Goal: Transaction & Acquisition: Purchase product/service

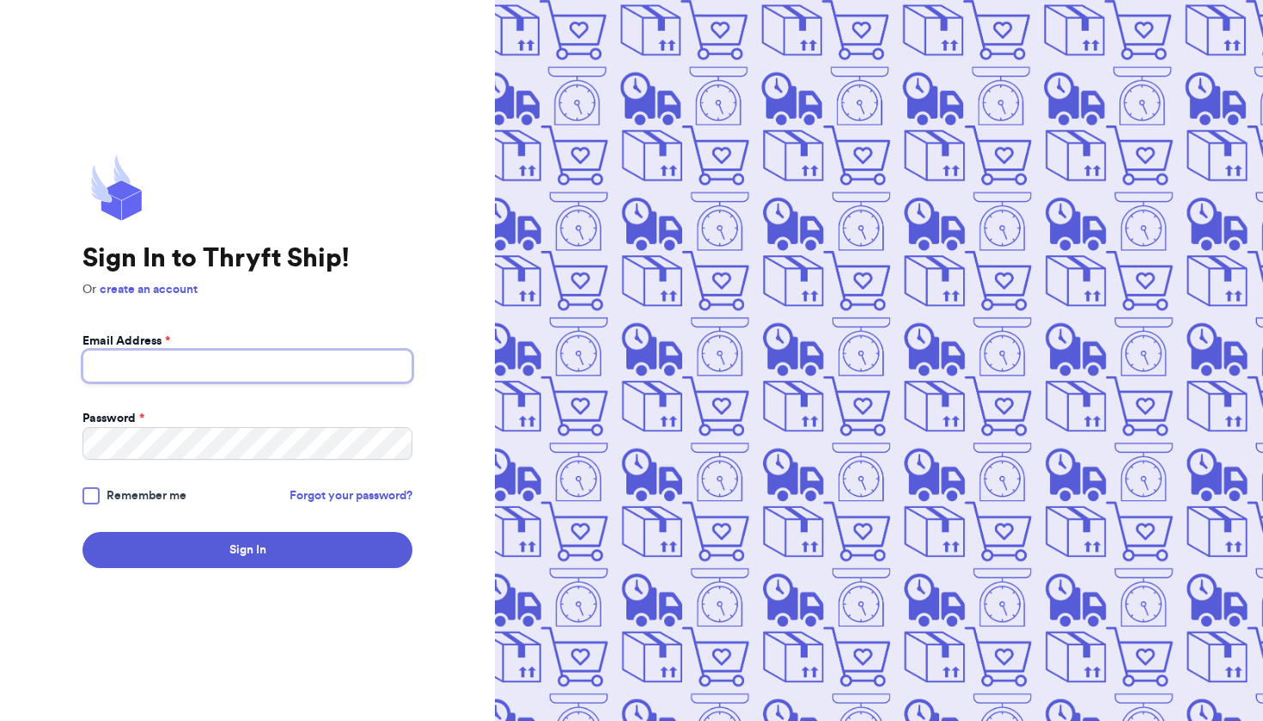
type input "[EMAIL_ADDRESS][DOMAIN_NAME]"
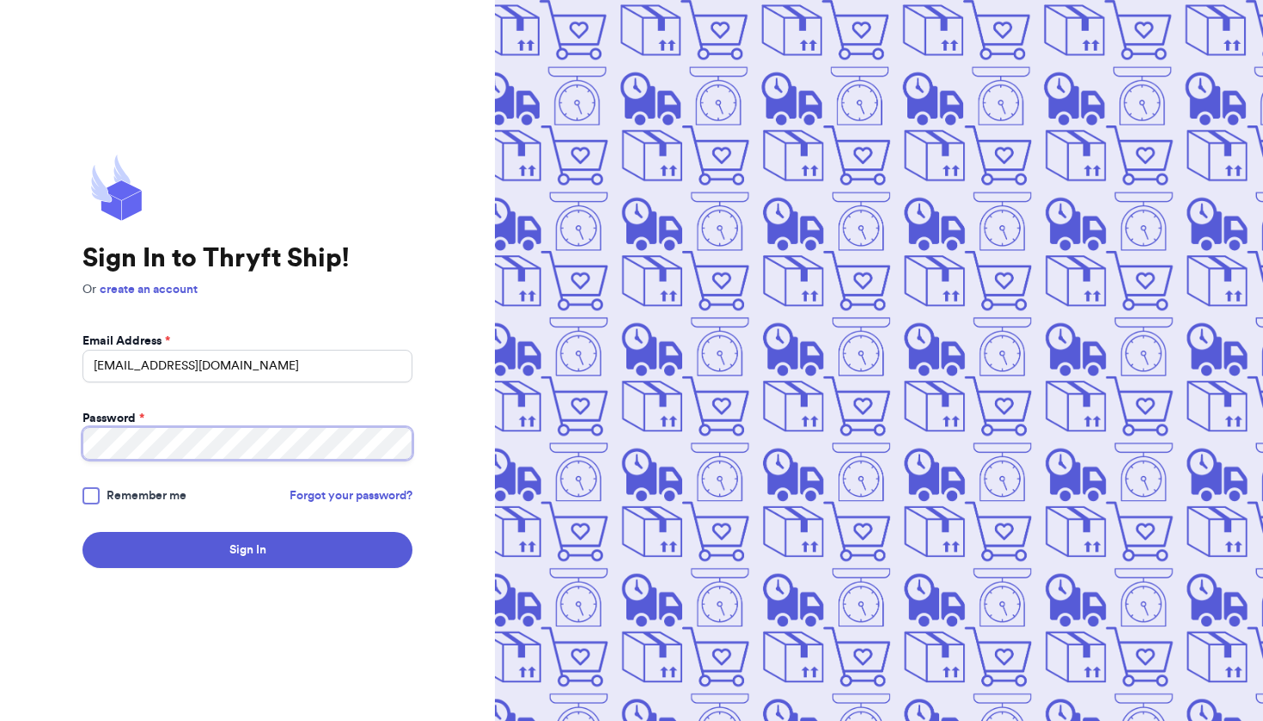
click at [248, 550] on button "Sign In" at bounding box center [248, 550] width 330 height 36
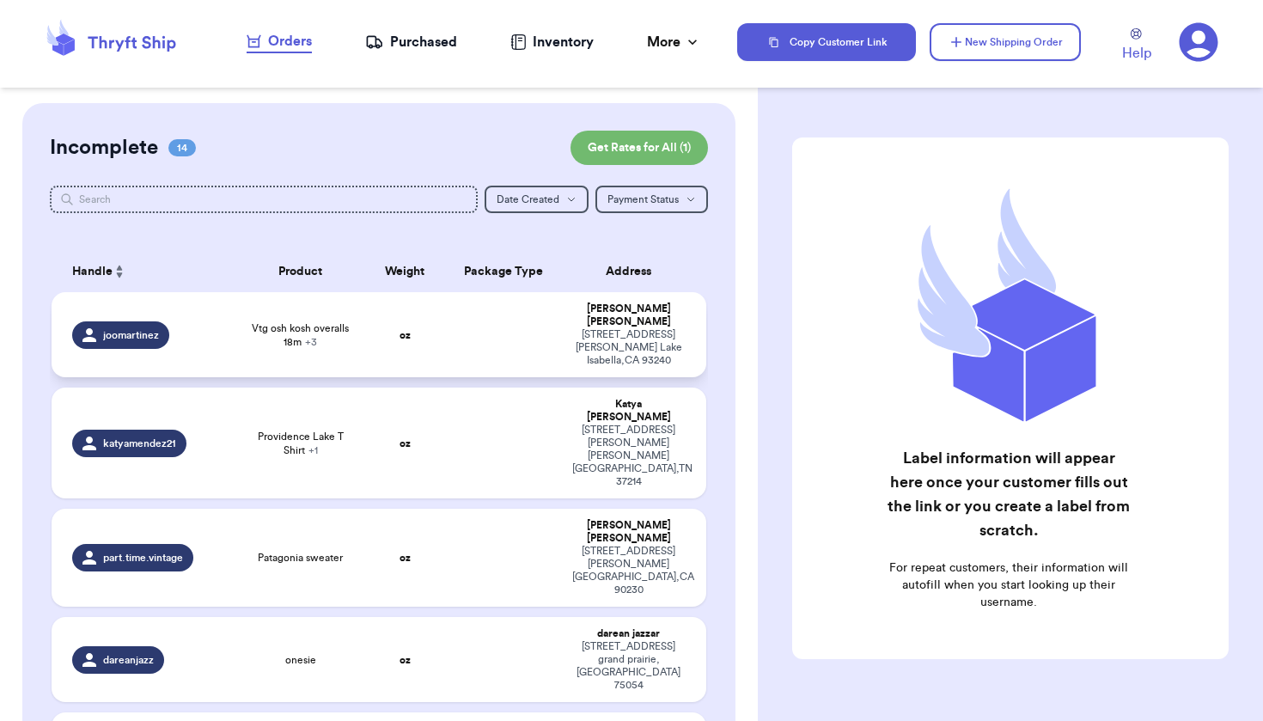
click at [480, 354] on td at bounding box center [503, 334] width 118 height 85
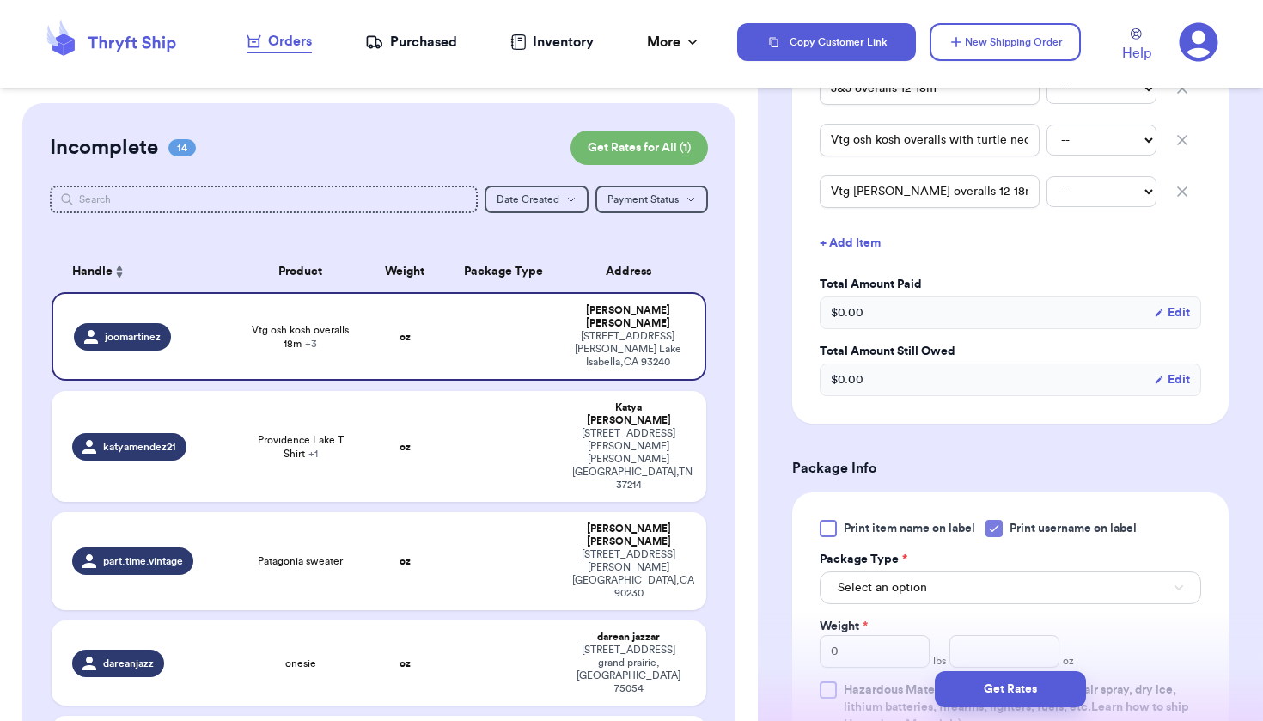
scroll to position [631, 0]
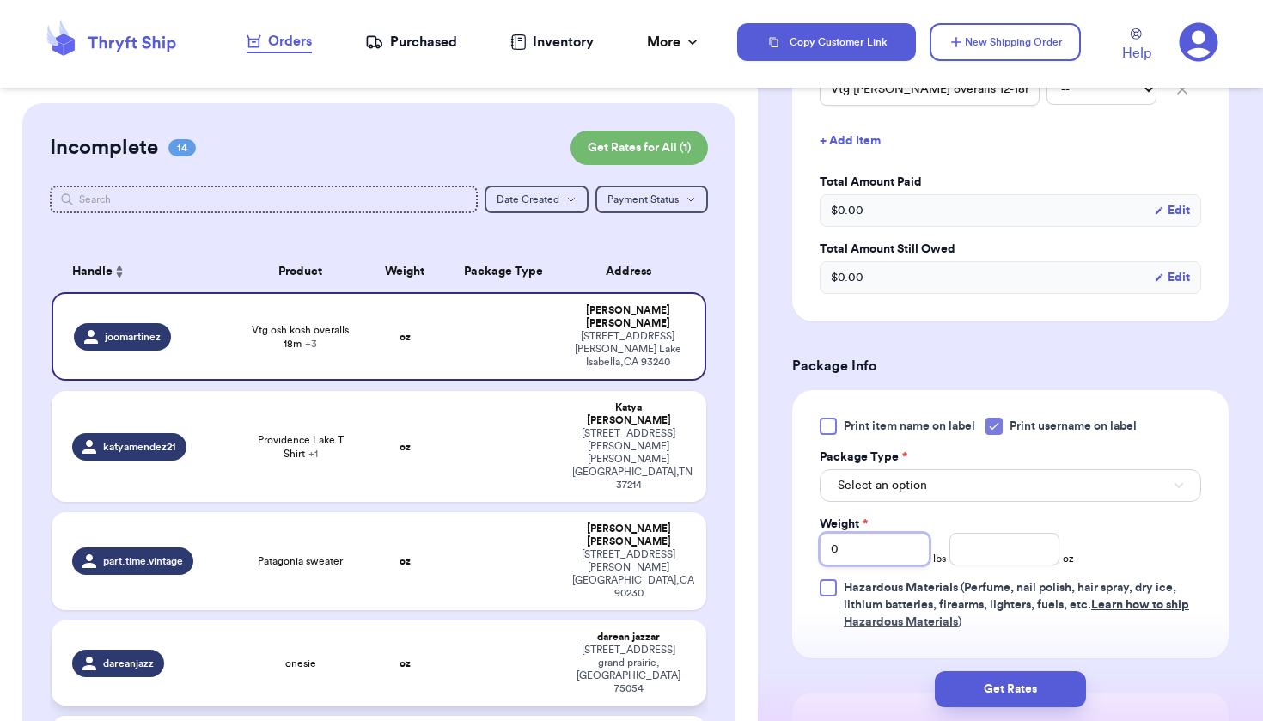
drag, startPoint x: 872, startPoint y: 549, endPoint x: 623, endPoint y: 534, distance: 248.9
click at [623, 534] on div "Customer Link New Order Incomplete 14 Get Rates for All ( 1 ) Get Rates for All…" at bounding box center [631, 360] width 1263 height 721
type input "2"
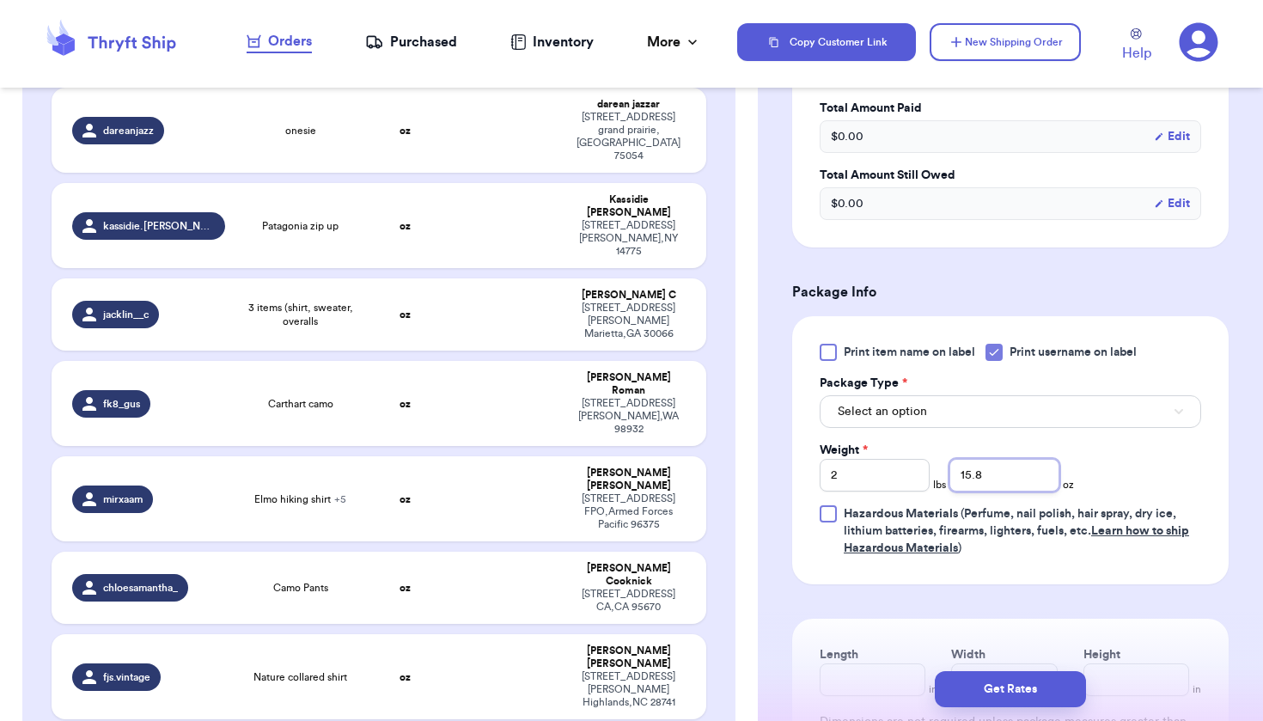
scroll to position [769, 0]
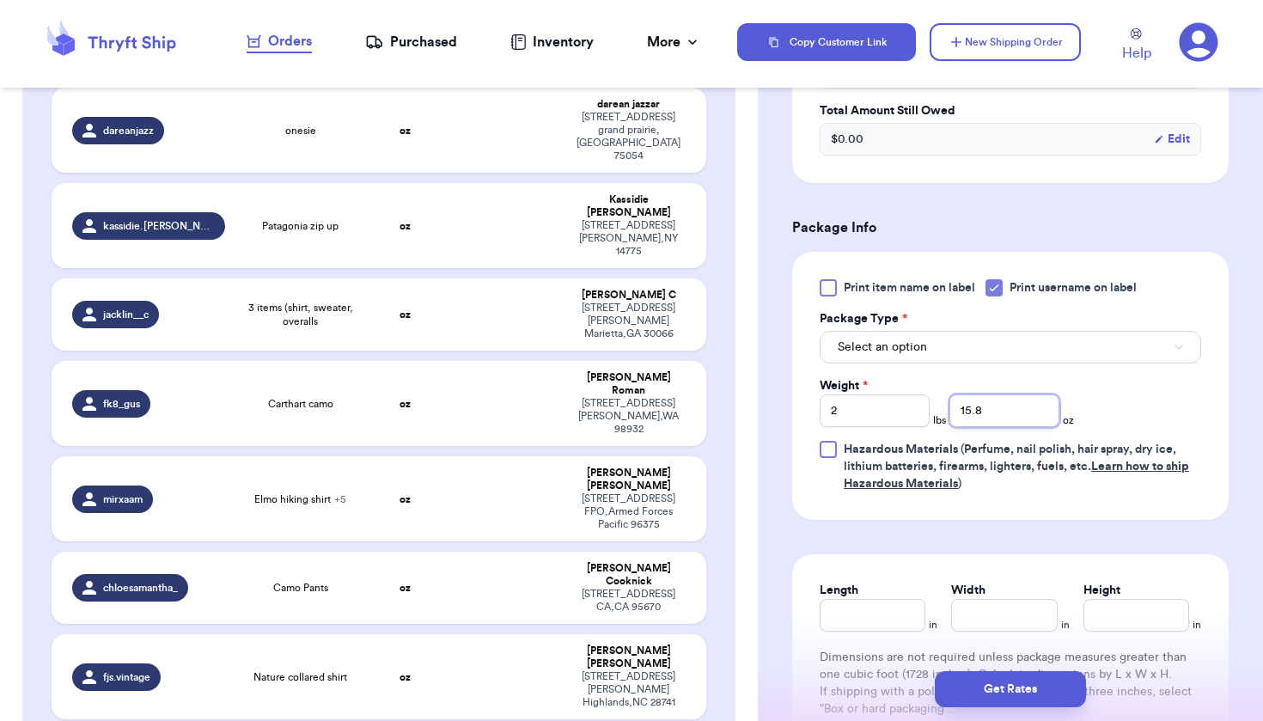
type input "15.8"
click at [934, 339] on button "Select an option" at bounding box center [1011, 347] width 382 height 33
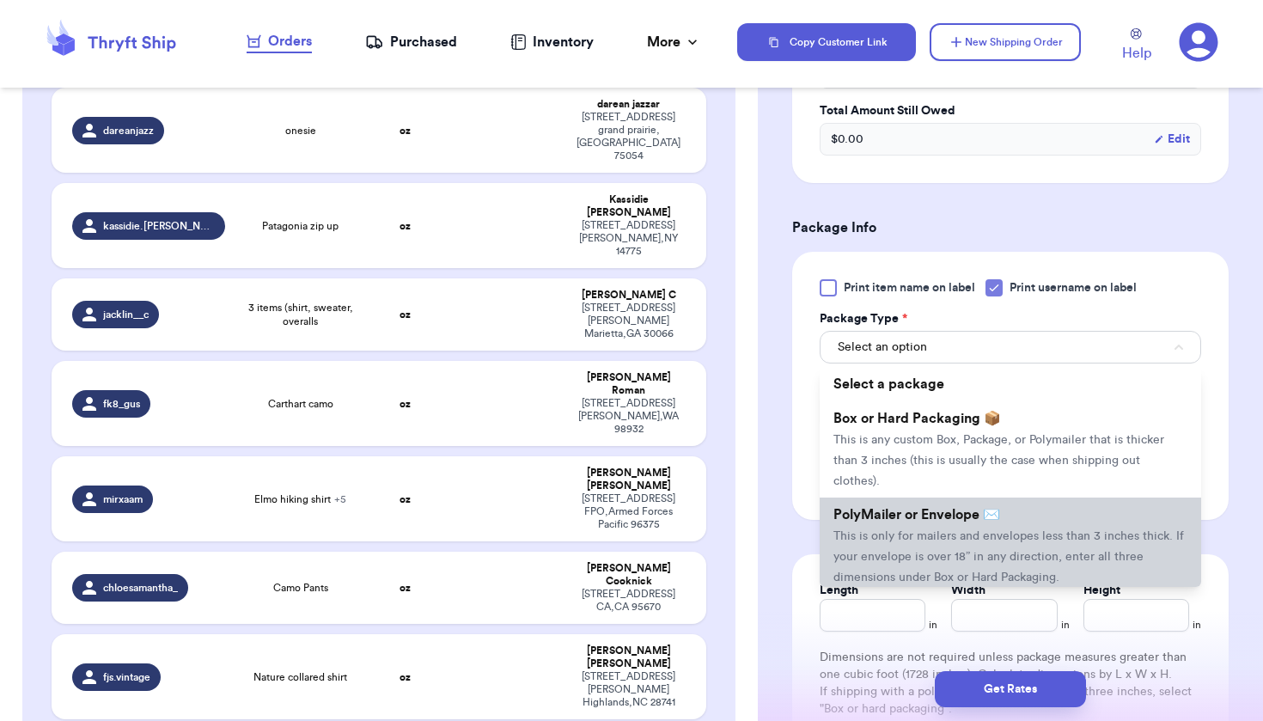
click at [927, 544] on span "This is only for mailers and envelopes less than 3 inches thick. If your envelo…" at bounding box center [1009, 556] width 351 height 53
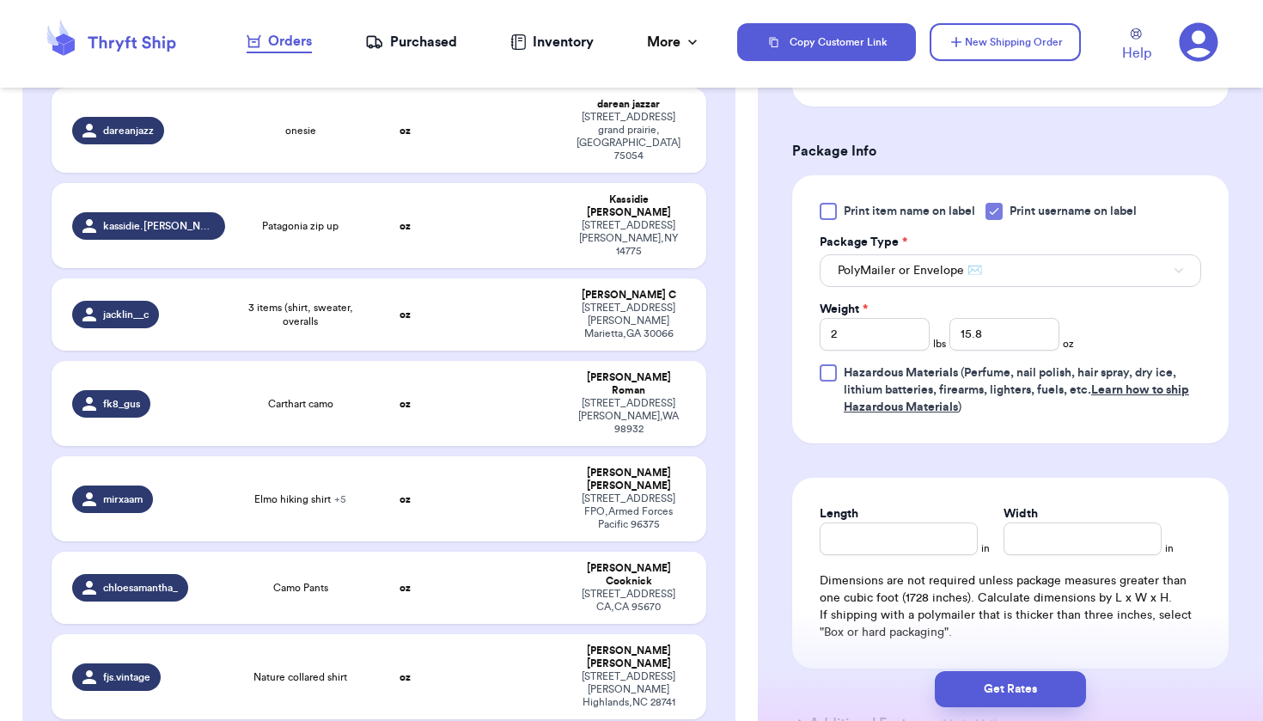
scroll to position [860, 0]
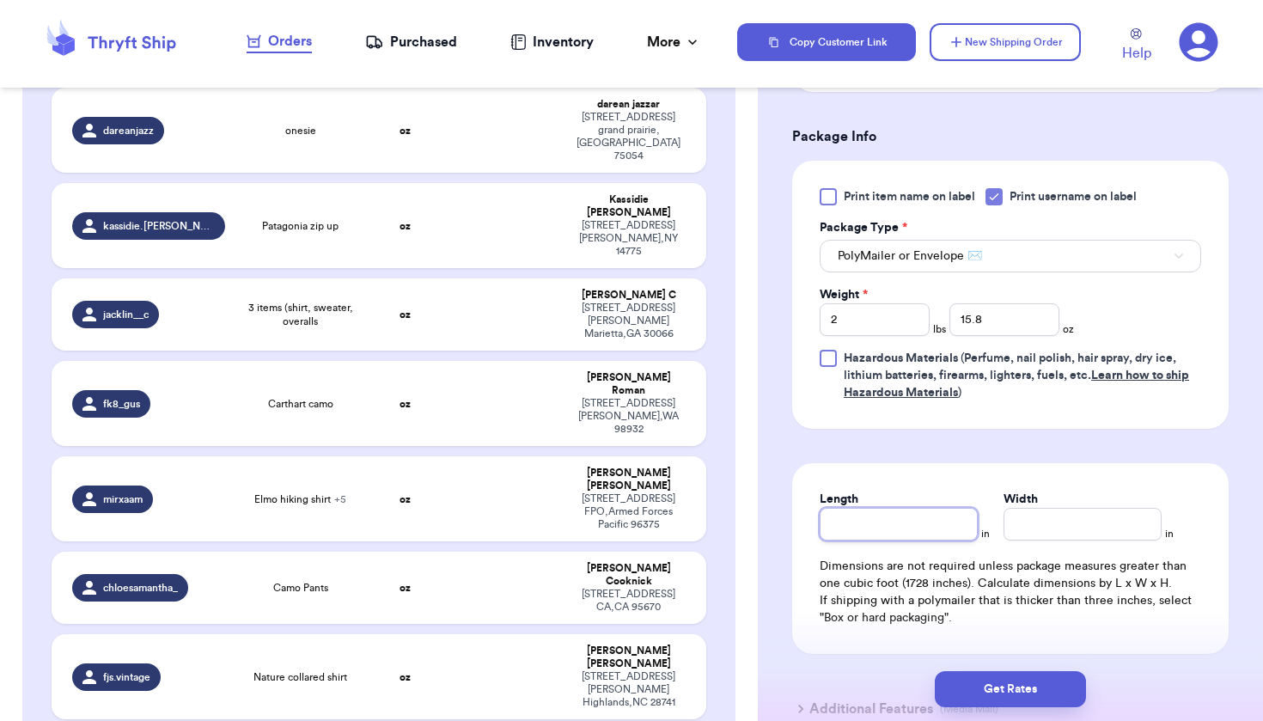
click at [925, 537] on input "Length" at bounding box center [899, 524] width 158 height 33
type input "11"
type input "8"
click at [1027, 685] on button "Get Rates" at bounding box center [1010, 689] width 151 height 36
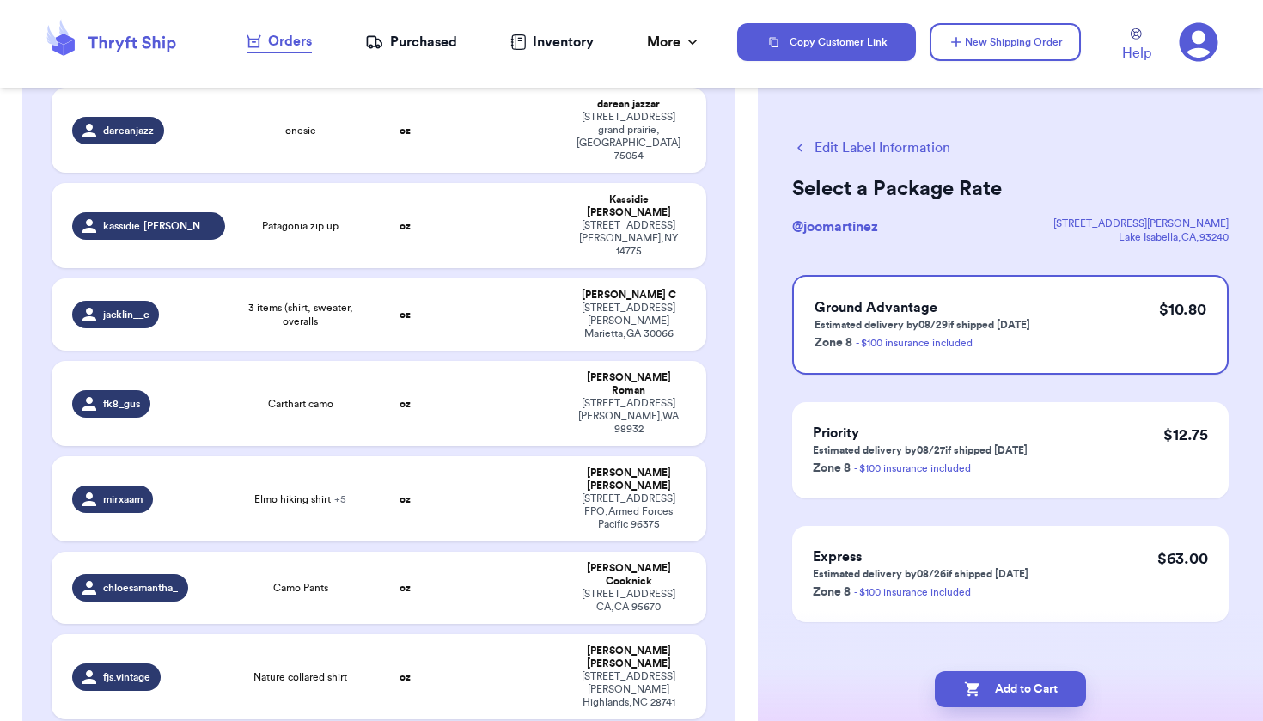
scroll to position [0, 0]
click at [1025, 689] on button "Add to Cart" at bounding box center [1010, 689] width 151 height 36
checkbox input "true"
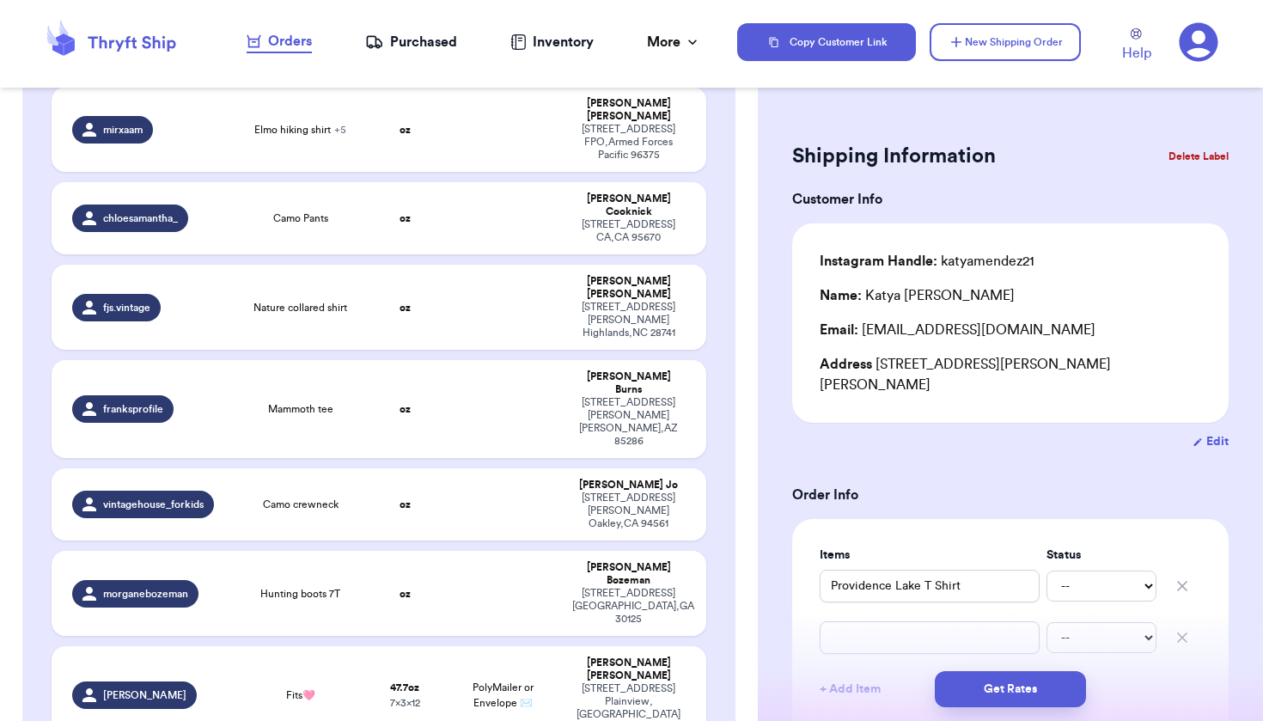
checkbox input "false"
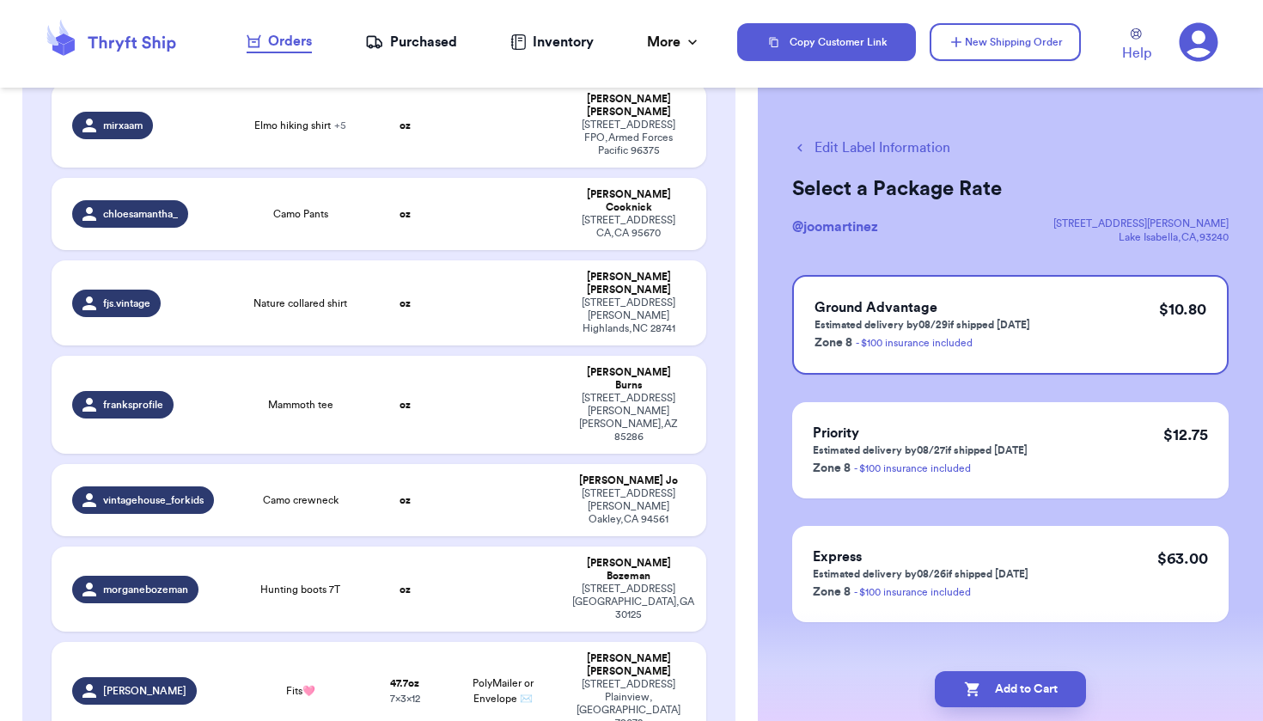
scroll to position [807, 0]
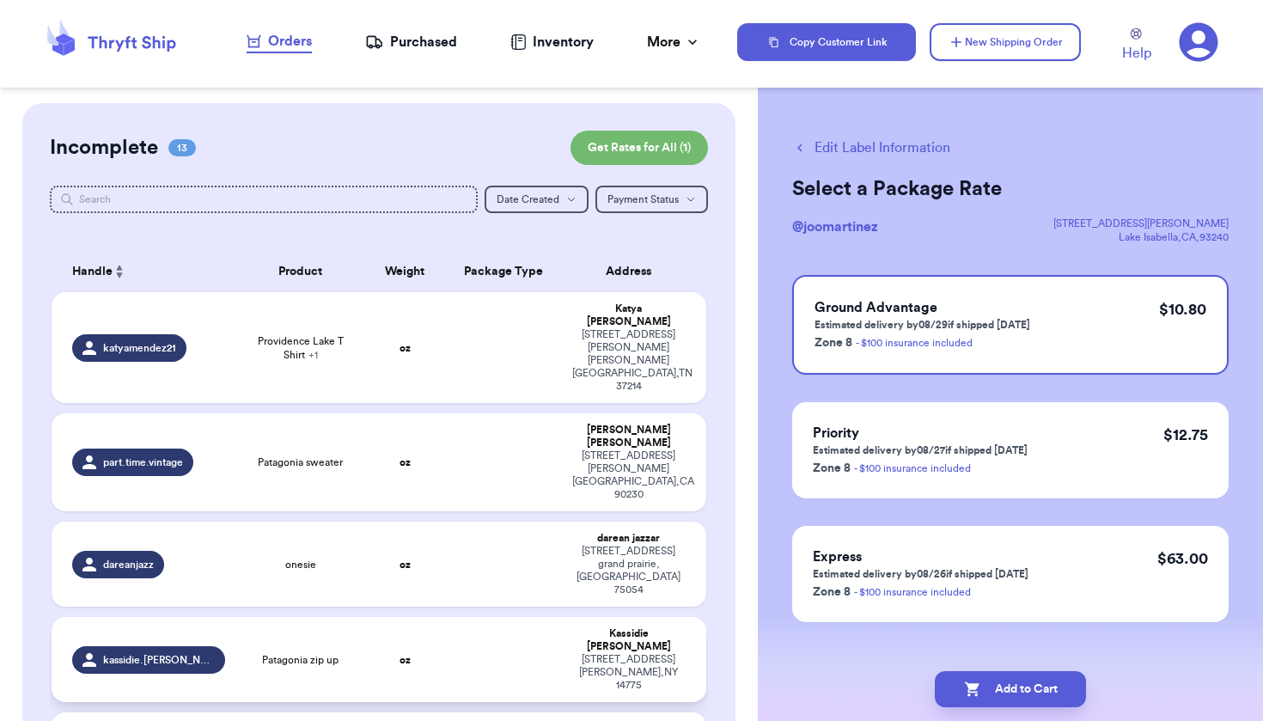
scroll to position [0, 0]
click at [541, 335] on td at bounding box center [503, 347] width 118 height 111
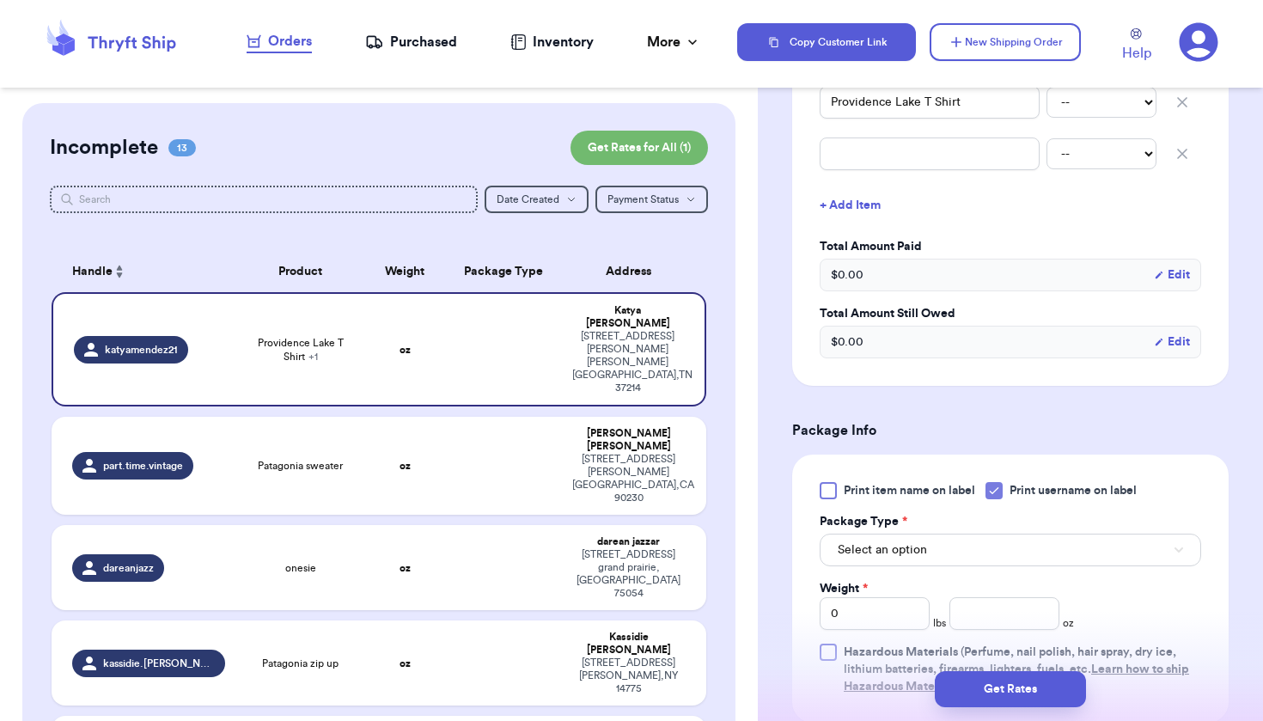
scroll to position [516, 0]
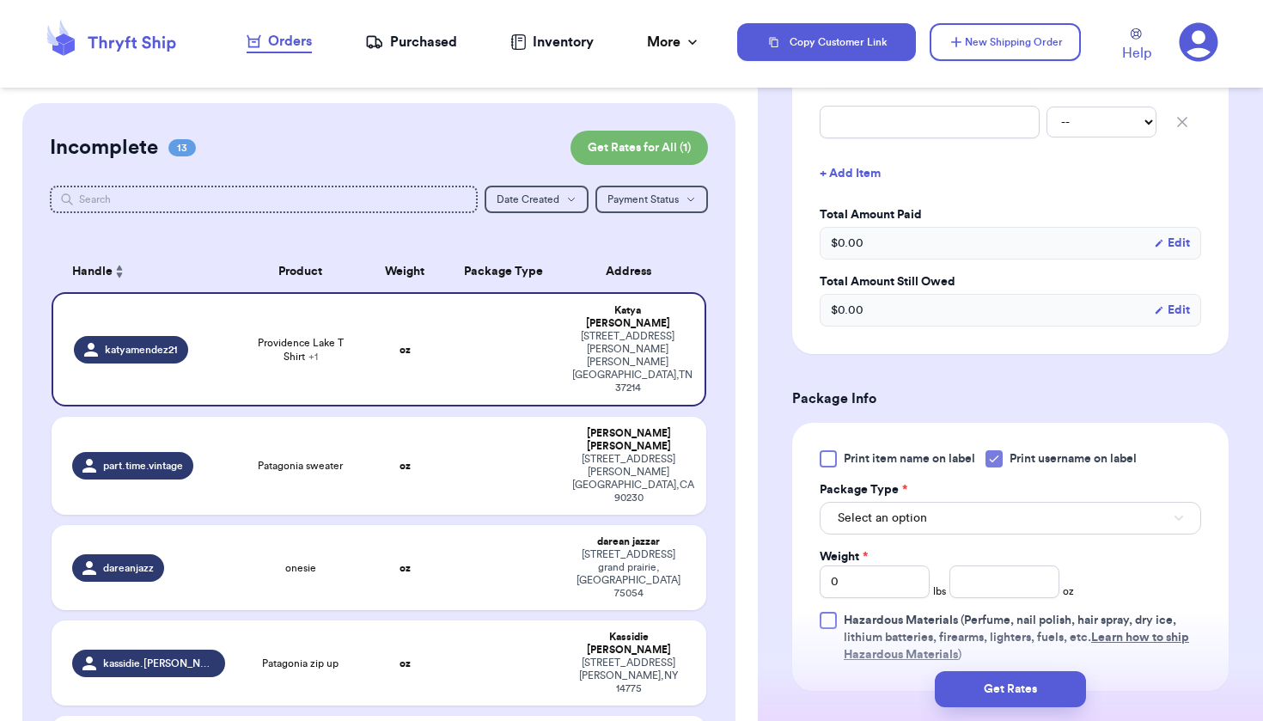
click at [919, 510] on span "Select an option" at bounding box center [882, 518] width 89 height 17
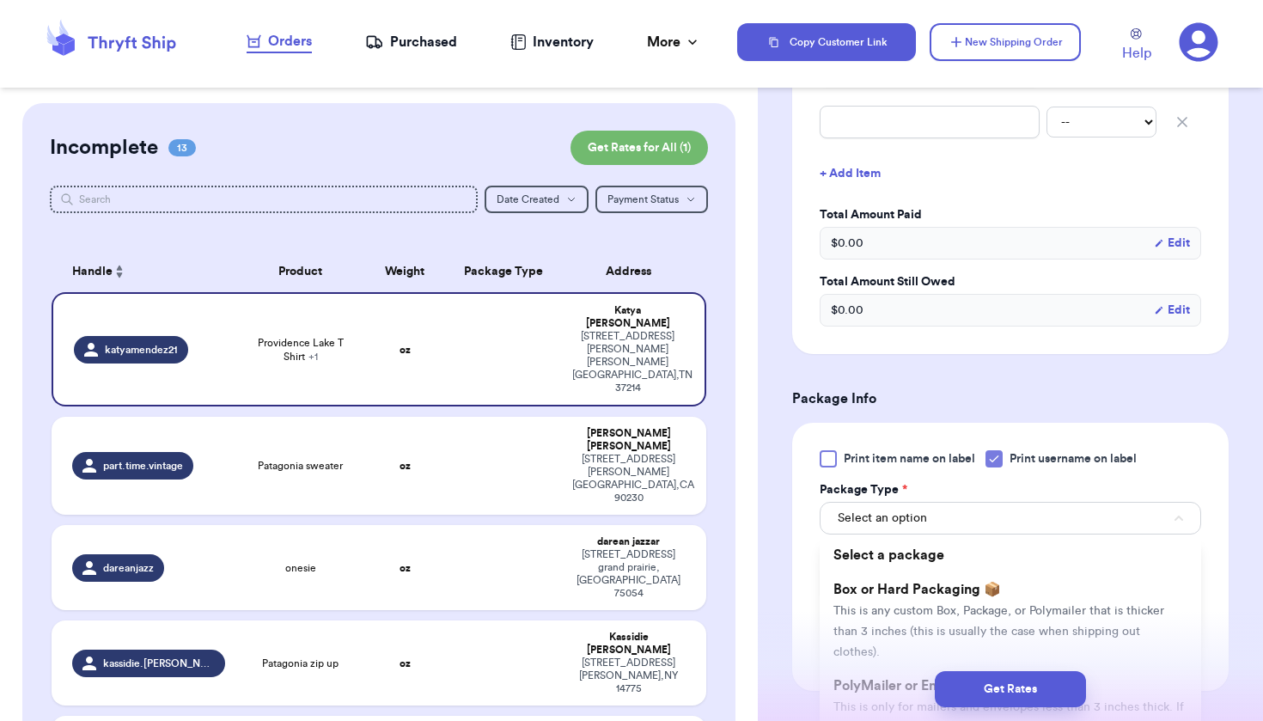
click at [876, 669] on div "Get Rates" at bounding box center [1010, 690] width 505 height 64
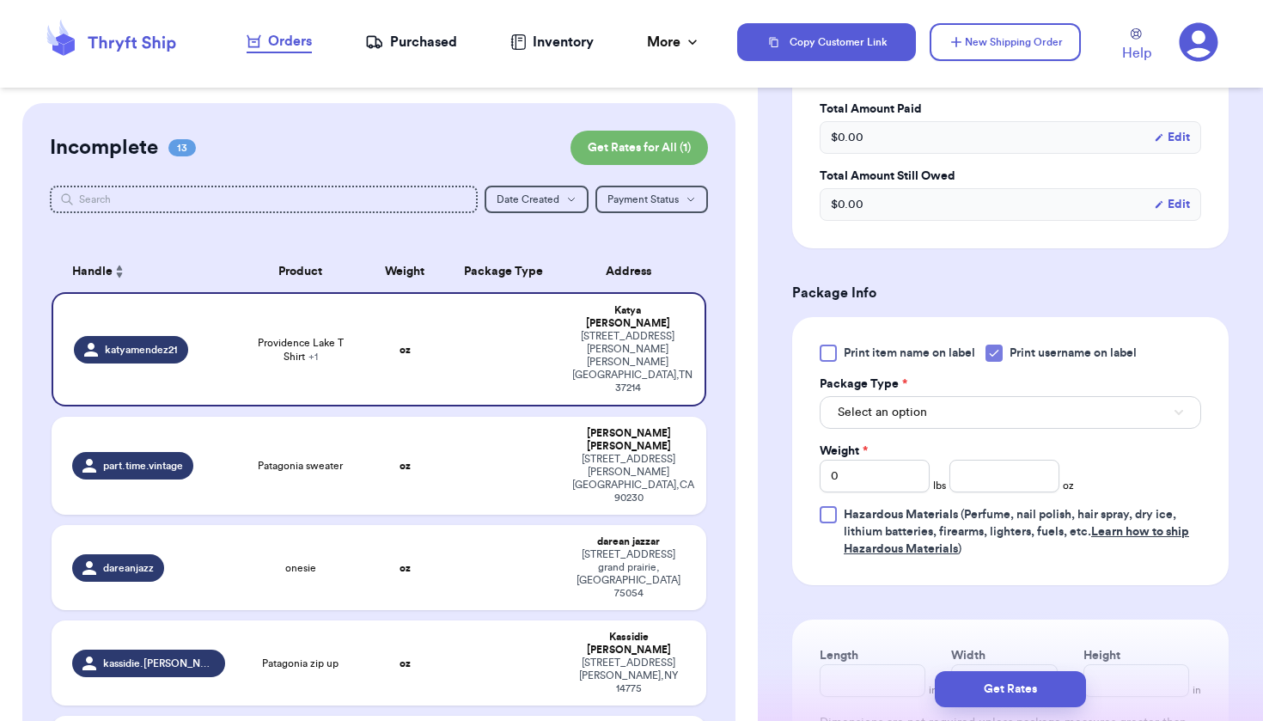
scroll to position [621, 0]
click at [951, 396] on button "Select an option" at bounding box center [1011, 412] width 382 height 33
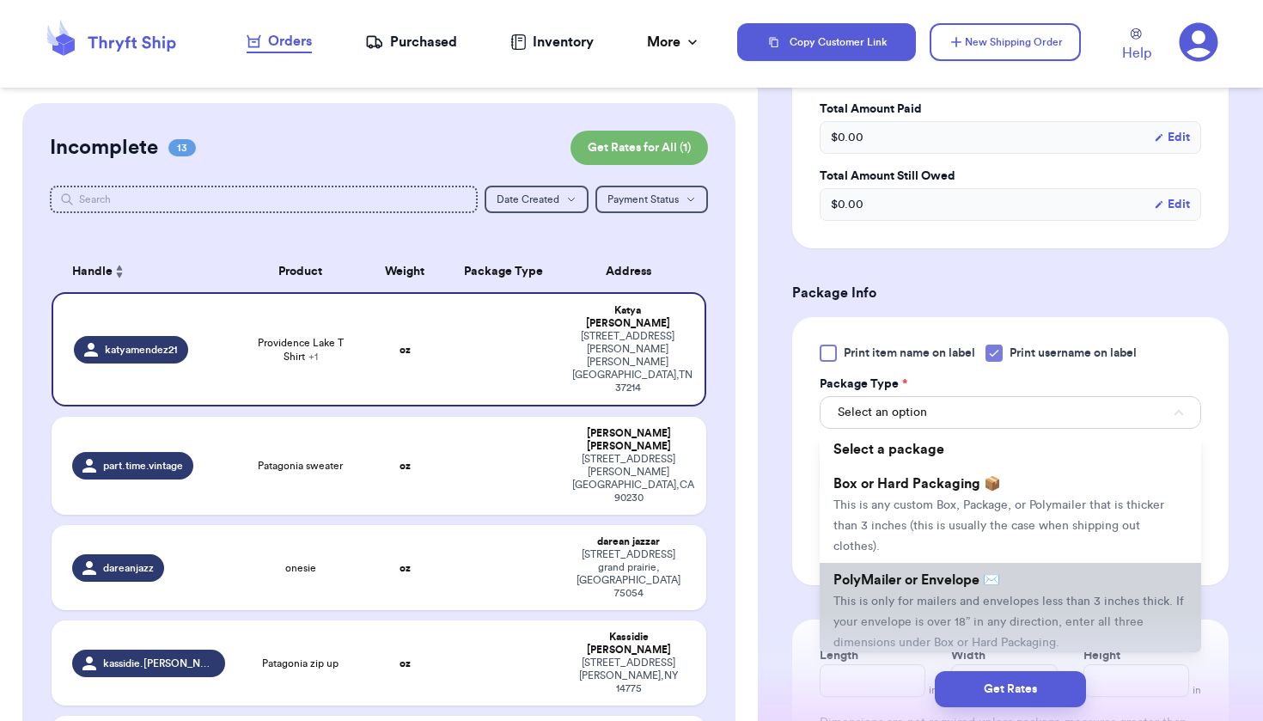
click at [911, 602] on span "This is only for mailers and envelopes less than 3 inches thick. If your envelo…" at bounding box center [1009, 622] width 351 height 53
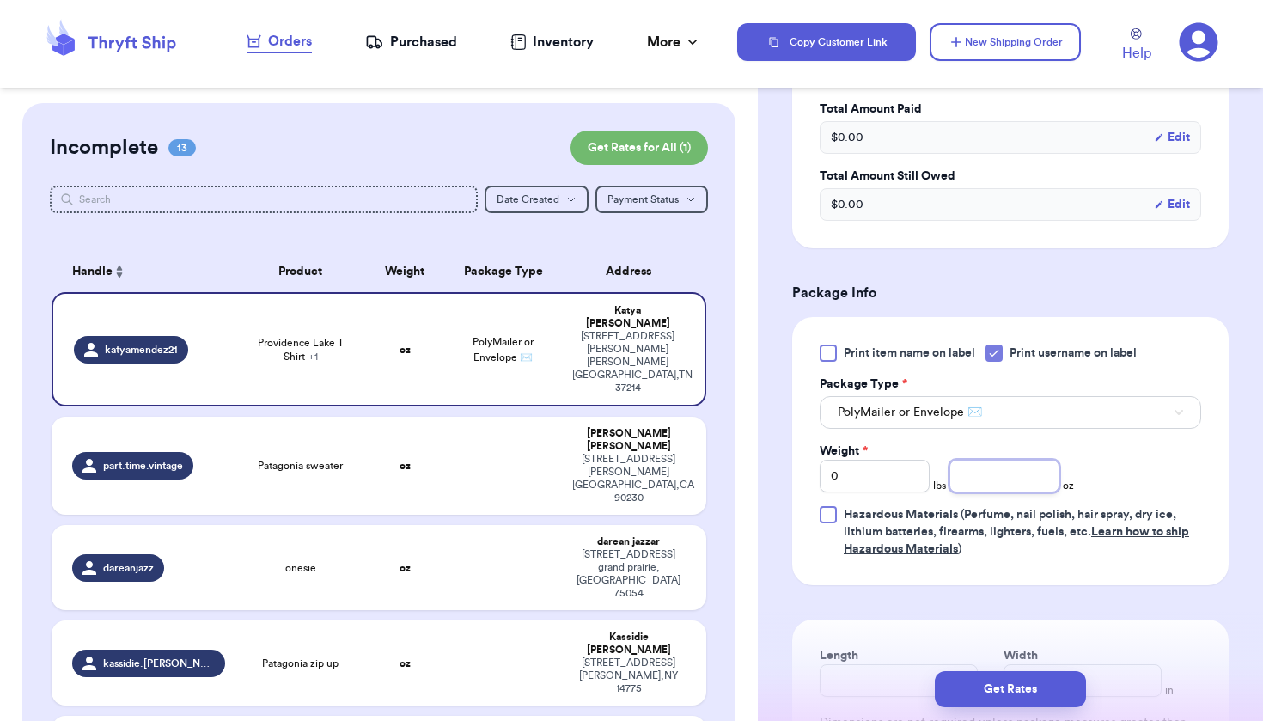
click at [988, 460] on input "number" at bounding box center [1005, 476] width 110 height 33
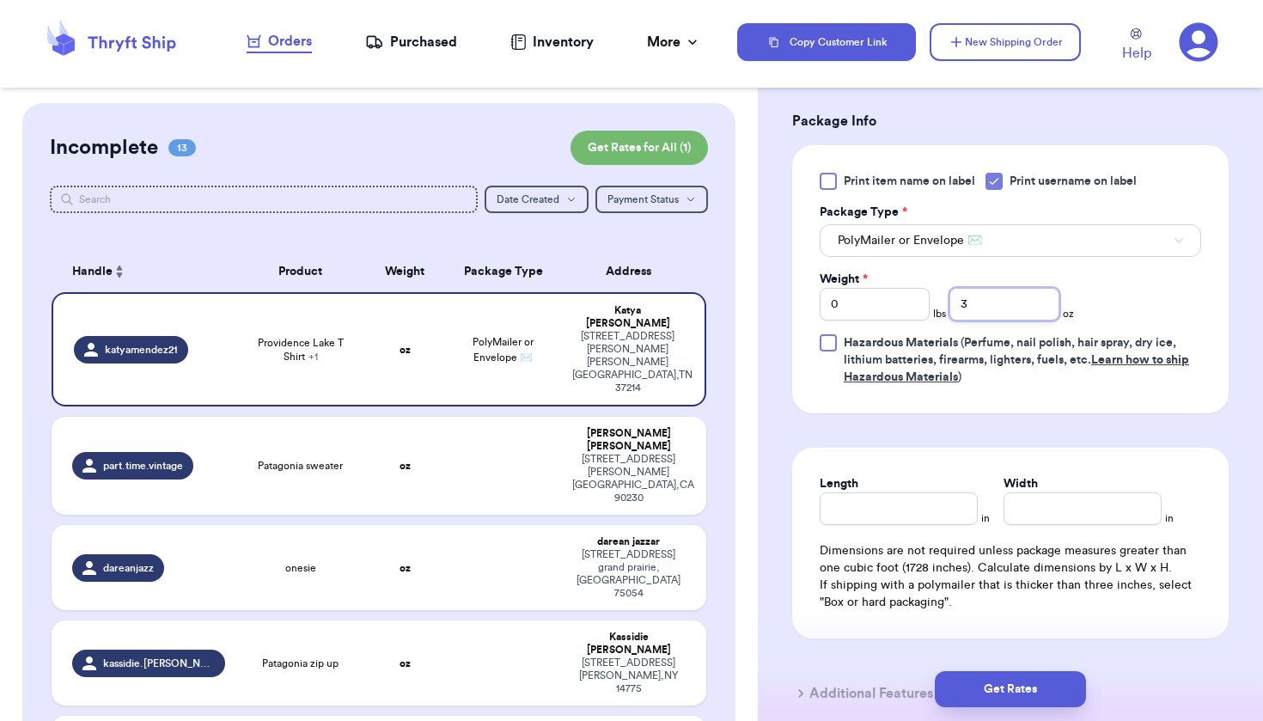
scroll to position [795, 0]
type input "3"
click at [948, 492] on input "Length" at bounding box center [899, 507] width 158 height 33
type input "6"
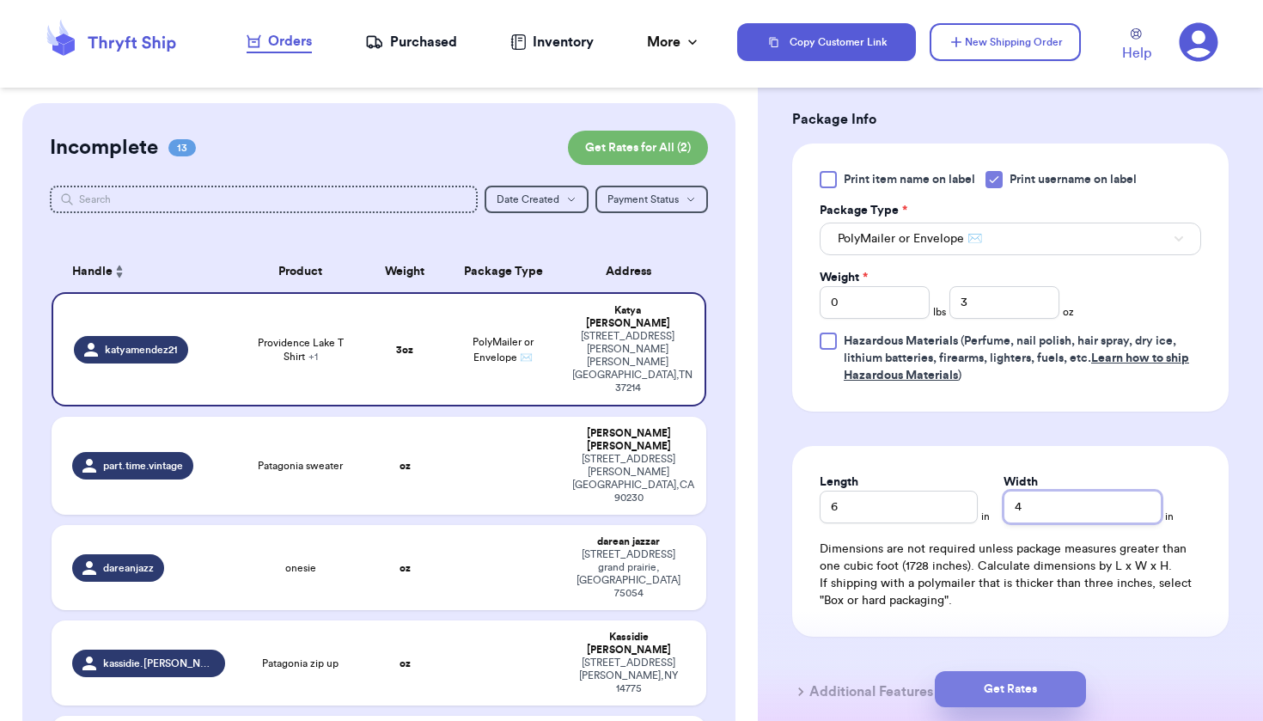
type input "4"
click at [1021, 674] on button "Get Rates" at bounding box center [1010, 689] width 151 height 36
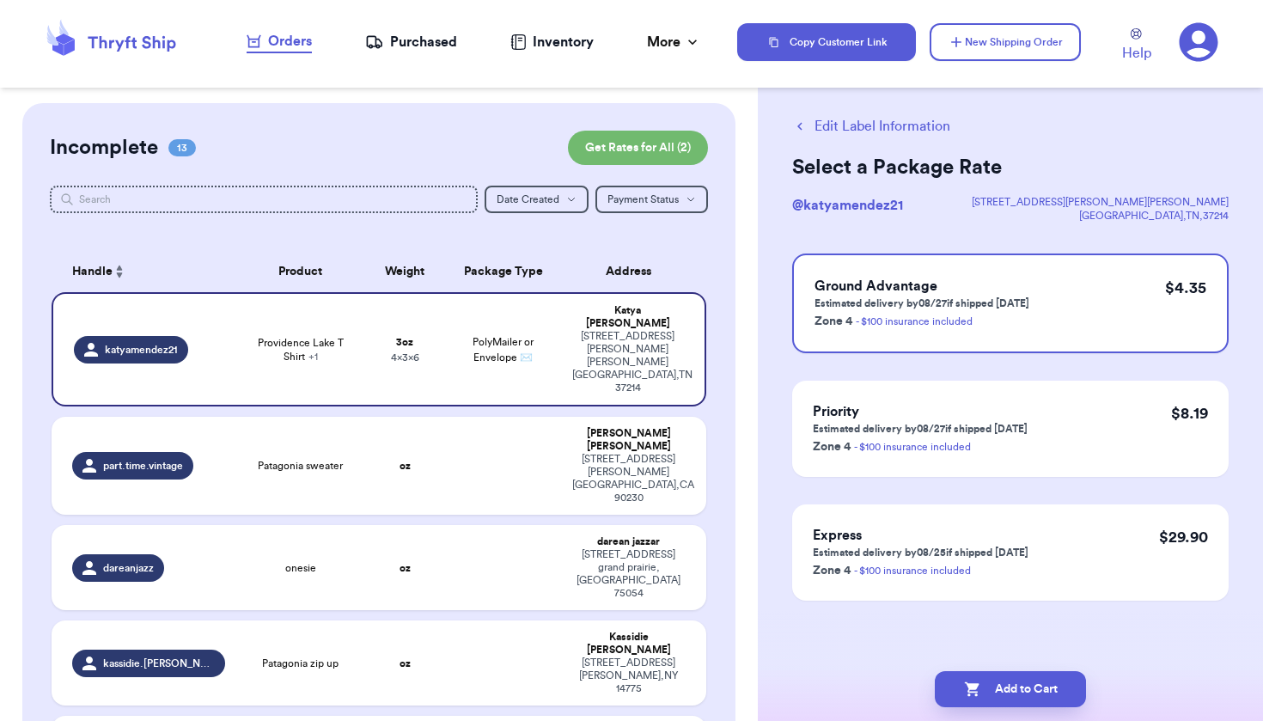
scroll to position [0, 0]
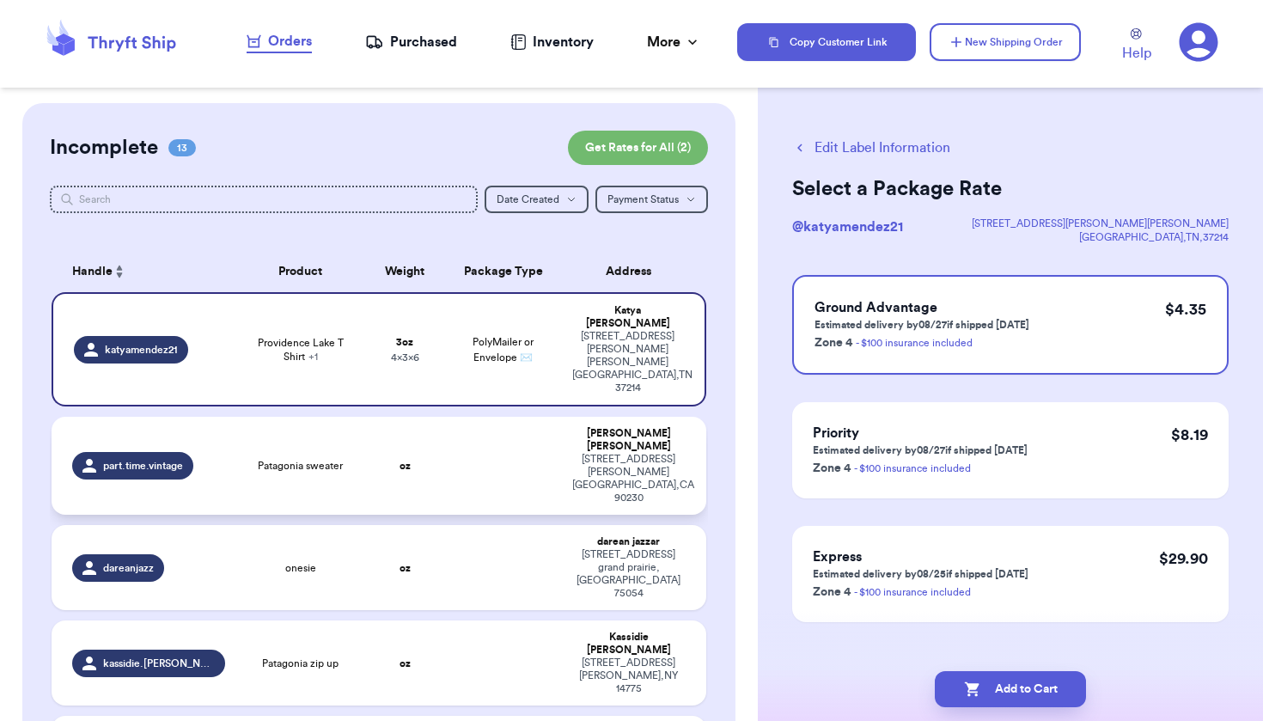
click at [632, 427] on div "[PERSON_NAME]" at bounding box center [628, 440] width 113 height 26
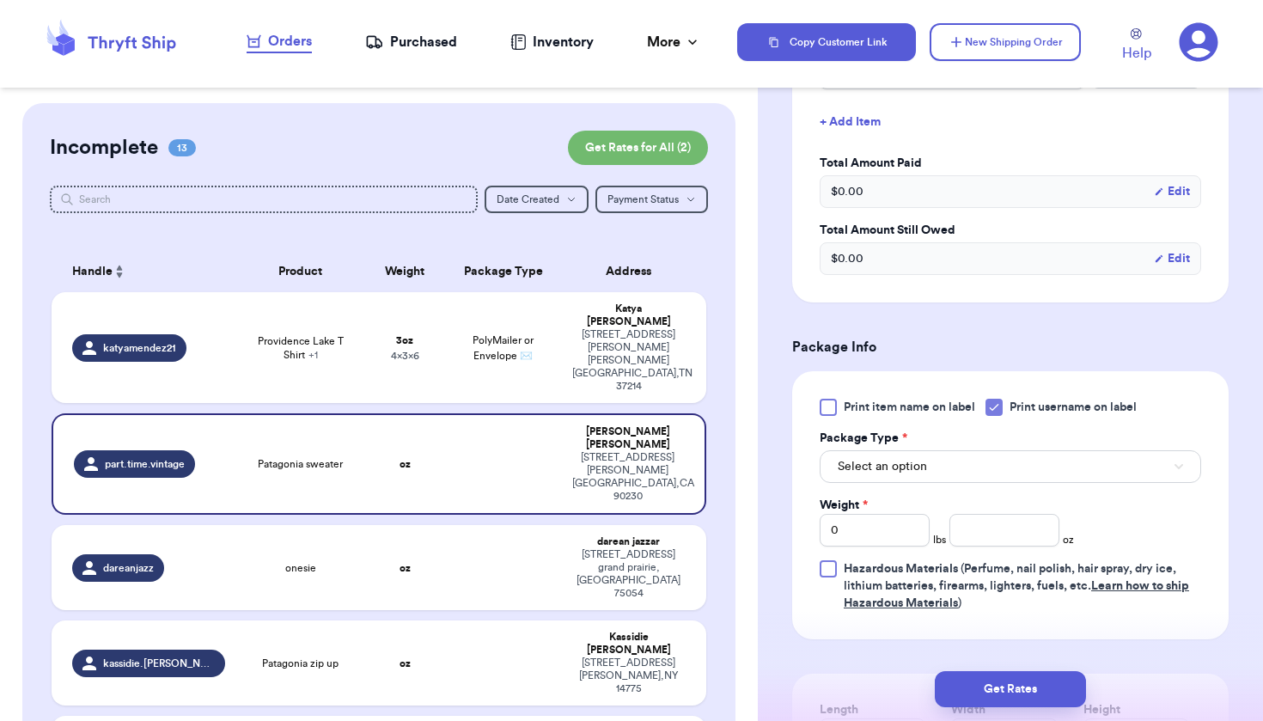
scroll to position [493, 0]
click at [985, 470] on button "Select an option" at bounding box center [1011, 464] width 382 height 33
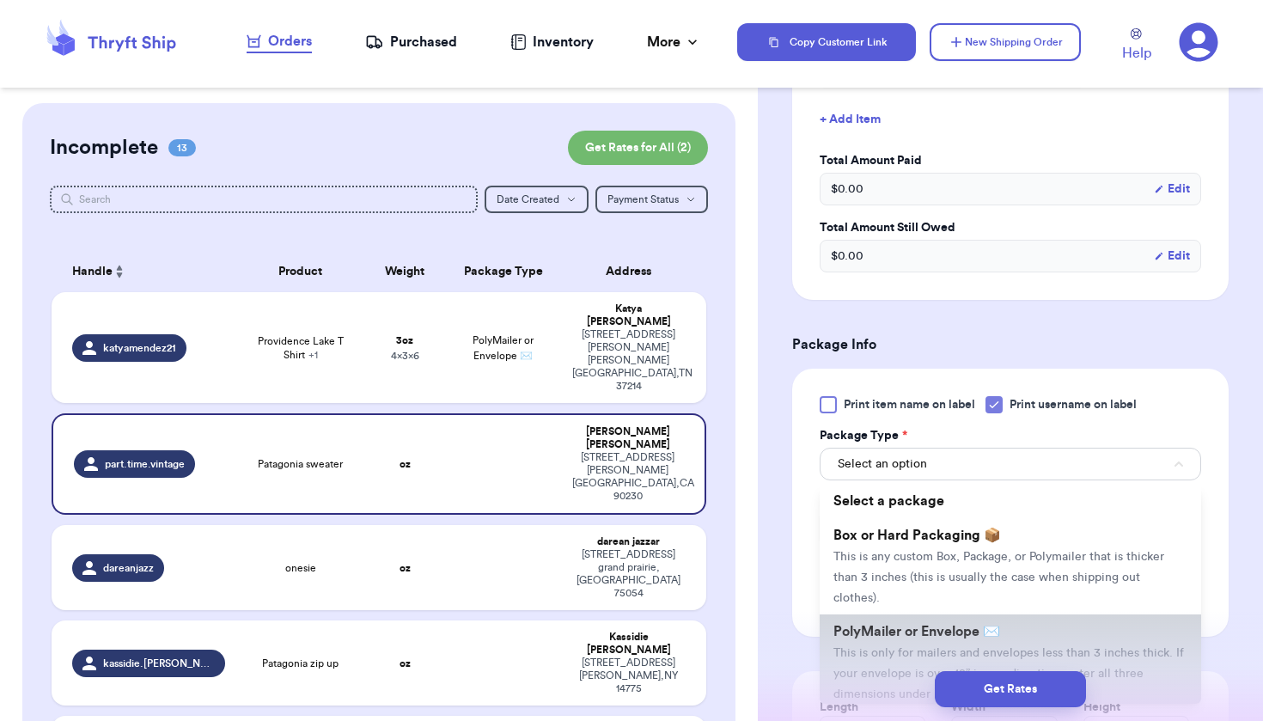
click at [915, 649] on li "PolyMailer or Envelope ✉️ This is only for mailers and envelopes less than 3 in…" at bounding box center [1011, 663] width 382 height 96
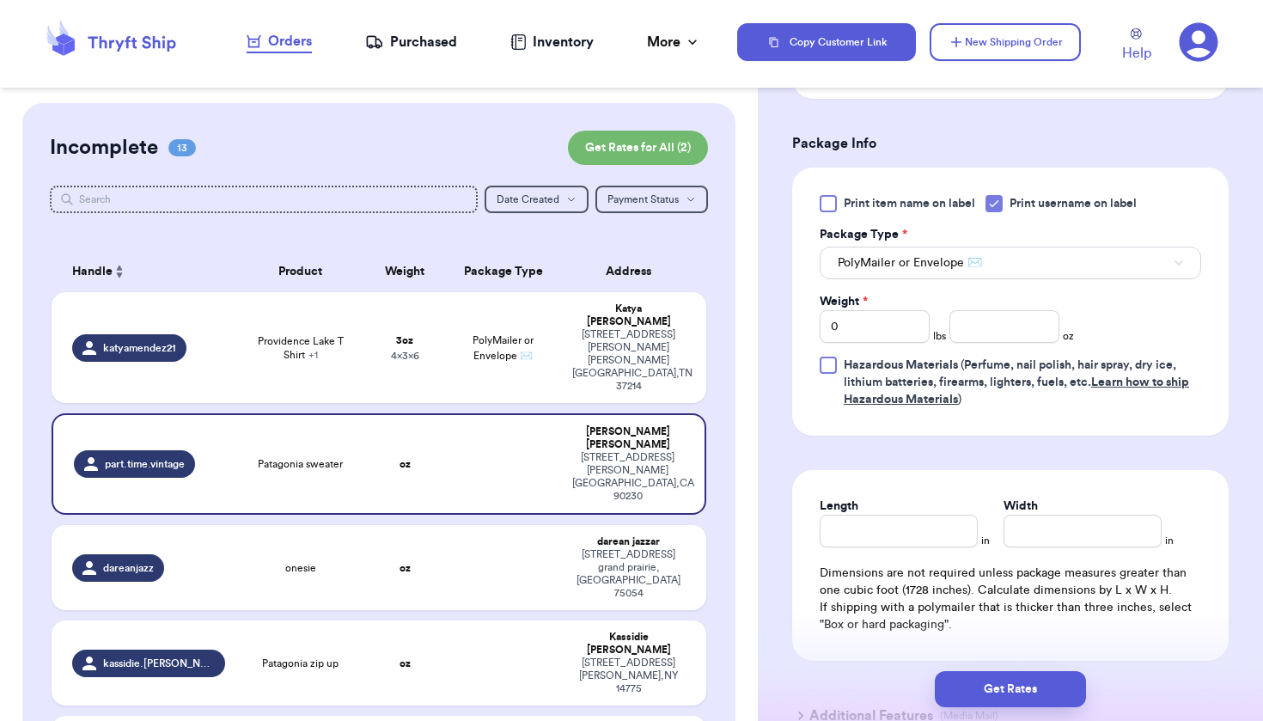
scroll to position [698, 0]
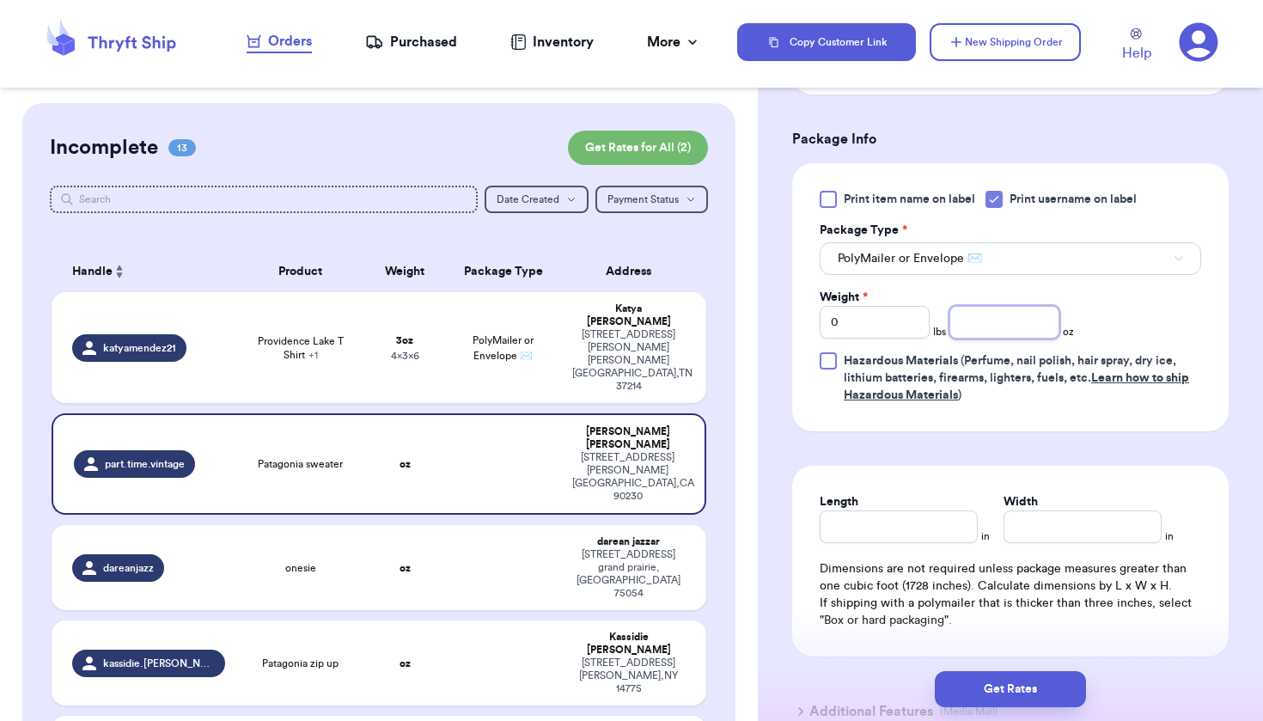
click at [971, 336] on input "number" at bounding box center [1005, 322] width 110 height 33
type input "5.7"
click at [860, 537] on input "Length" at bounding box center [899, 527] width 158 height 33
type input "7"
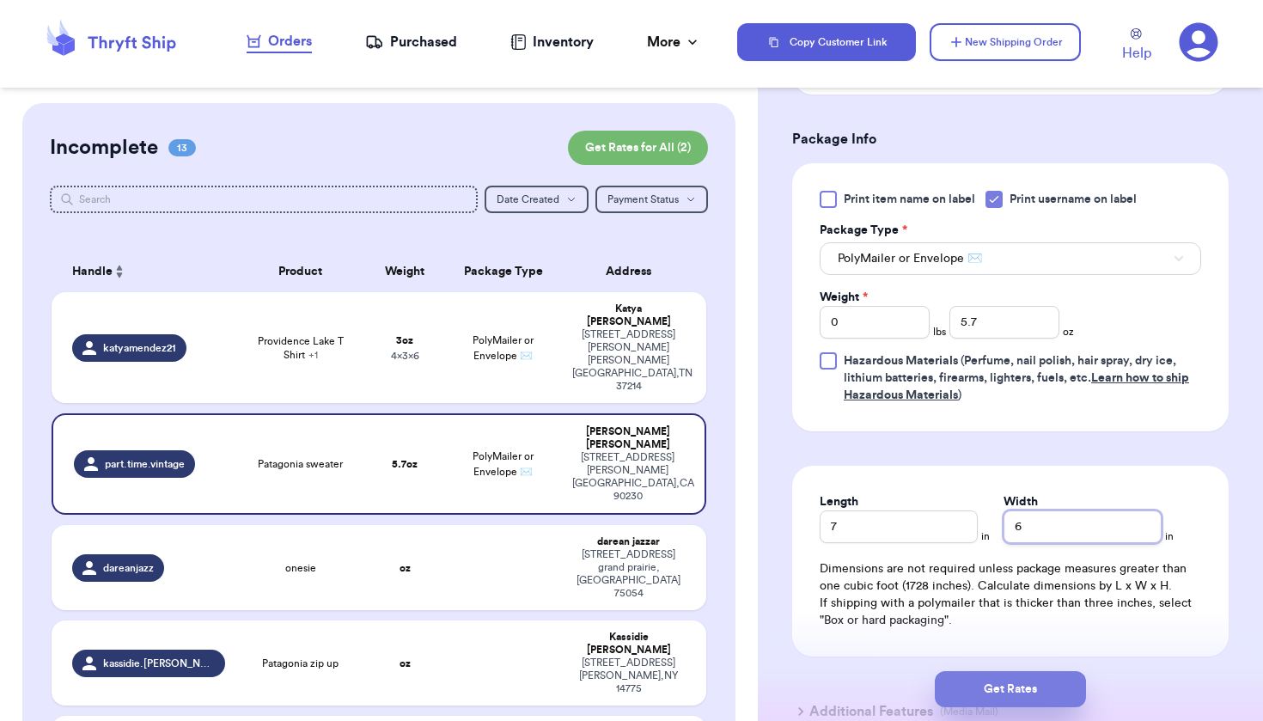
type input "6"
click at [980, 699] on button "Get Rates" at bounding box center [1010, 689] width 151 height 36
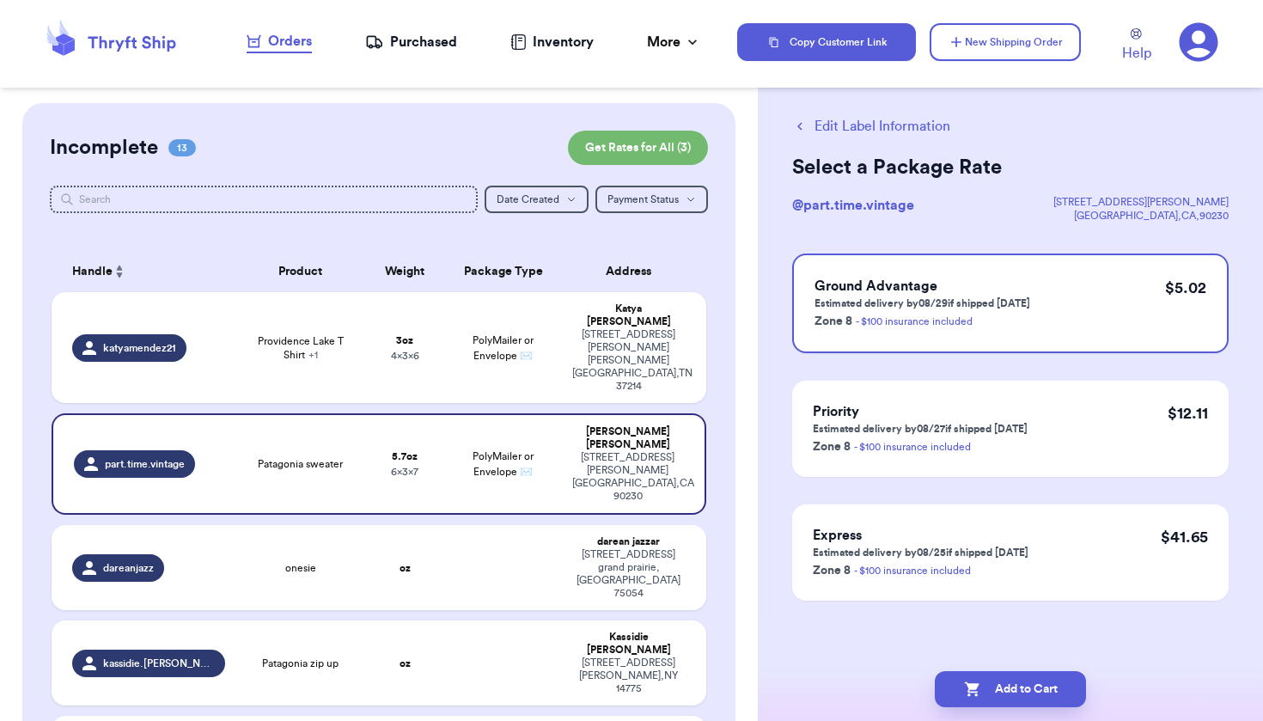
scroll to position [0, 0]
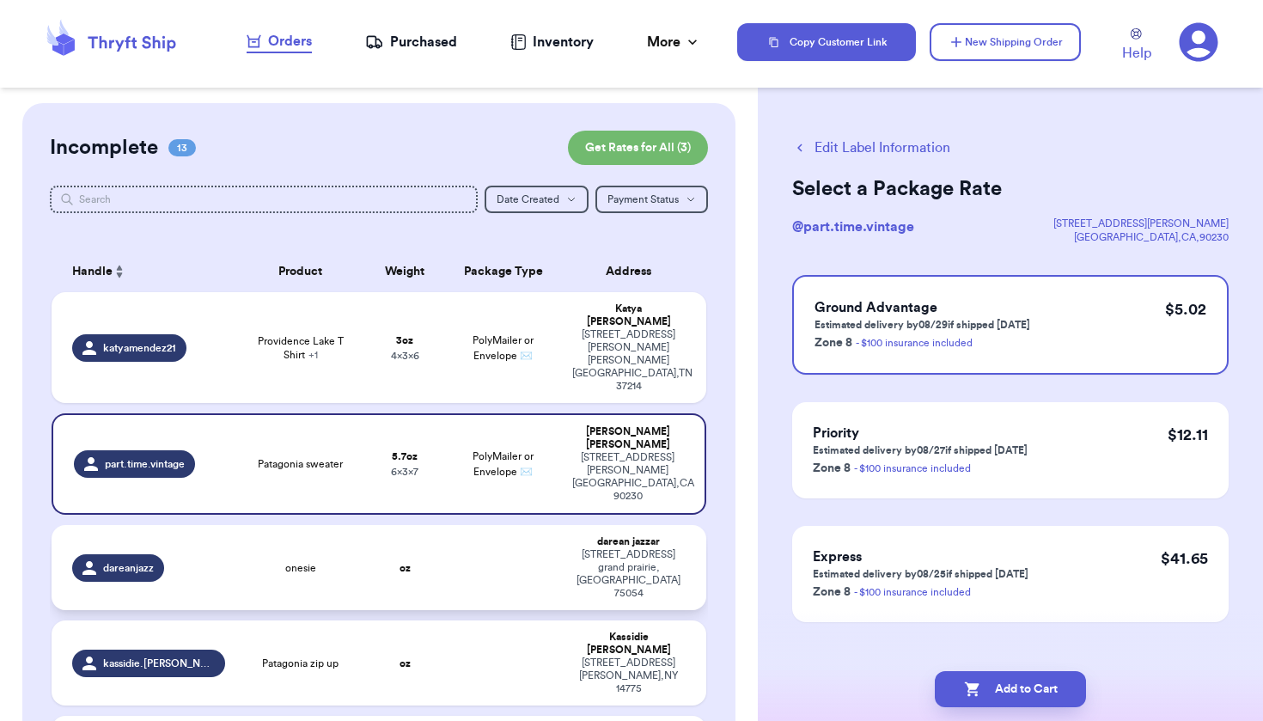
click at [546, 525] on td at bounding box center [503, 567] width 118 height 85
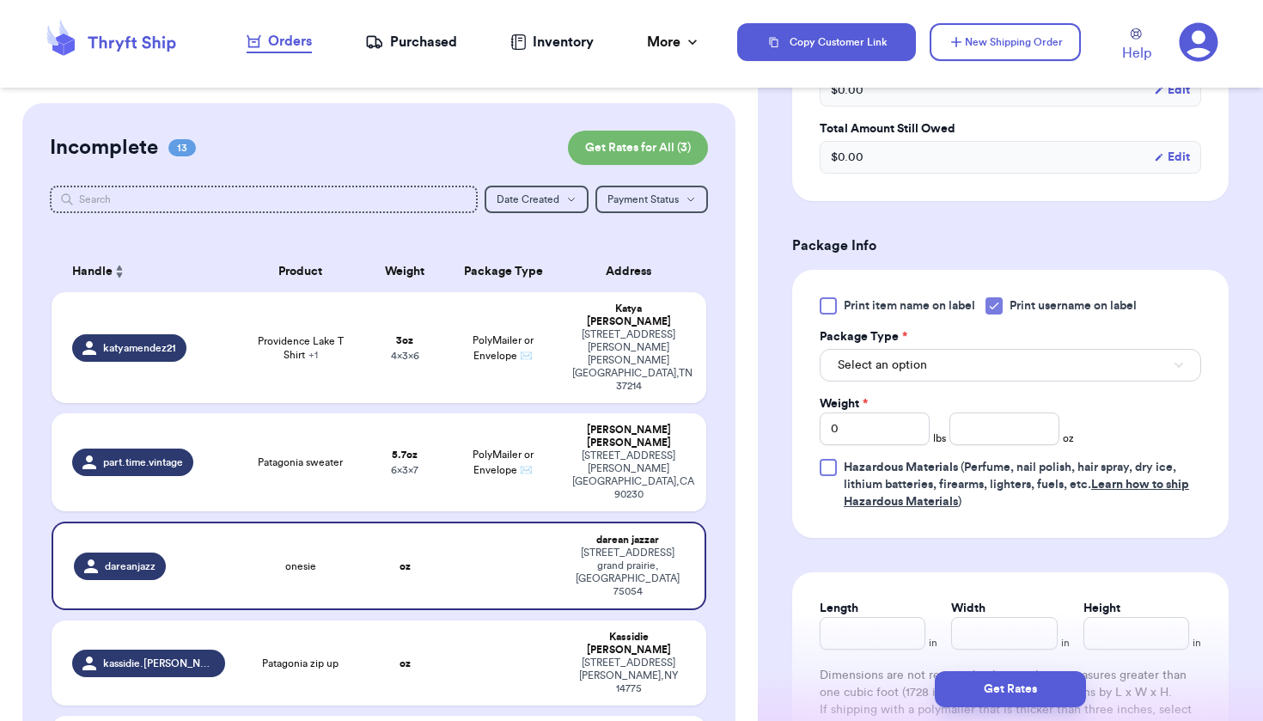
scroll to position [621, 0]
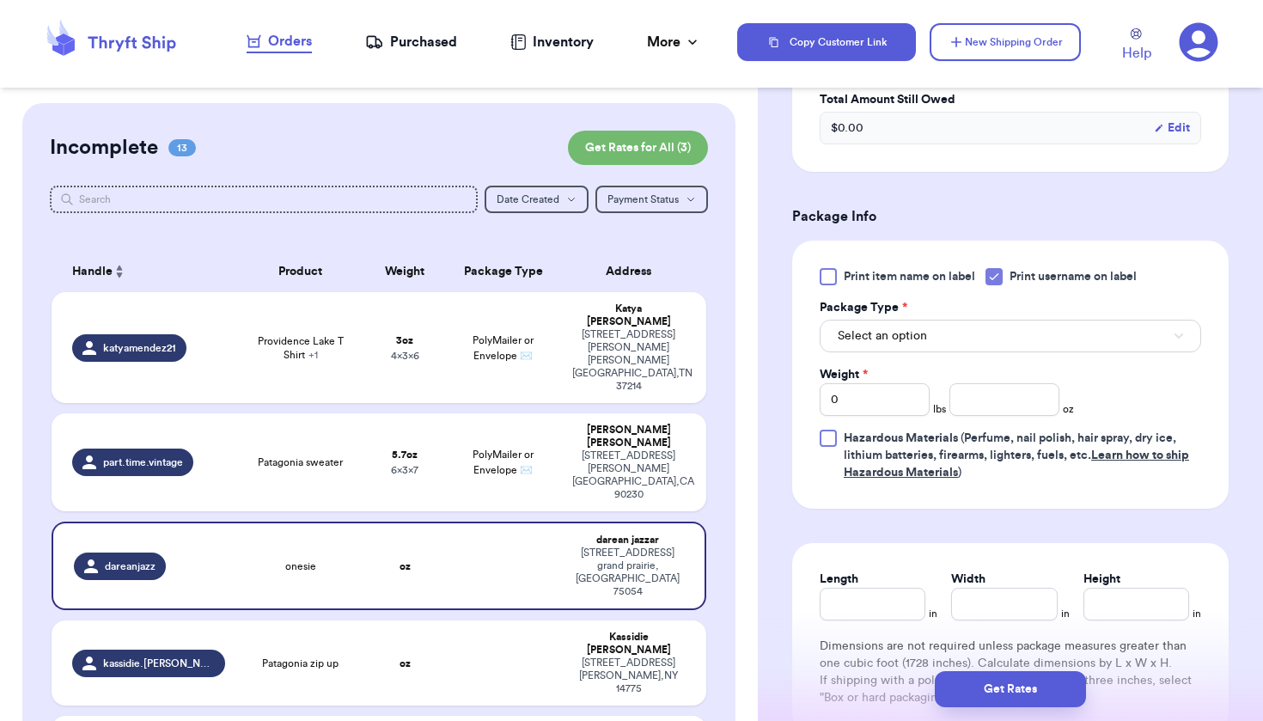
click at [906, 331] on span "Select an option" at bounding box center [882, 335] width 89 height 17
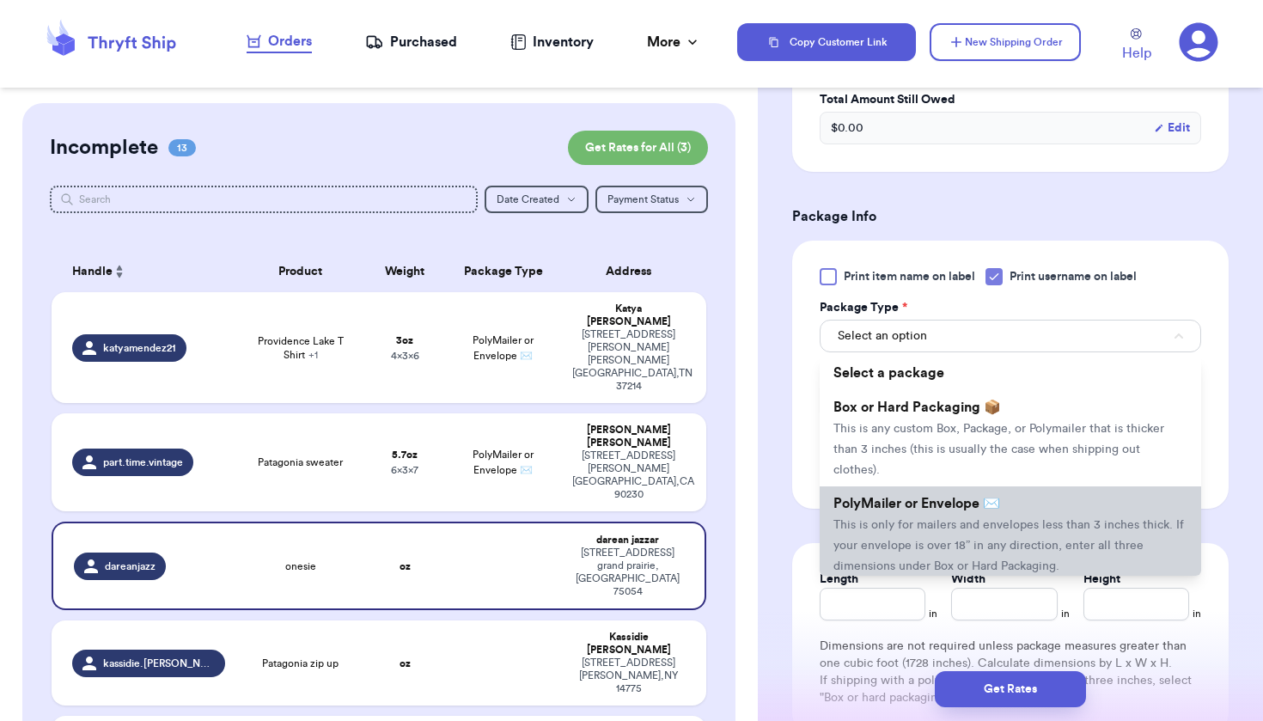
click at [893, 511] on span "PolyMailer or Envelope ✉️" at bounding box center [917, 504] width 167 height 14
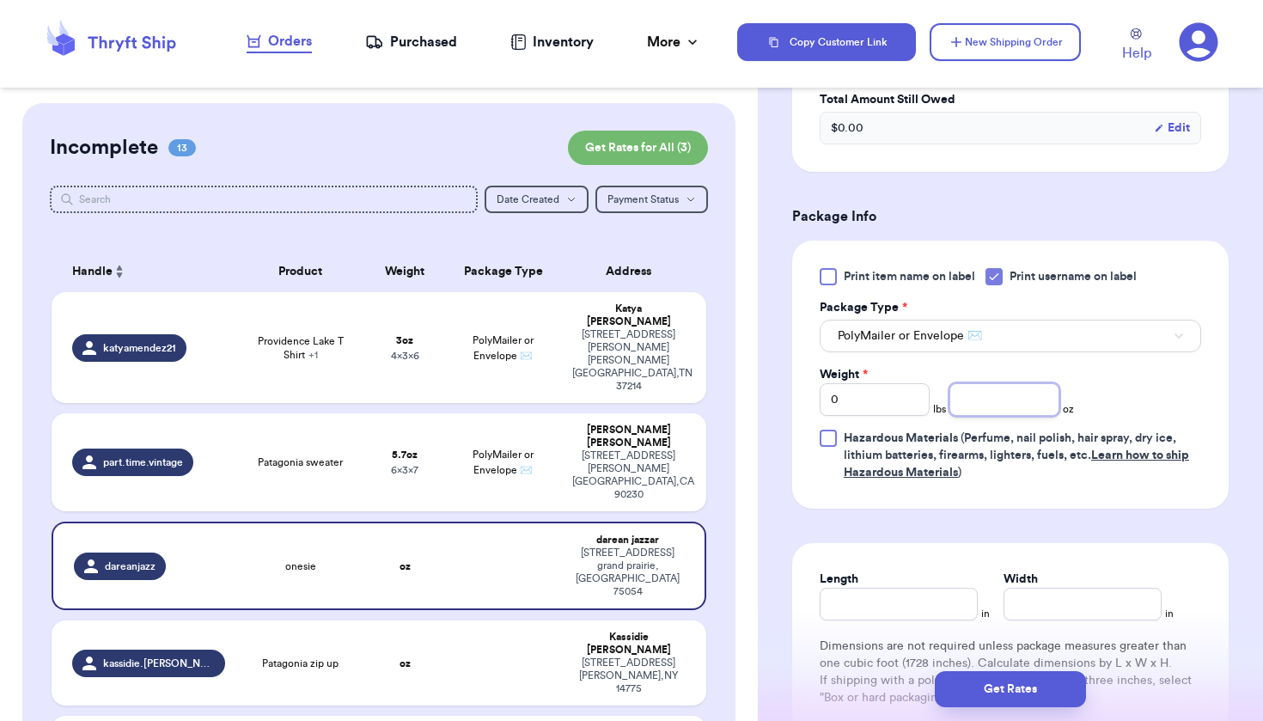
click at [975, 412] on input "number" at bounding box center [1005, 399] width 110 height 33
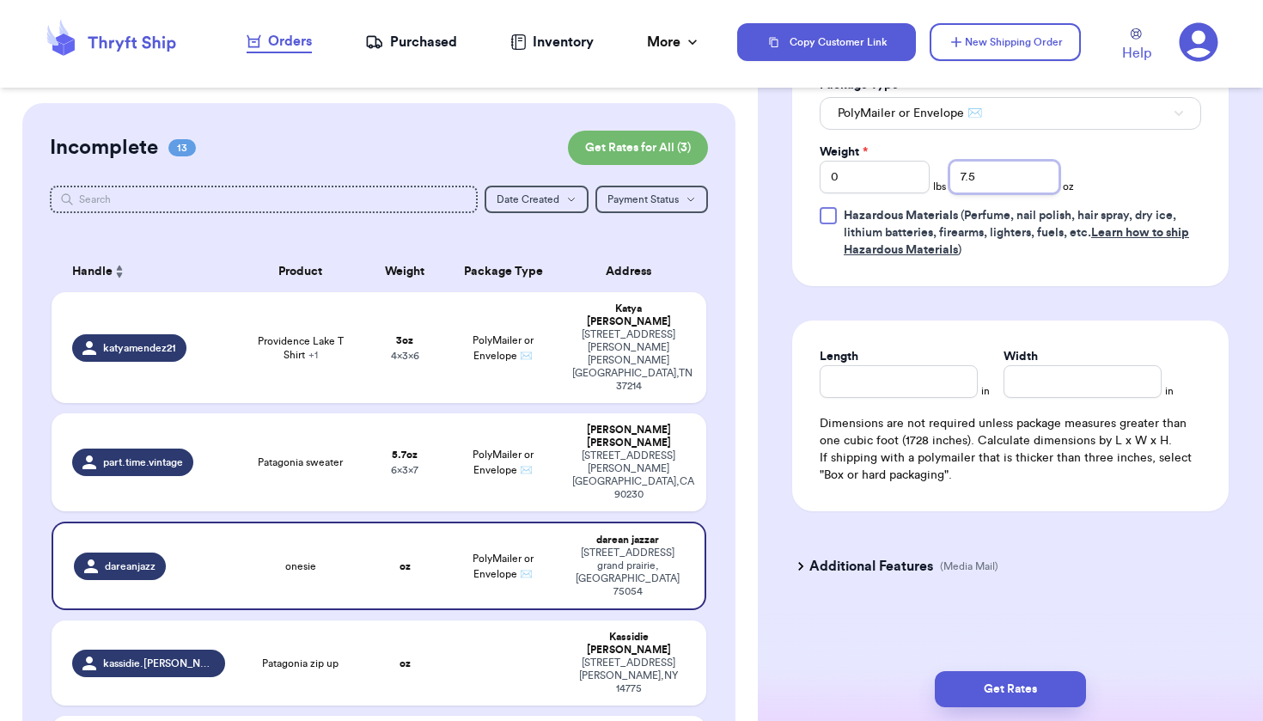
scroll to position [847, 0]
type input "7.5"
click at [931, 390] on input "Length" at bounding box center [899, 381] width 158 height 33
type input "7"
type input "6"
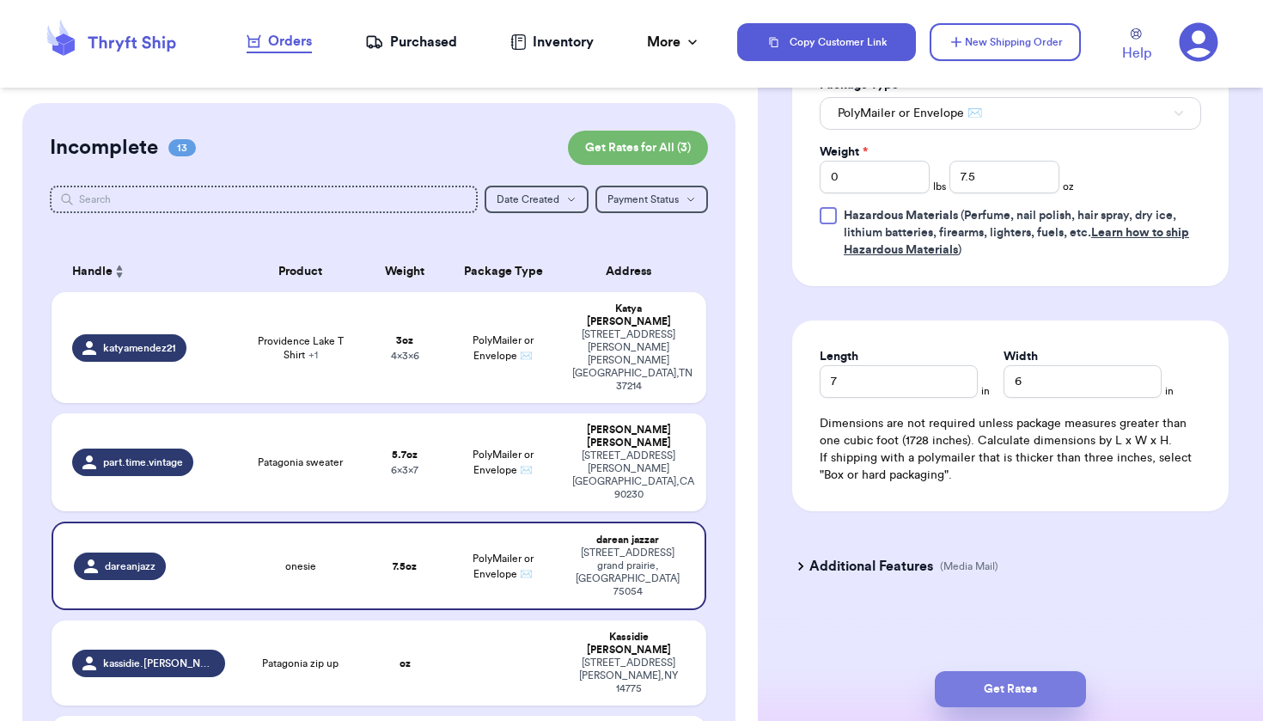
click at [981, 696] on button "Get Rates" at bounding box center [1010, 689] width 151 height 36
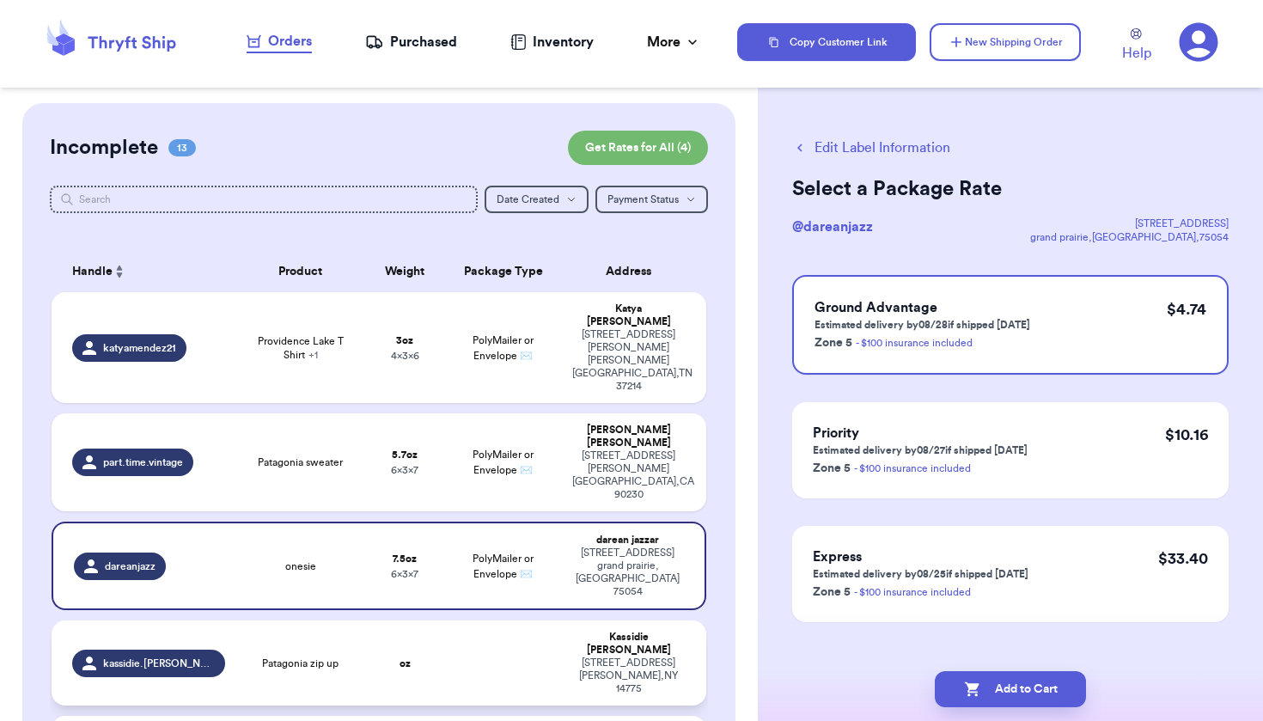
click at [562, 621] on td "[PERSON_NAME] [STREET_ADDRESS][PERSON_NAME]" at bounding box center [634, 663] width 144 height 85
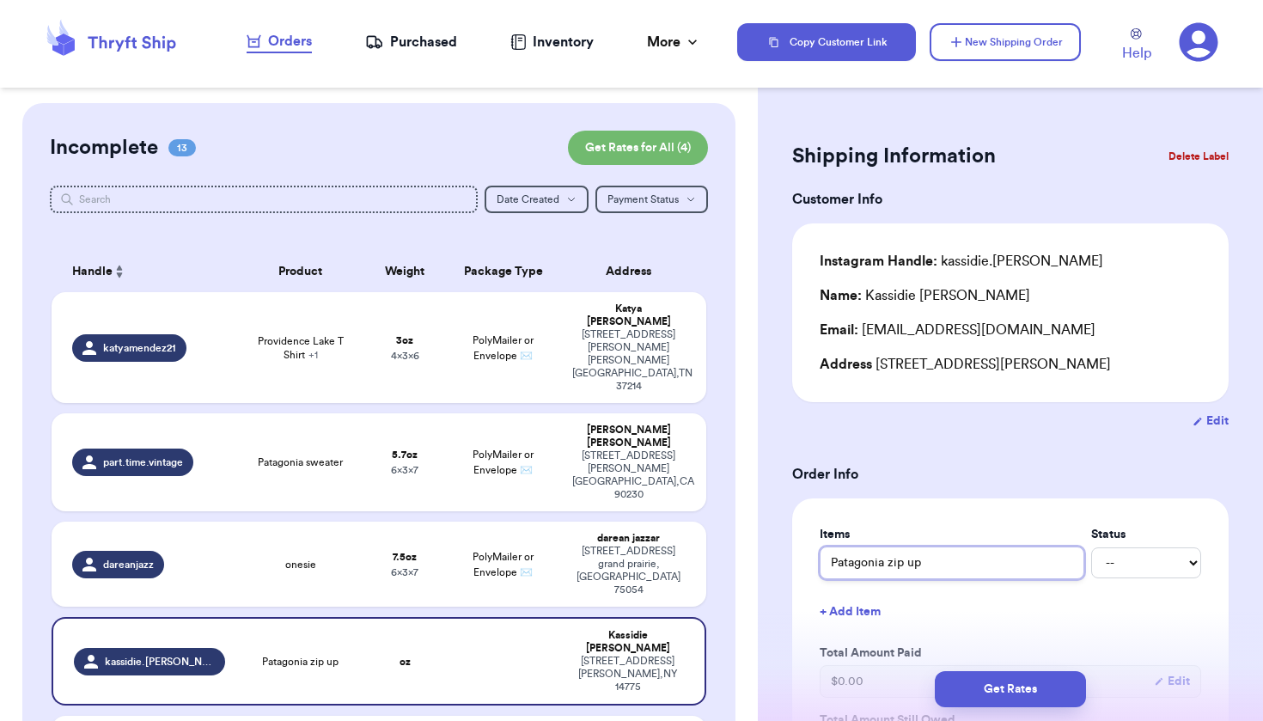
drag, startPoint x: 991, startPoint y: 554, endPoint x: 766, endPoint y: 543, distance: 225.4
click at [922, 561] on input "Patagonia zip up" at bounding box center [952, 563] width 265 height 33
drag, startPoint x: 922, startPoint y: 561, endPoint x: 768, endPoint y: 553, distance: 154.1
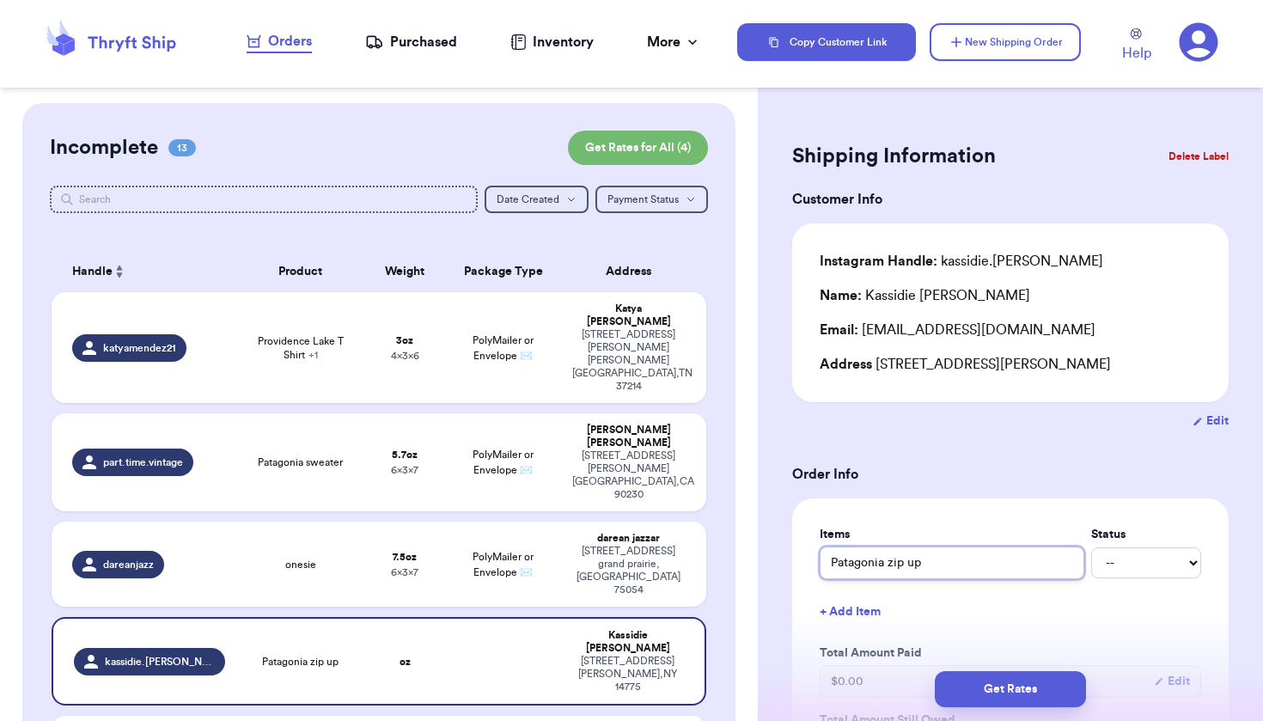
type input "B"
type input "Bl"
type input "Ble"
type input "Bl"
type input "B"
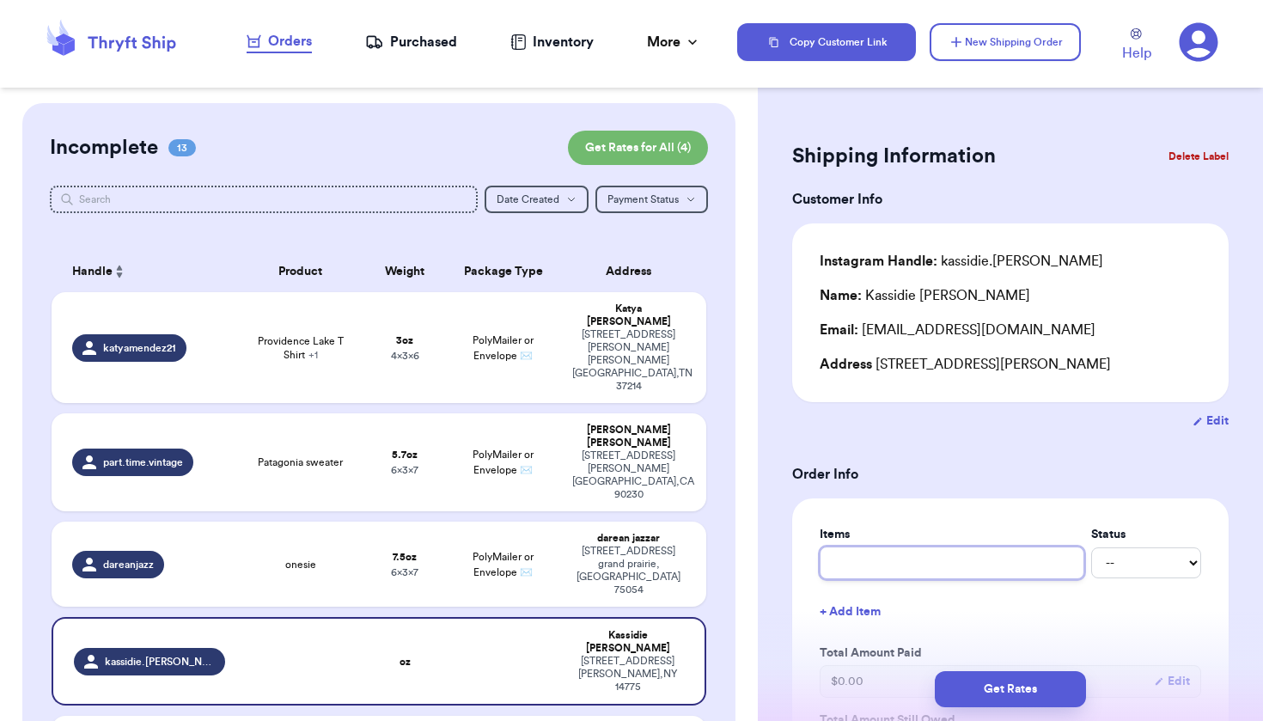
type input "B"
type input "Be"
type input "Bea"
type input "Bear"
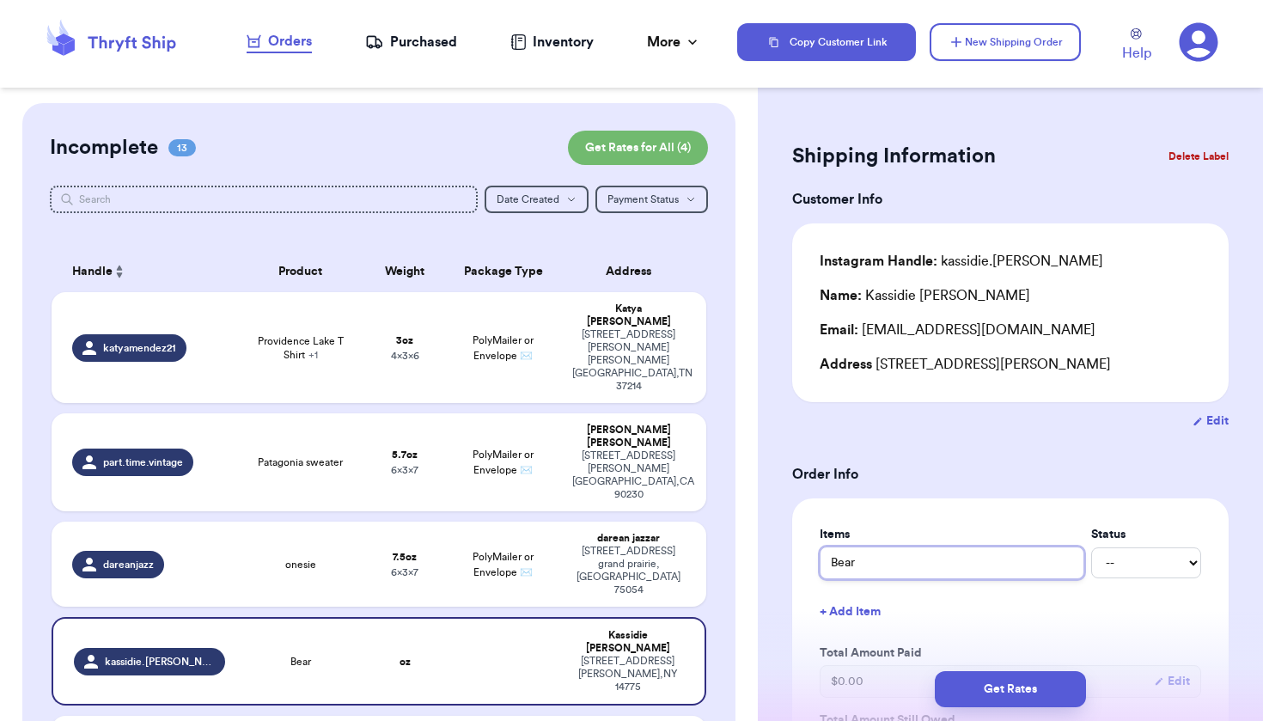
type input "Bear b"
type input "Bear bl"
type input "Bear blu"
type input "Bear blue"
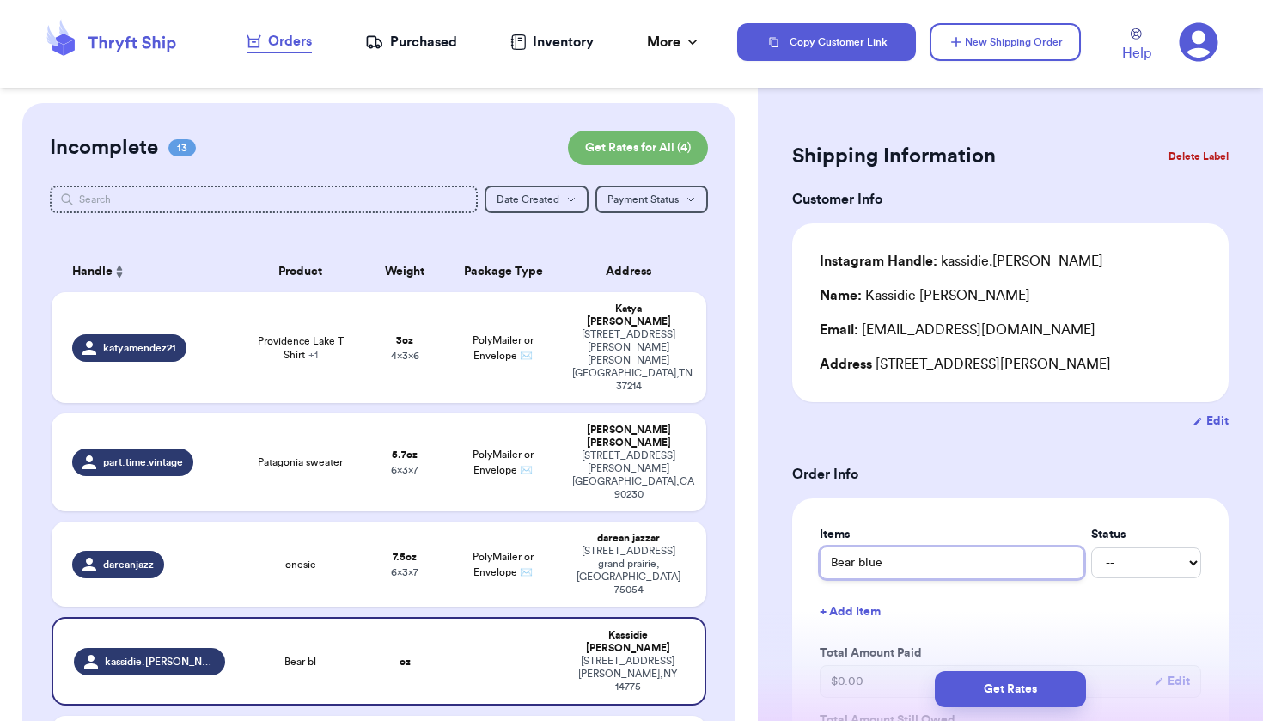
type input "Bear blue s"
type input "Bear blue sw"
type input "Bear blue swe"
type input "Bear blue swea"
type input "Bear blue sweat"
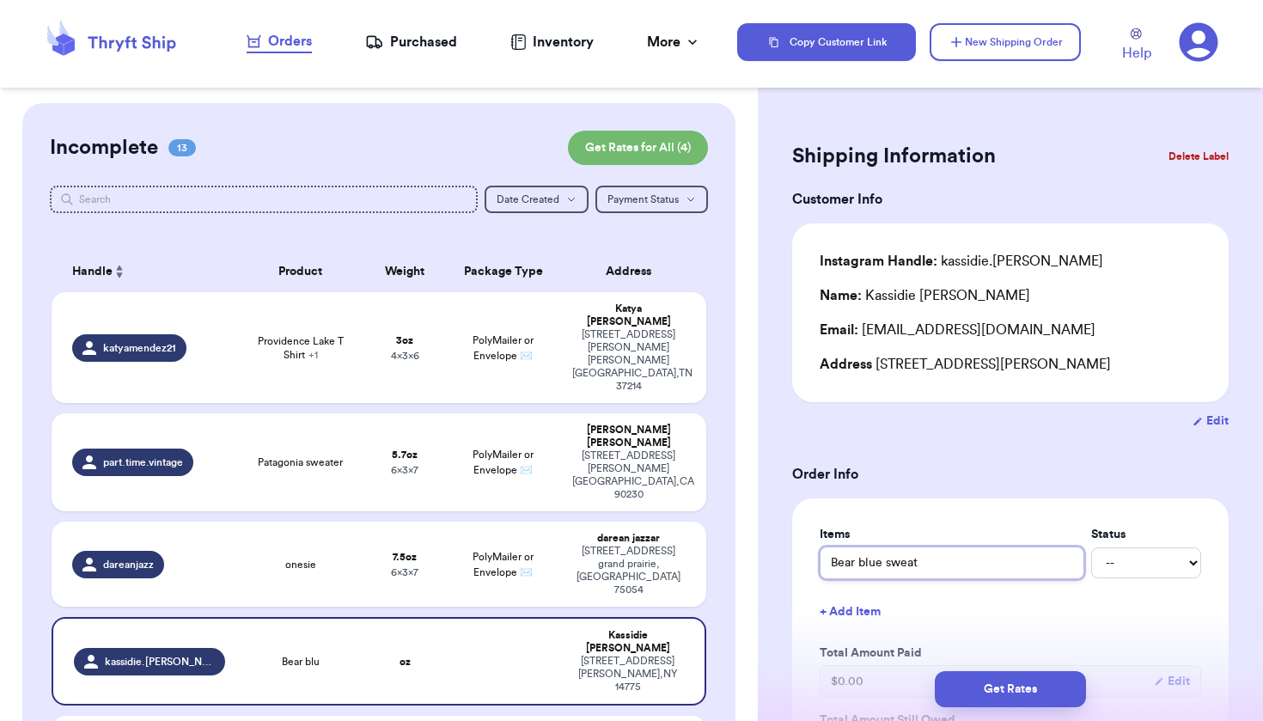
type input "Bear blue sweate"
type input "Bear blue sweater"
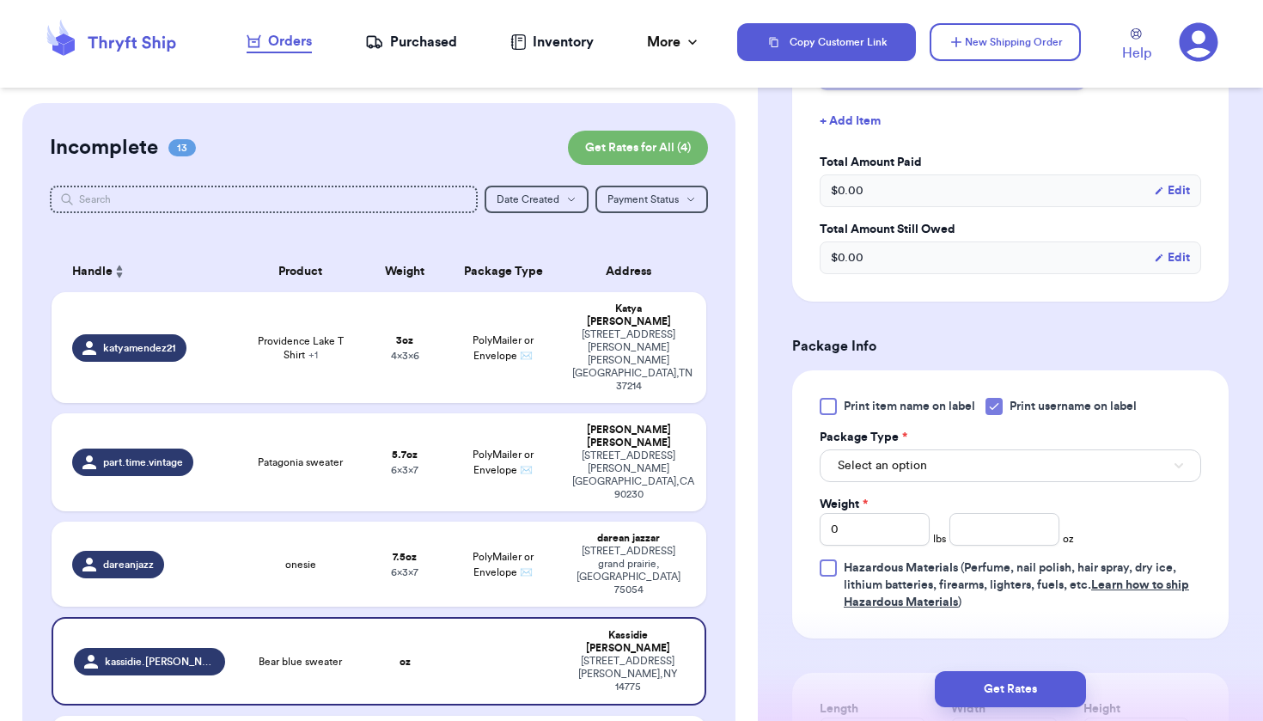
scroll to position [495, 0]
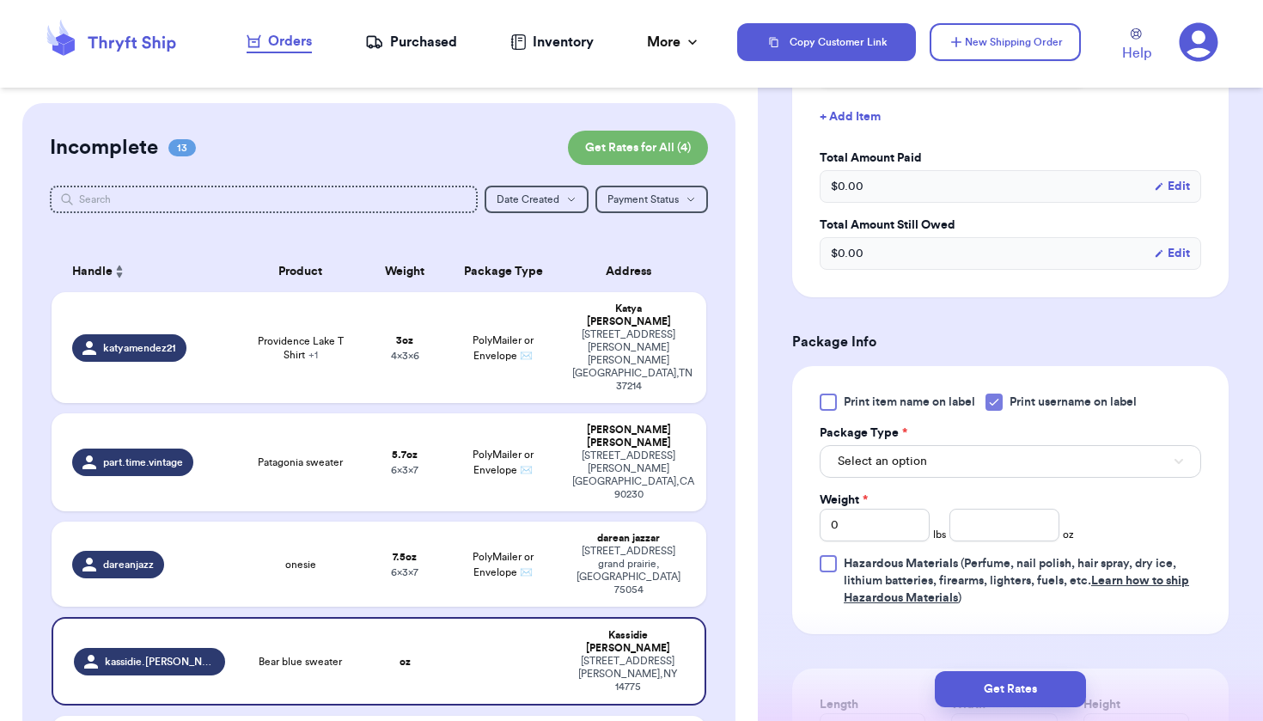
type input "Bear blue sweater"
click at [928, 457] on button "Select an option" at bounding box center [1011, 461] width 382 height 33
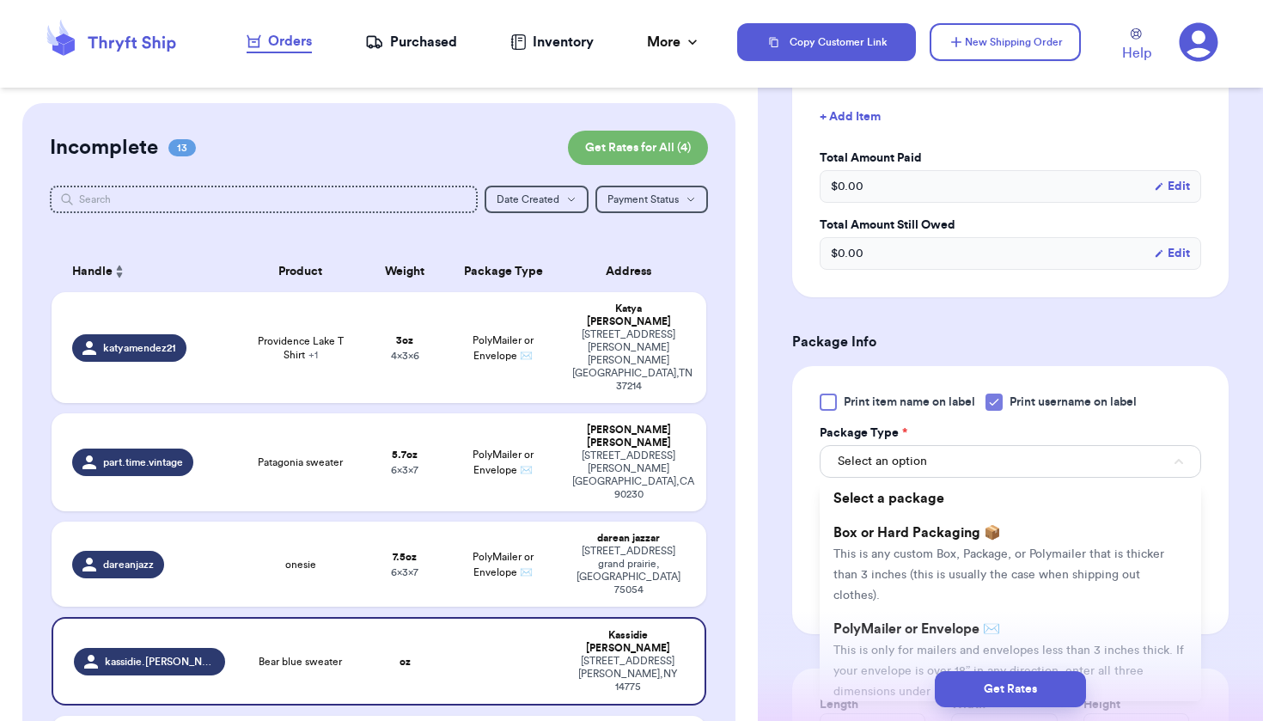
click at [872, 648] on li "PolyMailer or Envelope ✉️ This is only for mailers and envelopes less than 3 in…" at bounding box center [1011, 660] width 382 height 96
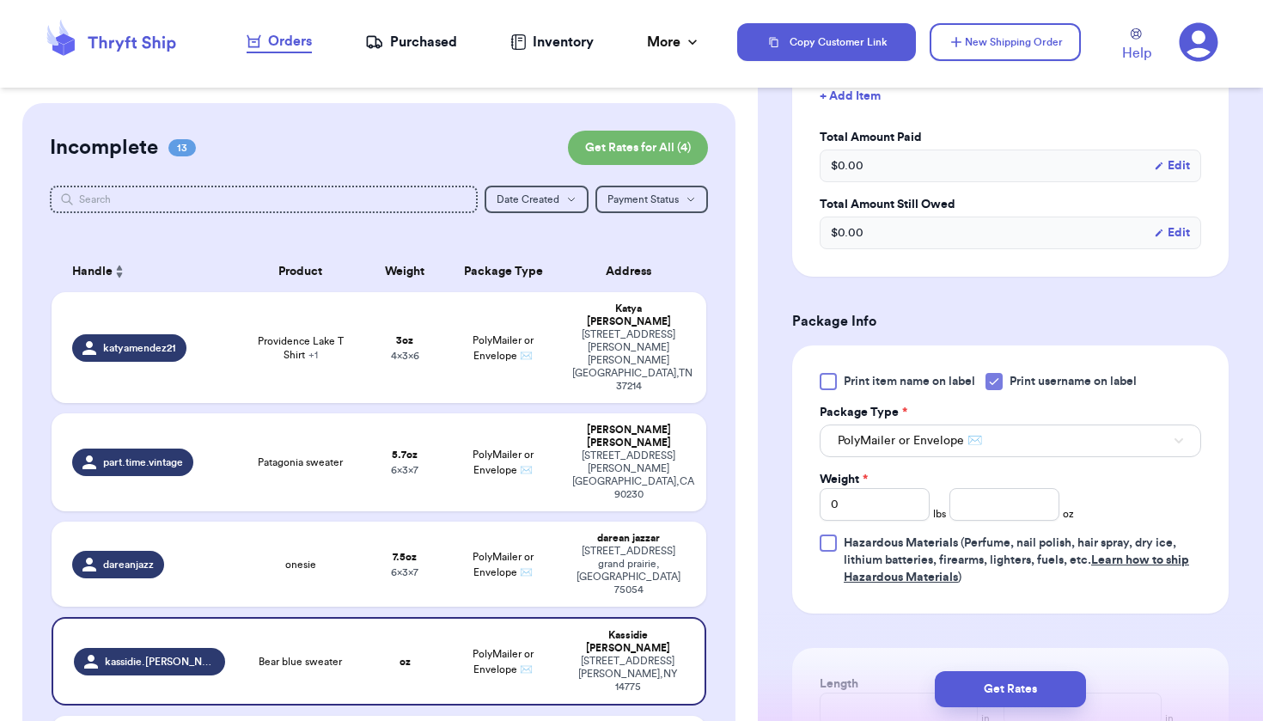
scroll to position [603, 0]
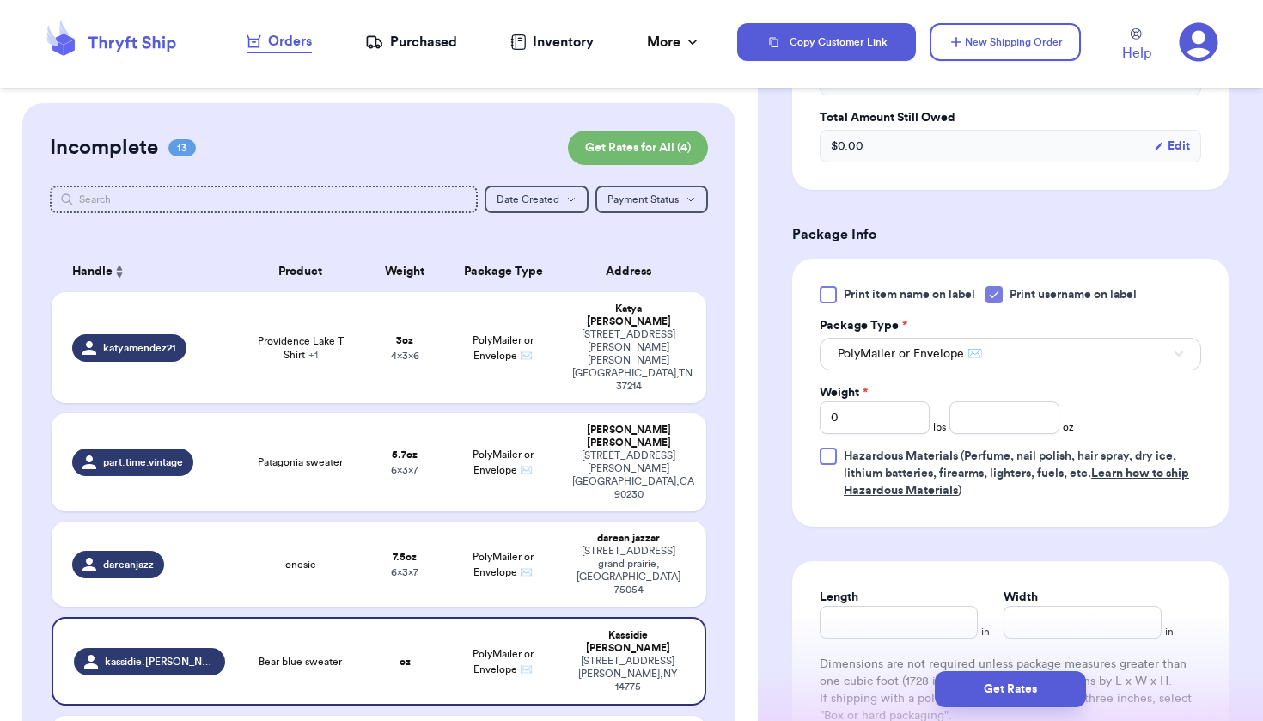
click at [959, 376] on div "Print item name on label Print username on label Package Type * PolyMailer or E…" at bounding box center [1011, 392] width 382 height 213
click at [985, 428] on input "number" at bounding box center [1005, 417] width 110 height 33
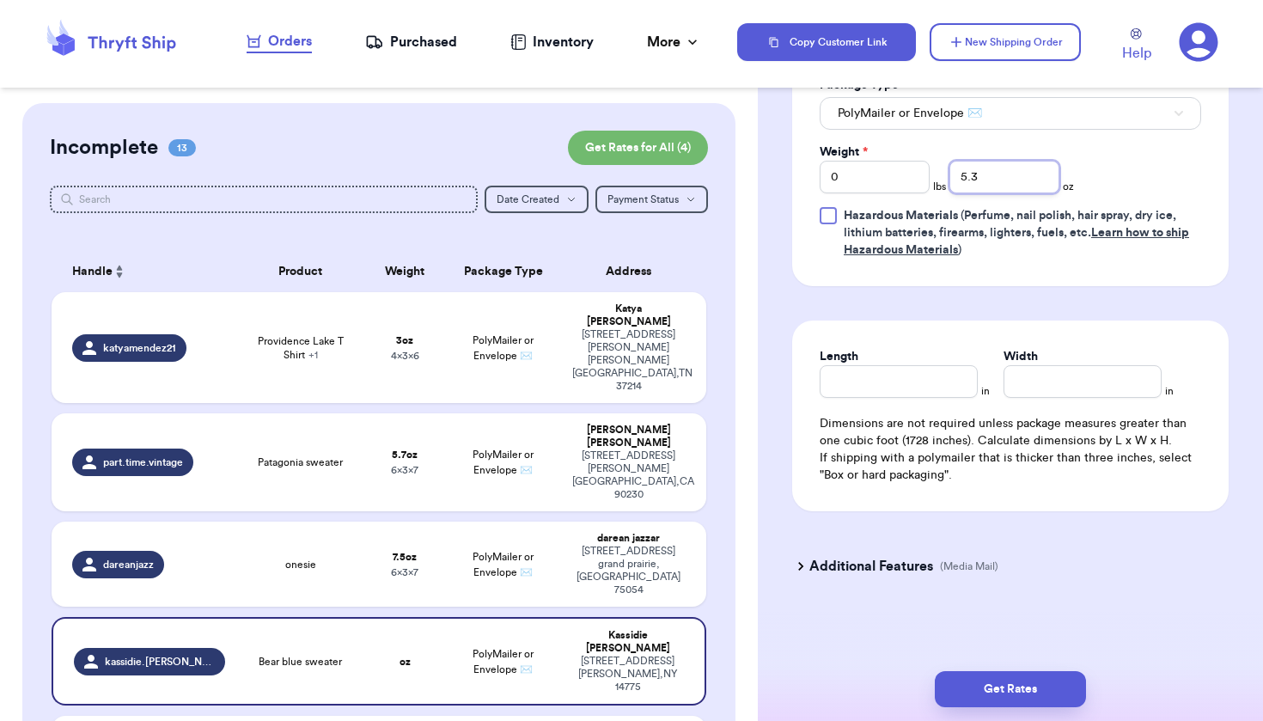
scroll to position [847, 0]
type input "5.3"
click at [871, 372] on input "Length" at bounding box center [899, 381] width 158 height 33
type input "7"
type input "6"
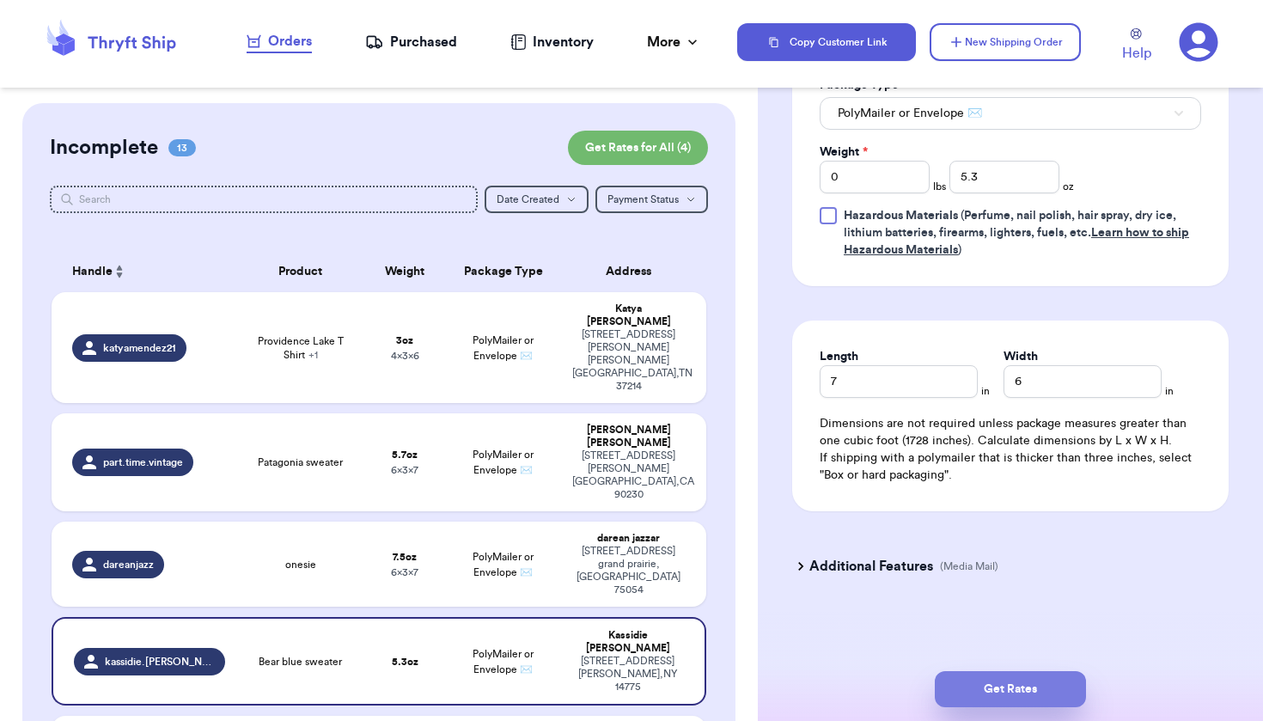
click at [1009, 676] on button "Get Rates" at bounding box center [1010, 689] width 151 height 36
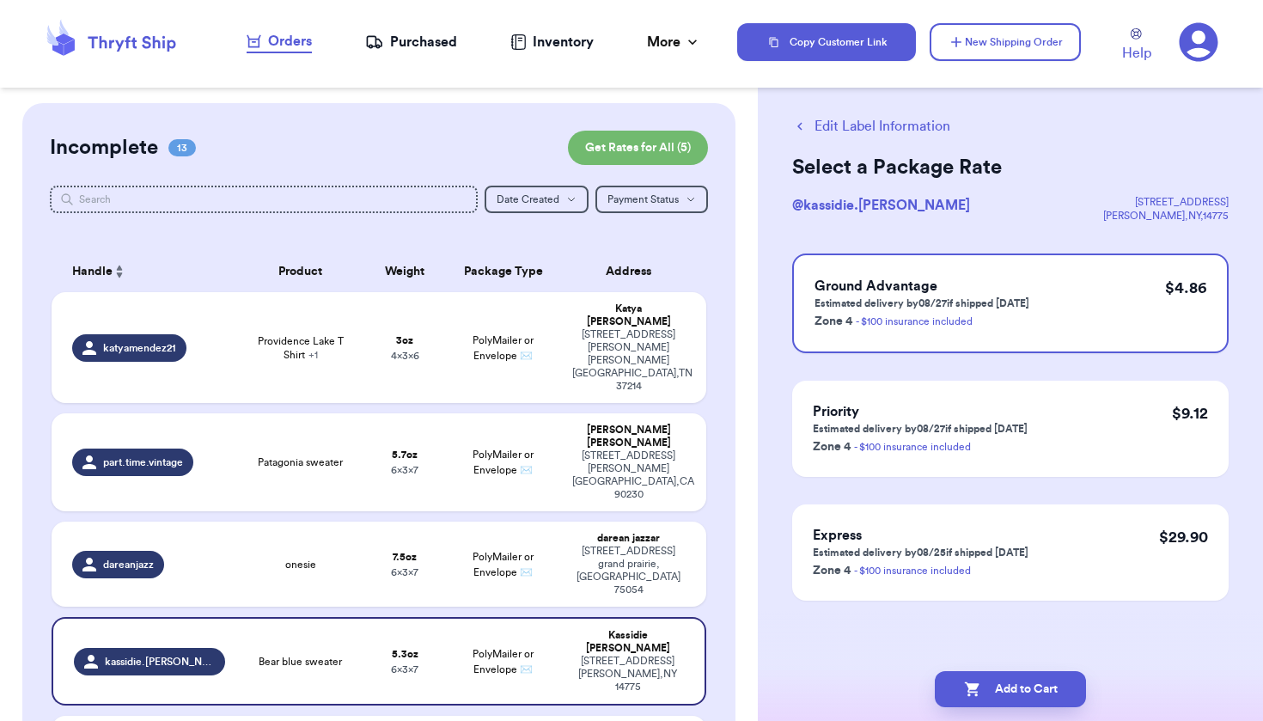
scroll to position [0, 0]
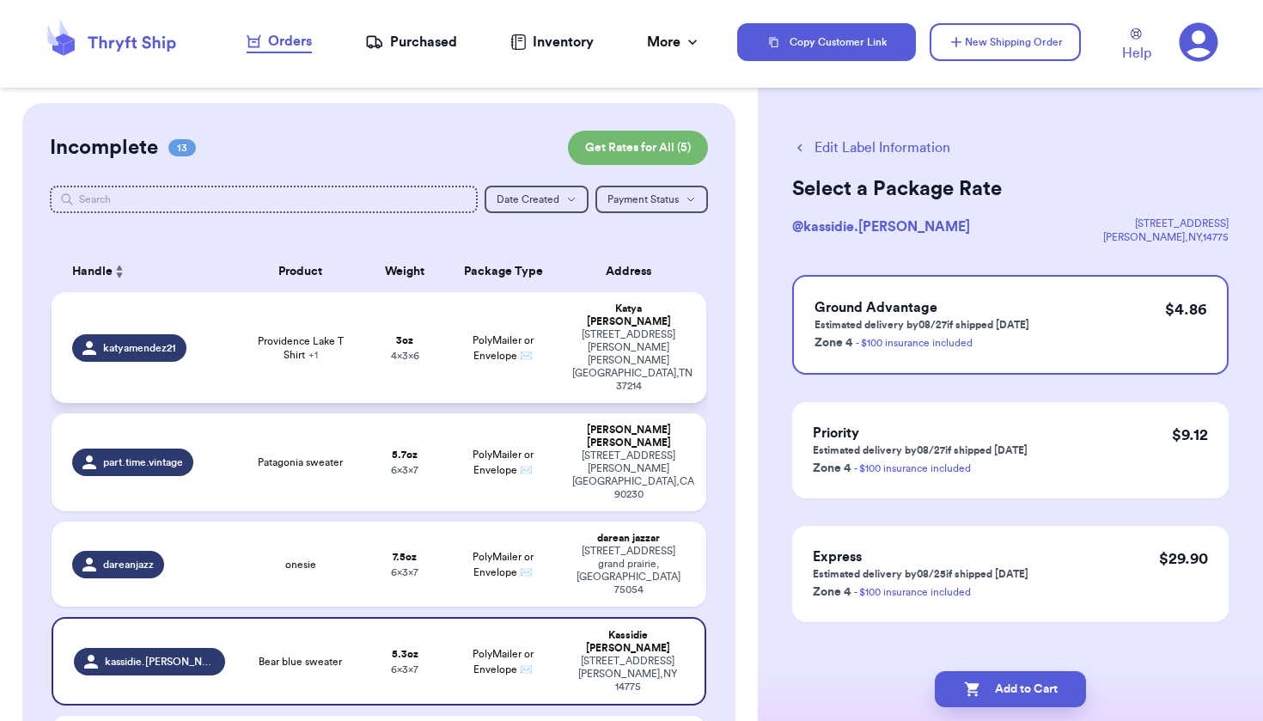
click at [613, 342] on div "[STREET_ADDRESS][PERSON_NAME][PERSON_NAME]" at bounding box center [628, 360] width 113 height 64
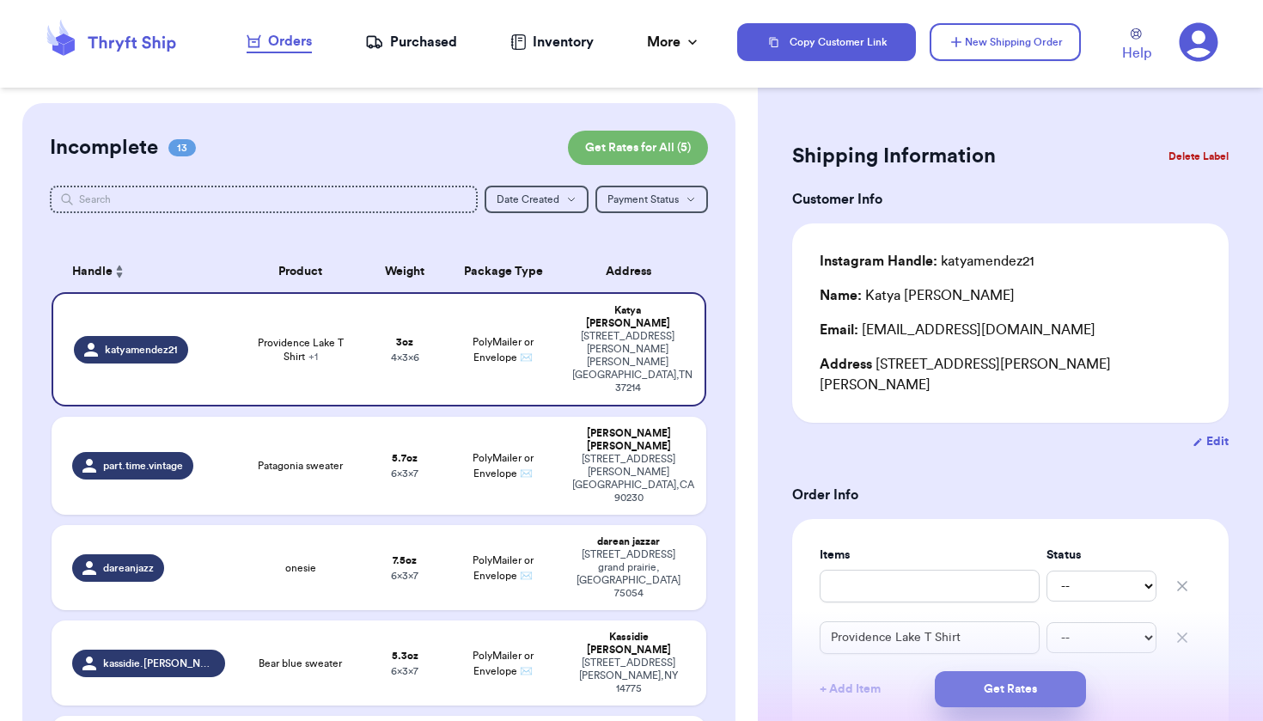
click at [978, 694] on button "Get Rates" at bounding box center [1010, 689] width 151 height 36
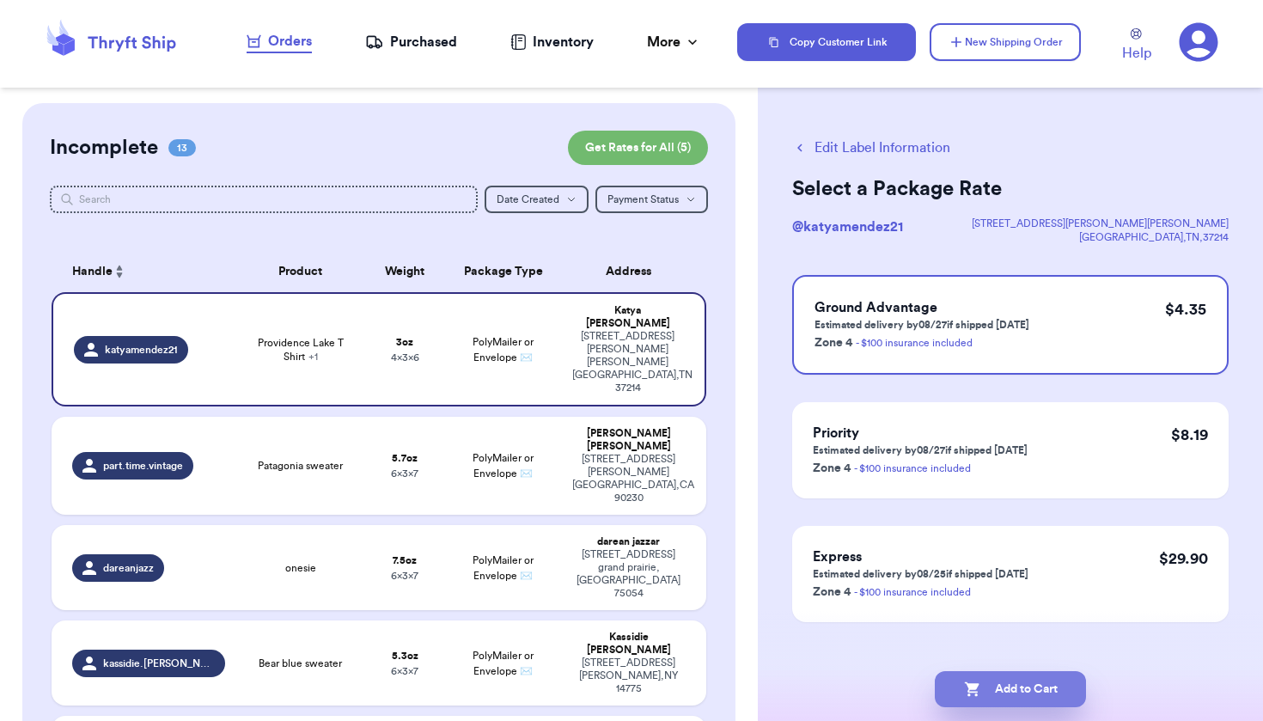
click at [984, 701] on button "Add to Cart" at bounding box center [1010, 689] width 151 height 36
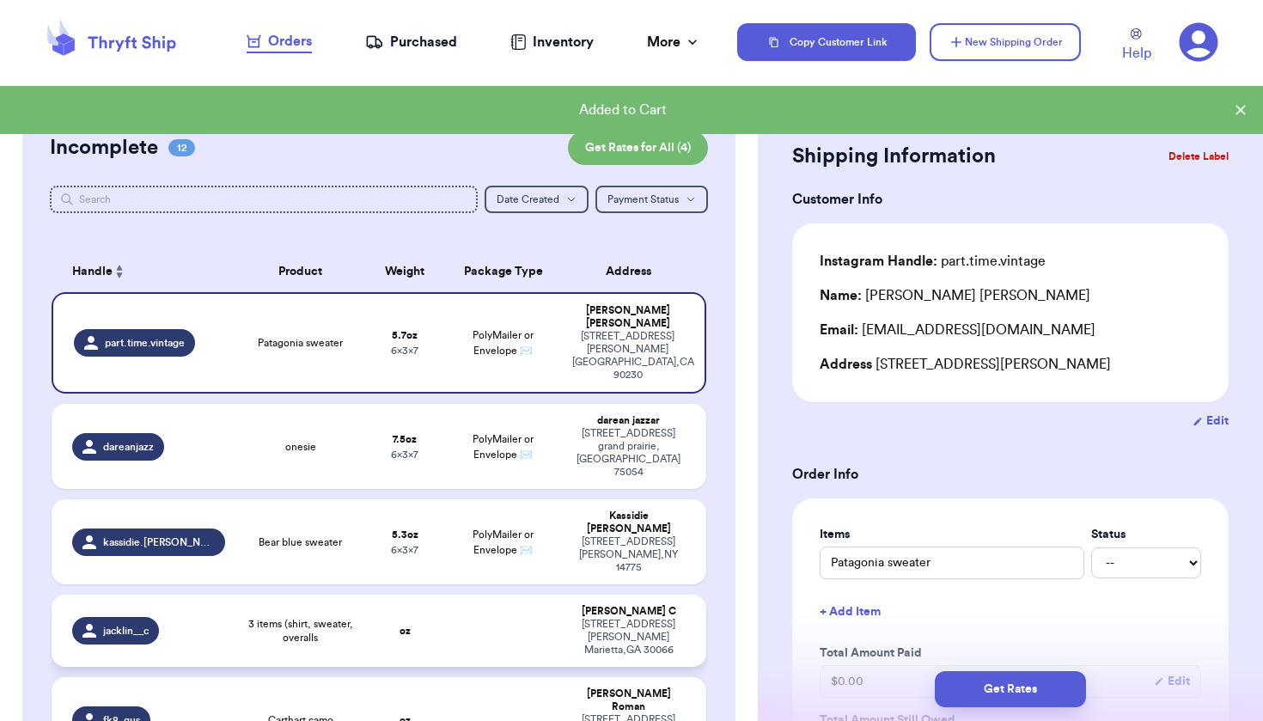
click at [624, 618] on div "[STREET_ADDRESS][PERSON_NAME]" at bounding box center [628, 637] width 113 height 39
type input "3 items (shirt, sweater, overalls"
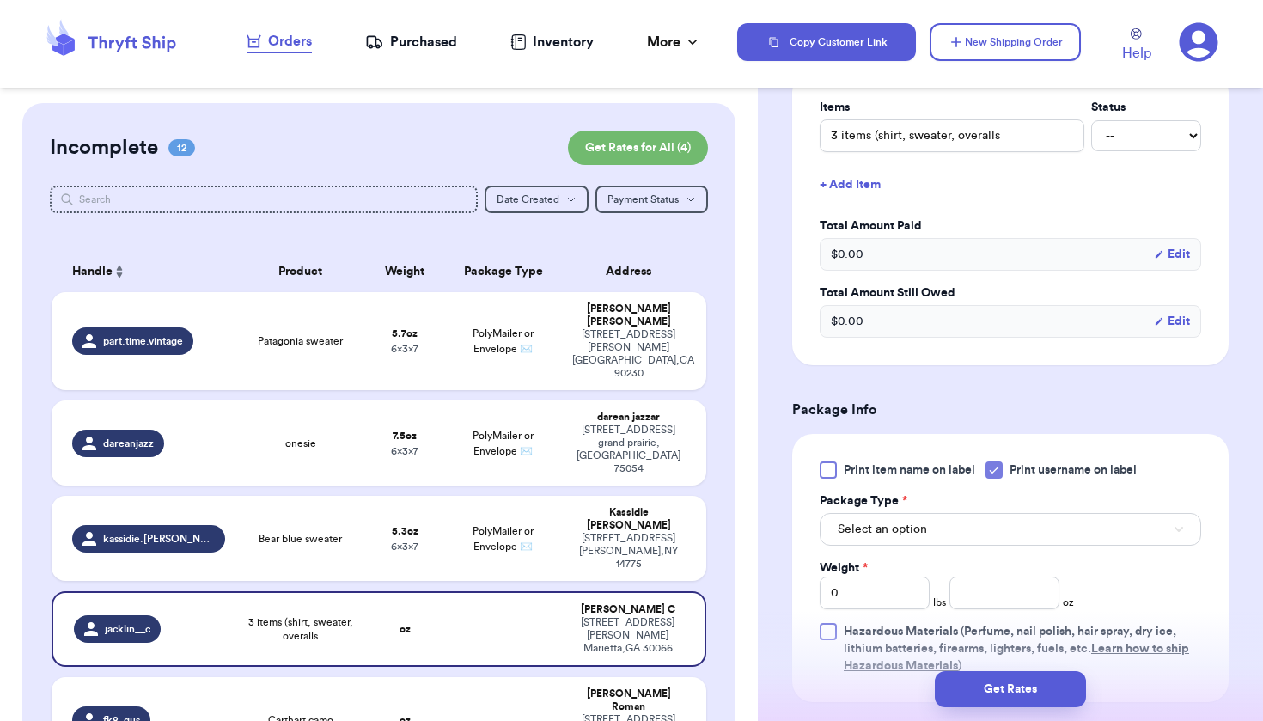
scroll to position [651, 0]
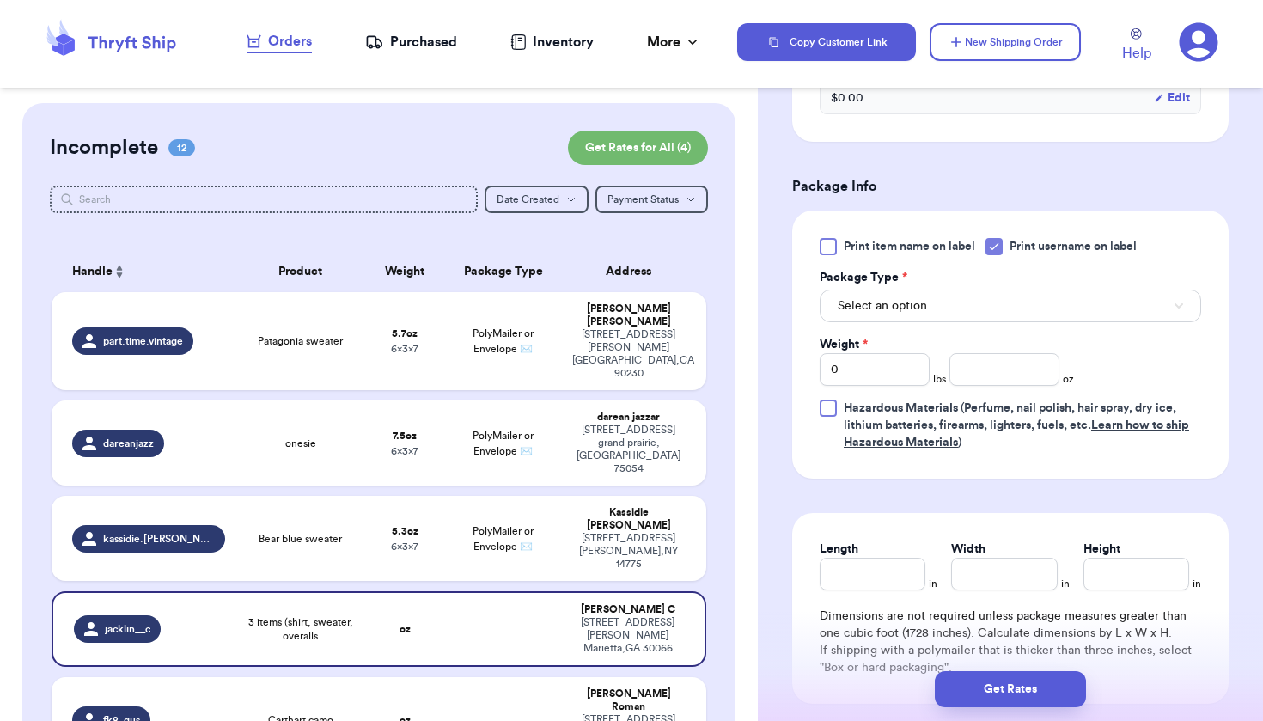
click at [921, 310] on span "Select an option" at bounding box center [882, 305] width 89 height 17
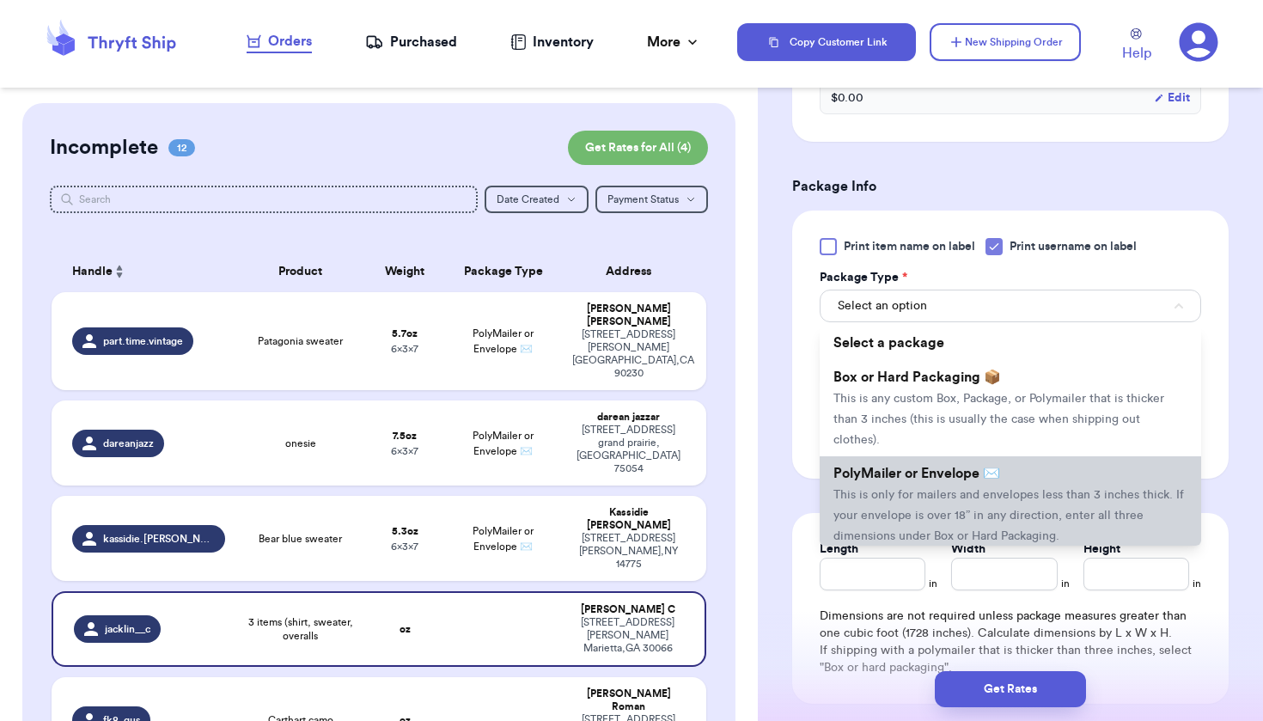
click at [959, 511] on li "PolyMailer or Envelope ✉️ This is only for mailers and envelopes less than 3 in…" at bounding box center [1011, 504] width 382 height 96
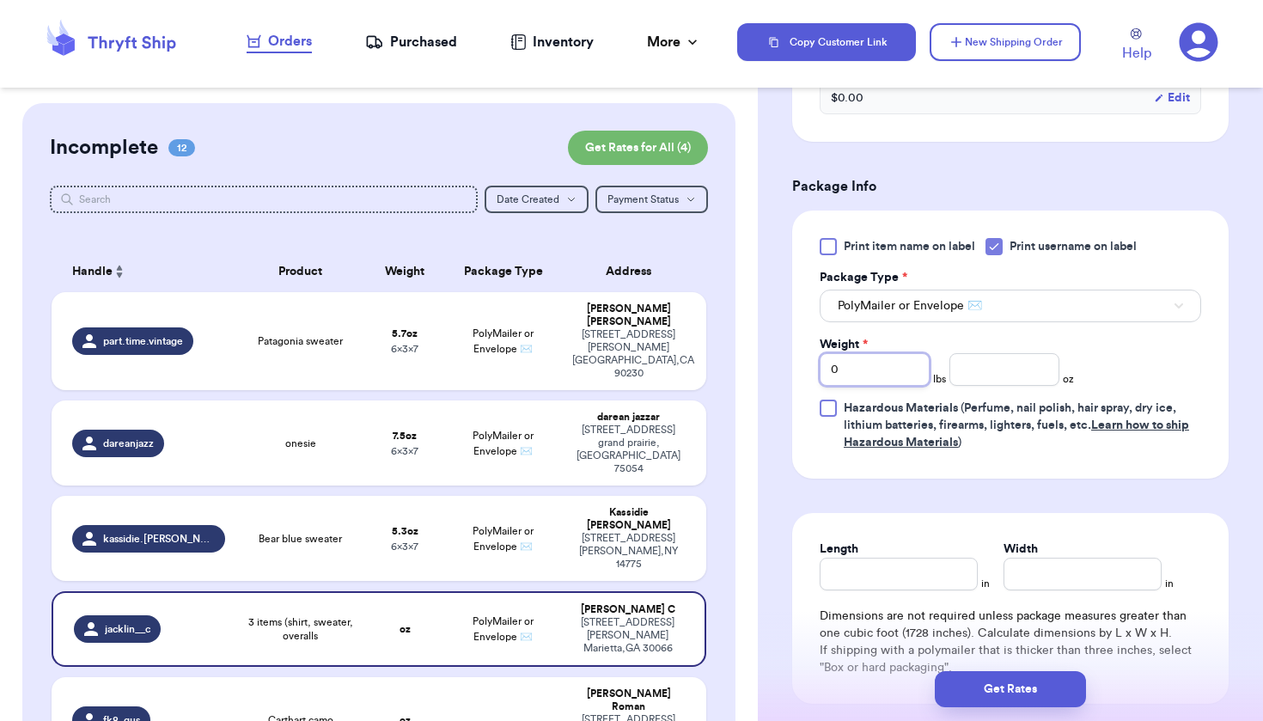
click at [904, 359] on input "0" at bounding box center [875, 369] width 110 height 33
type input "1"
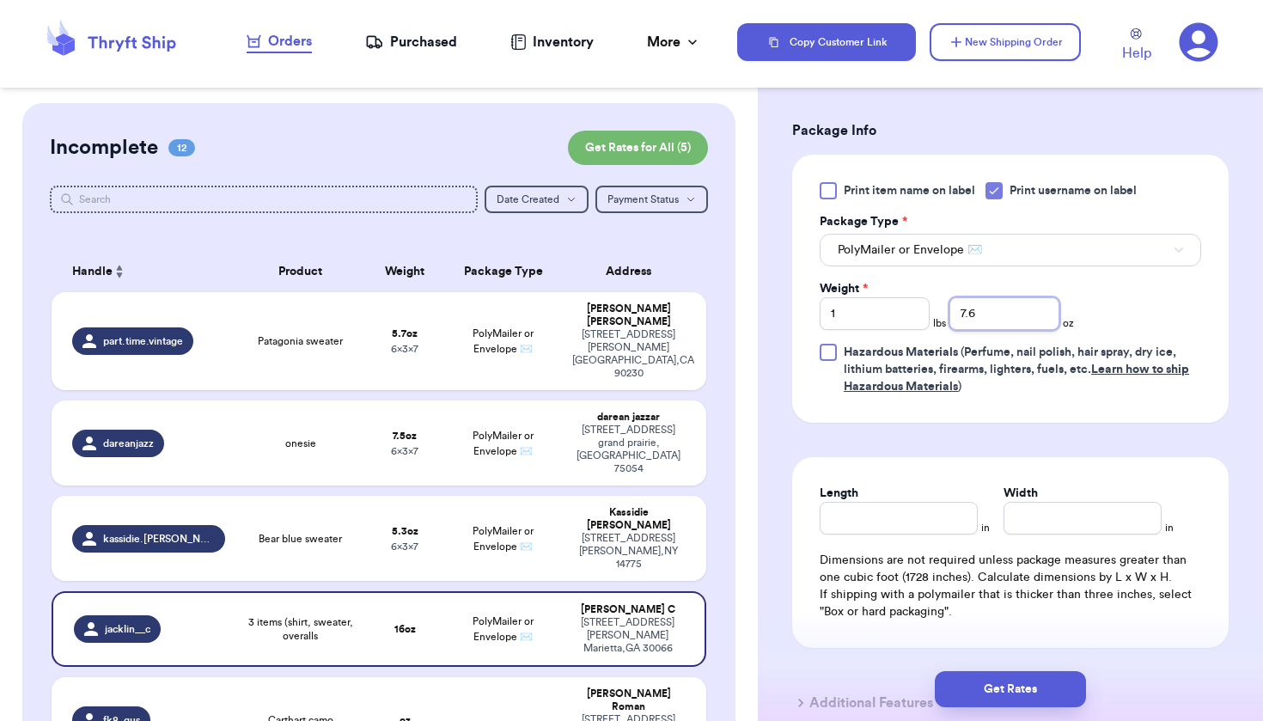
scroll to position [709, 0]
type input "7.6"
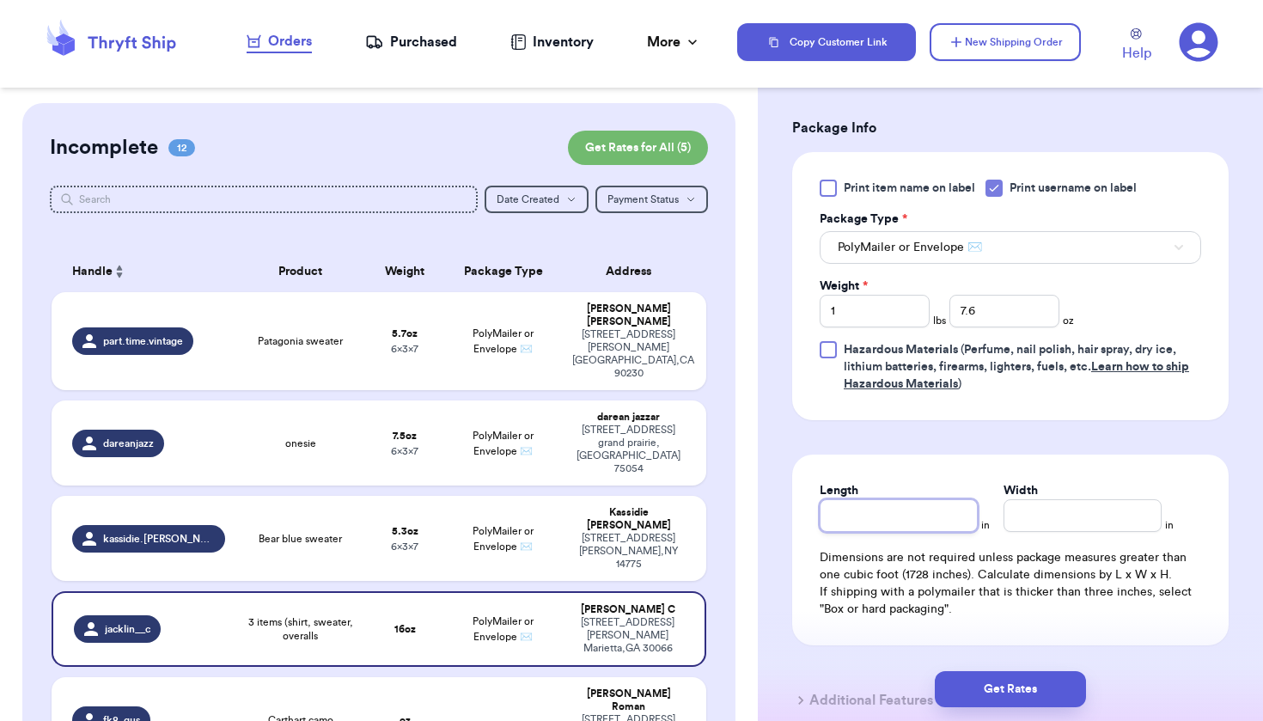
click at [925, 527] on input "Length" at bounding box center [899, 515] width 158 height 33
type input "9"
type input "6"
click at [1026, 694] on button "Get Rates" at bounding box center [1010, 689] width 151 height 36
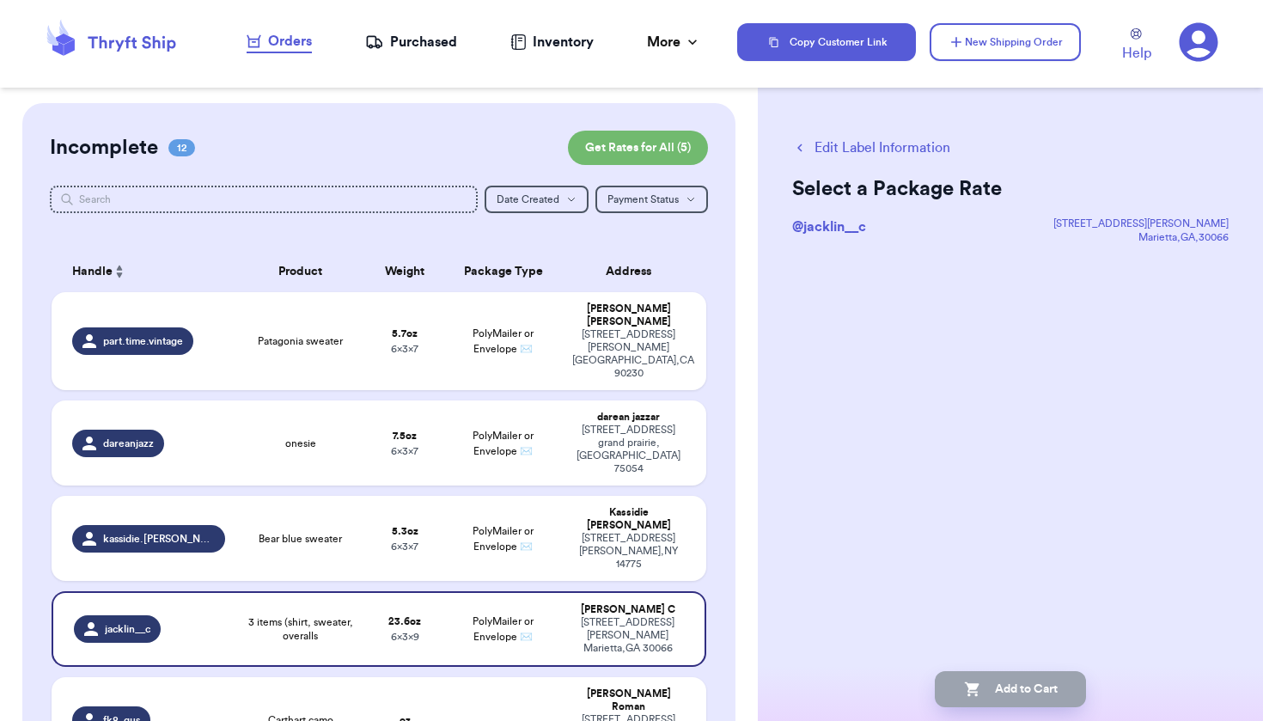
scroll to position [0, 0]
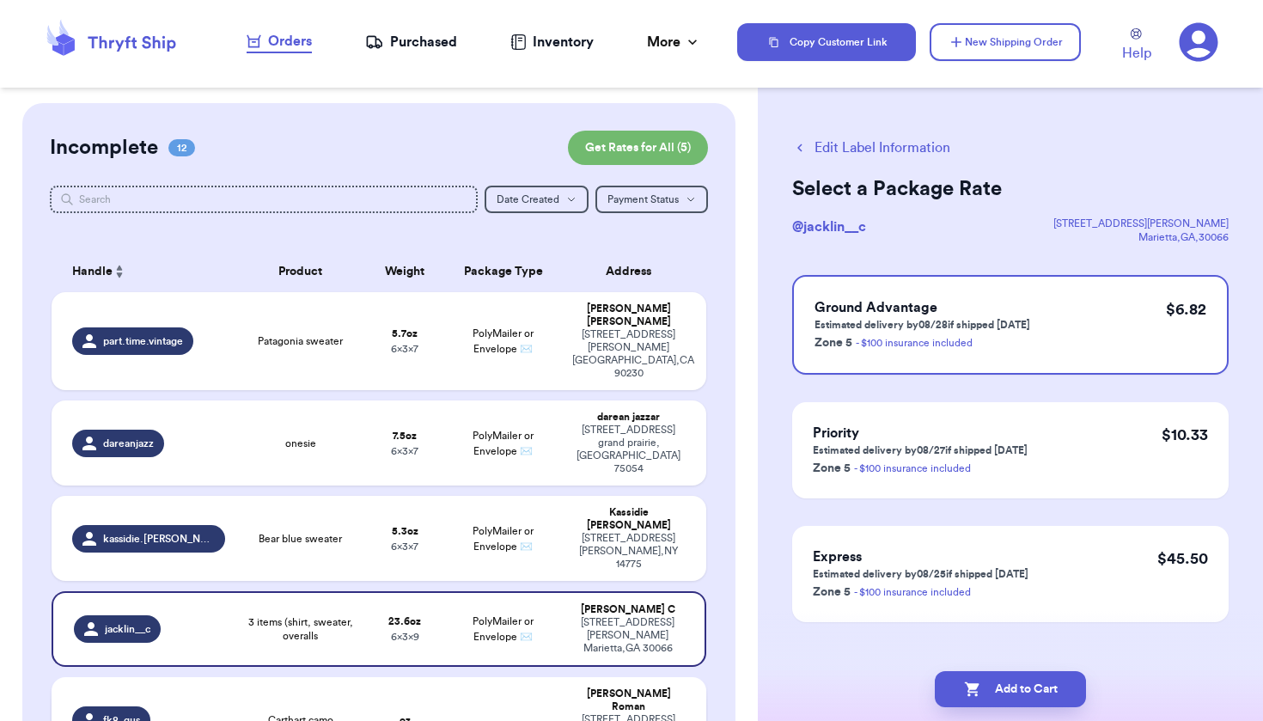
click at [586, 713] on div "[STREET_ADDRESS][PERSON_NAME]" at bounding box center [628, 732] width 113 height 39
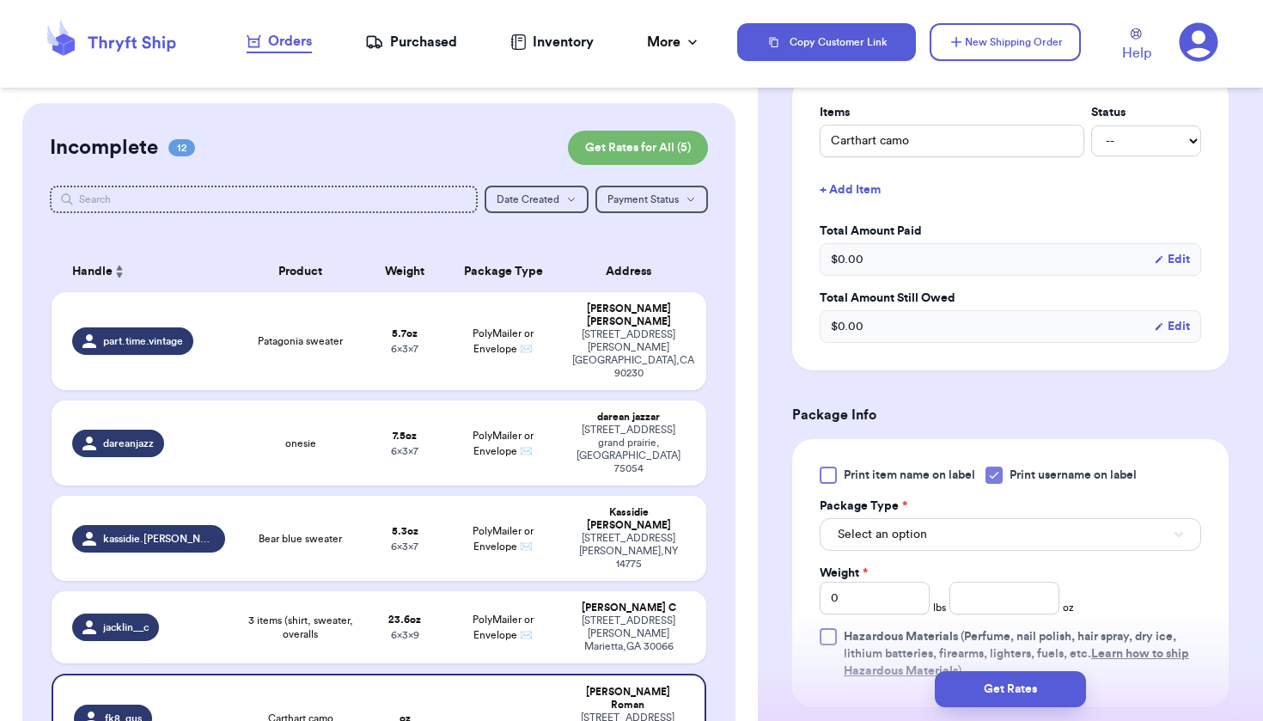
scroll to position [507, 0]
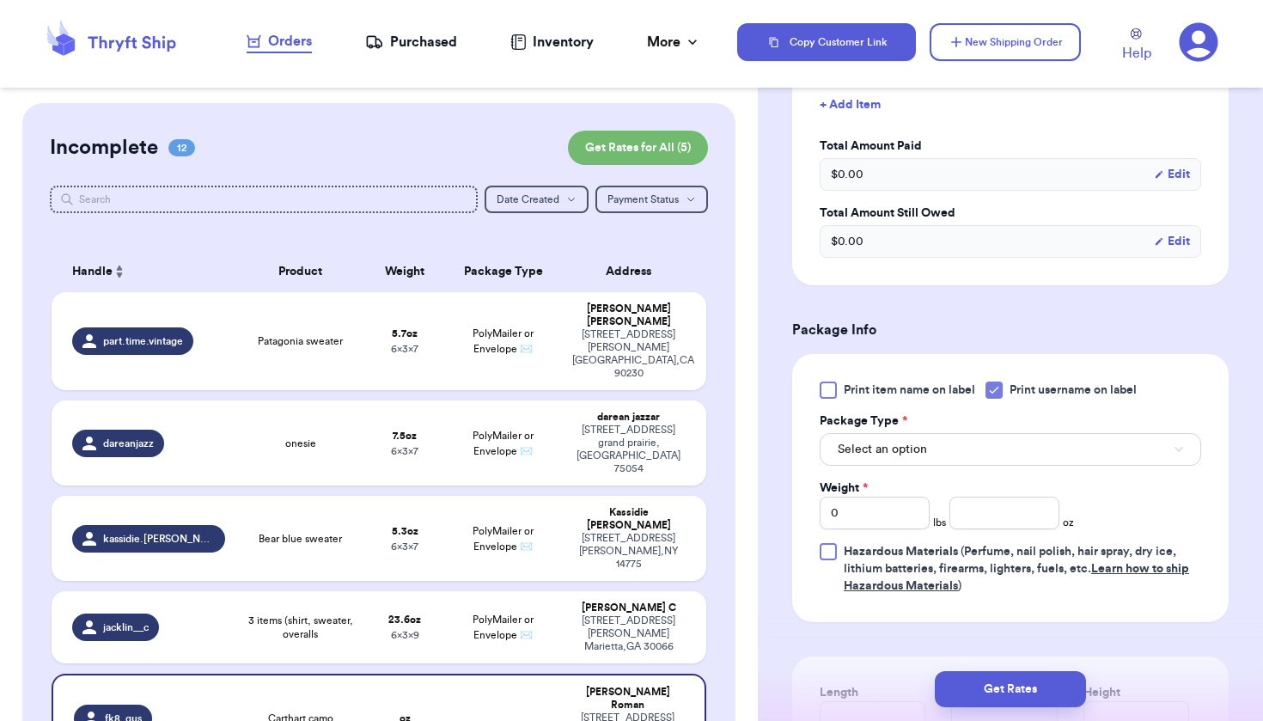
click at [940, 453] on button "Select an option" at bounding box center [1011, 449] width 382 height 33
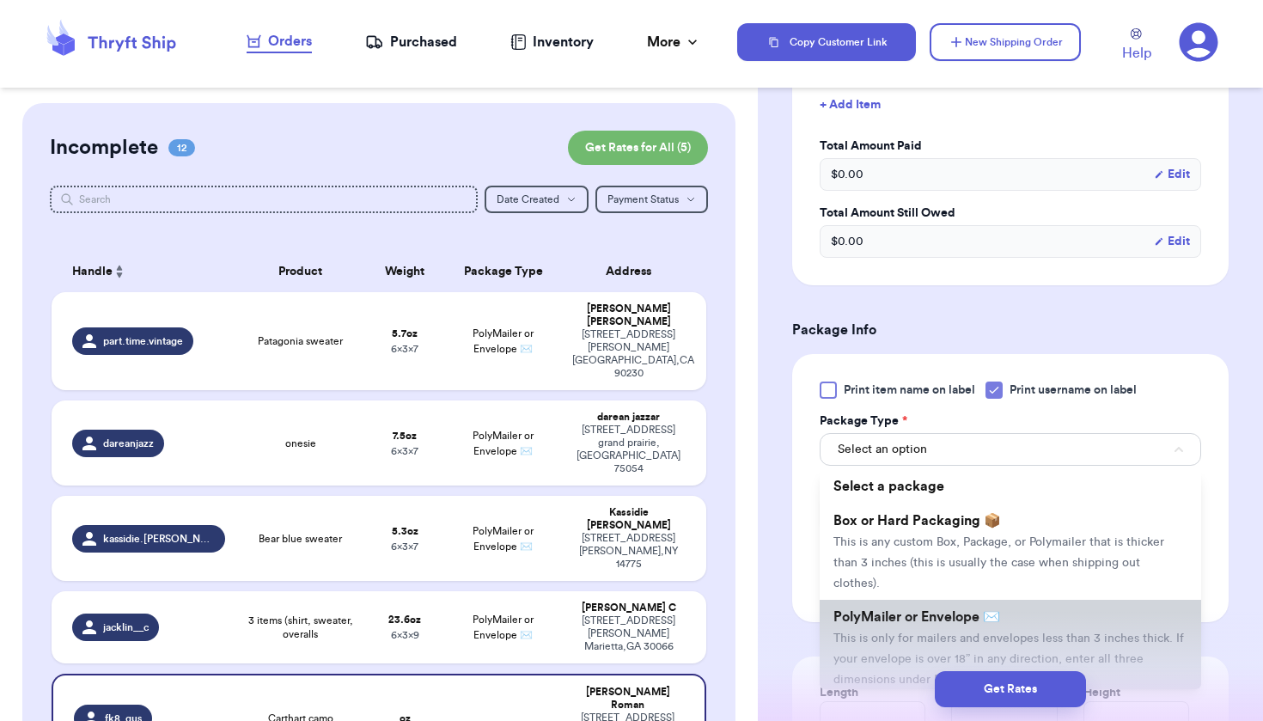
click at [909, 624] on span "PolyMailer or Envelope ✉️" at bounding box center [917, 617] width 167 height 14
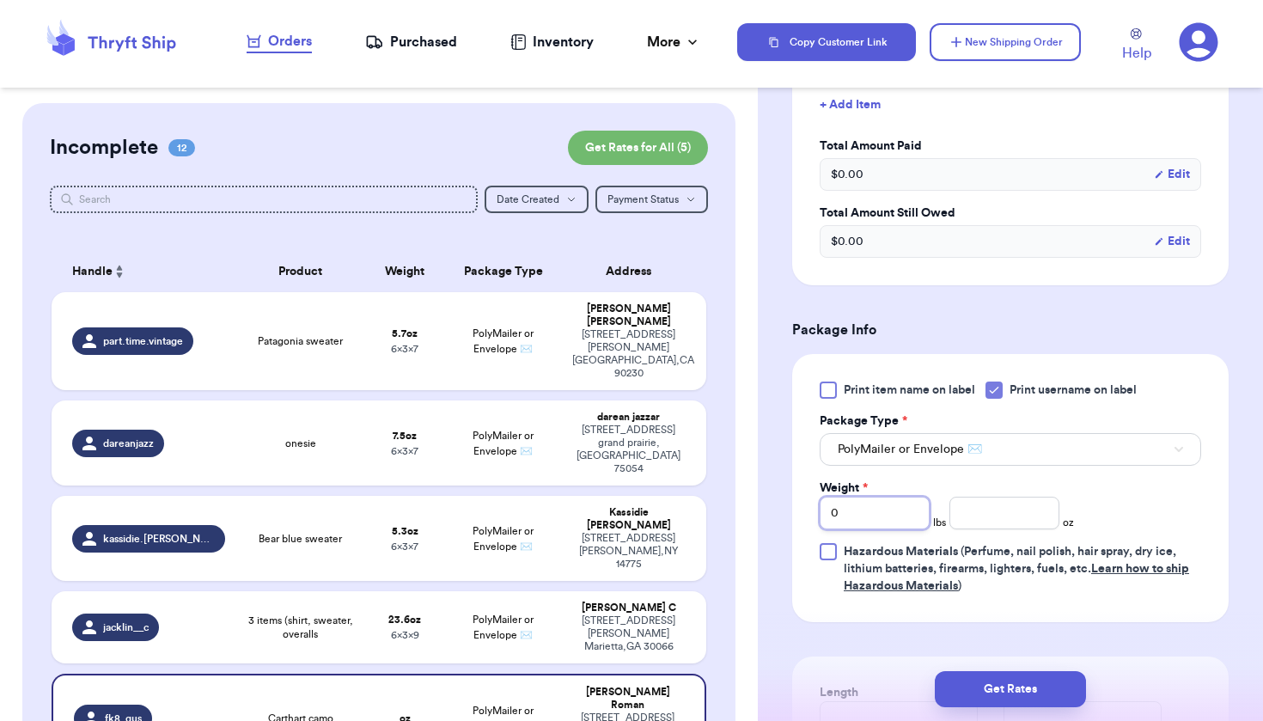
click at [882, 522] on input "0" at bounding box center [875, 513] width 110 height 33
type input "2"
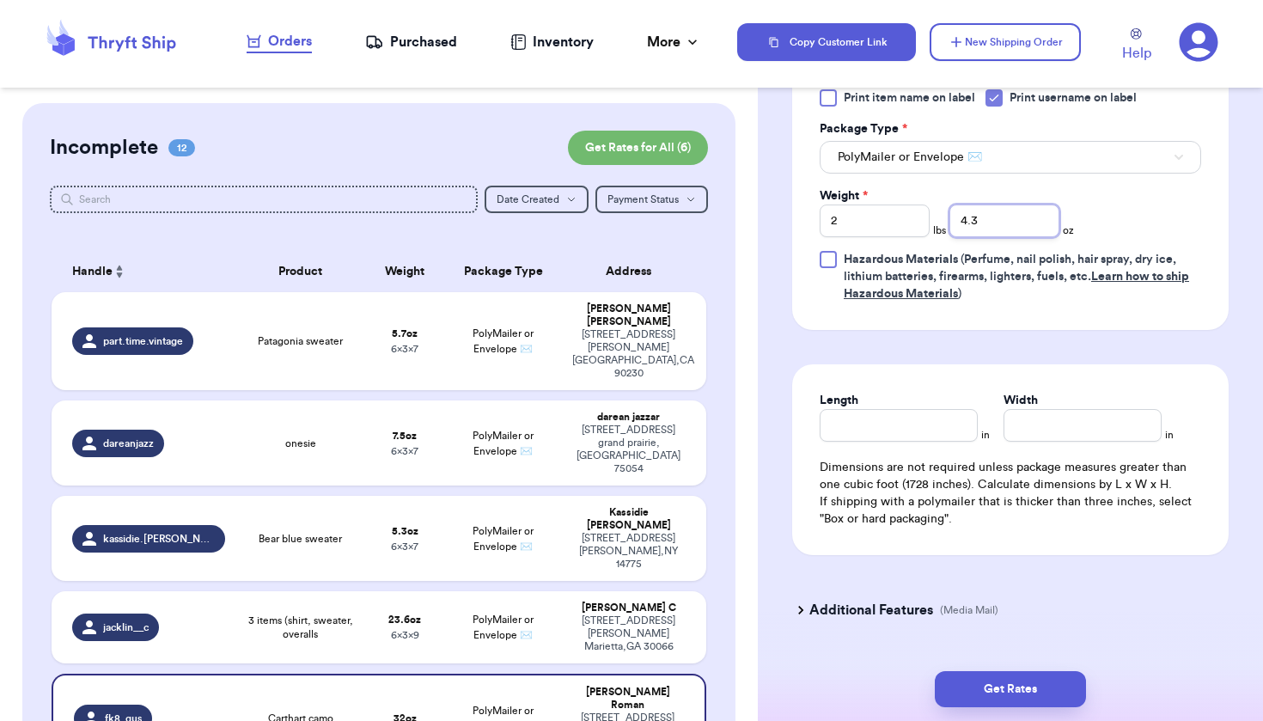
scroll to position [804, 0]
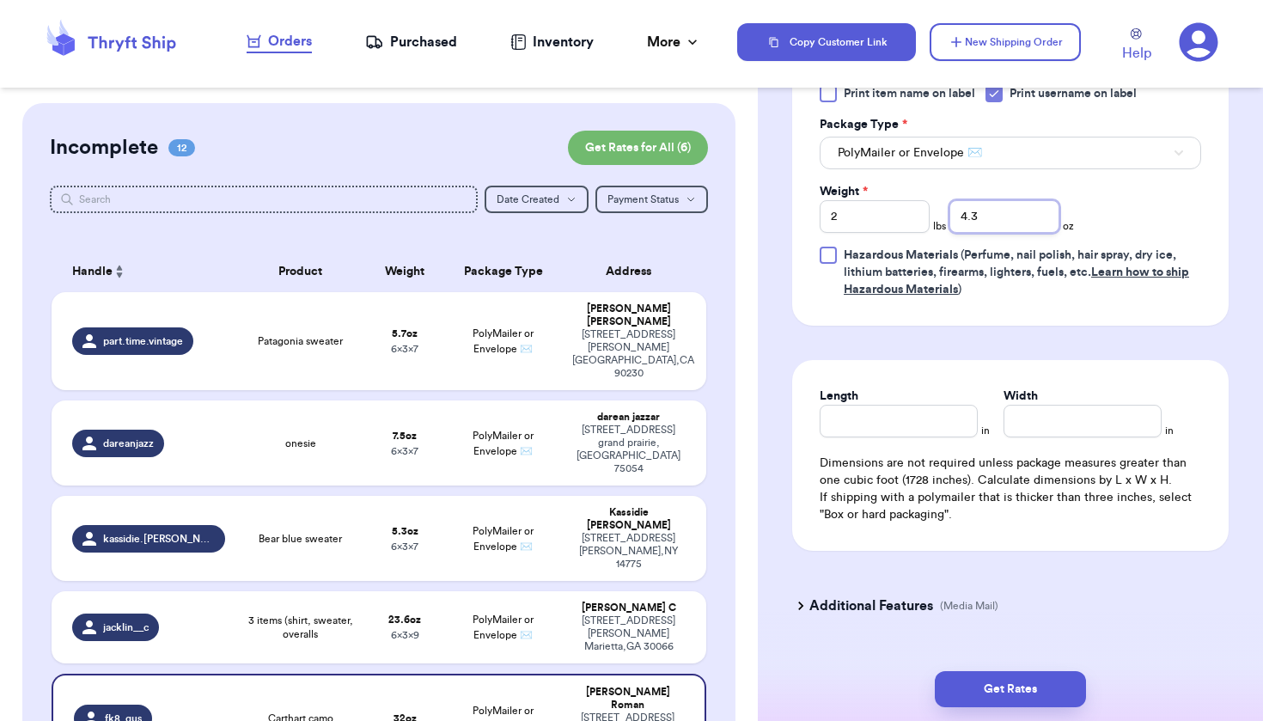
type input "4.3"
click at [857, 431] on input "Length" at bounding box center [899, 421] width 158 height 33
type input "15"
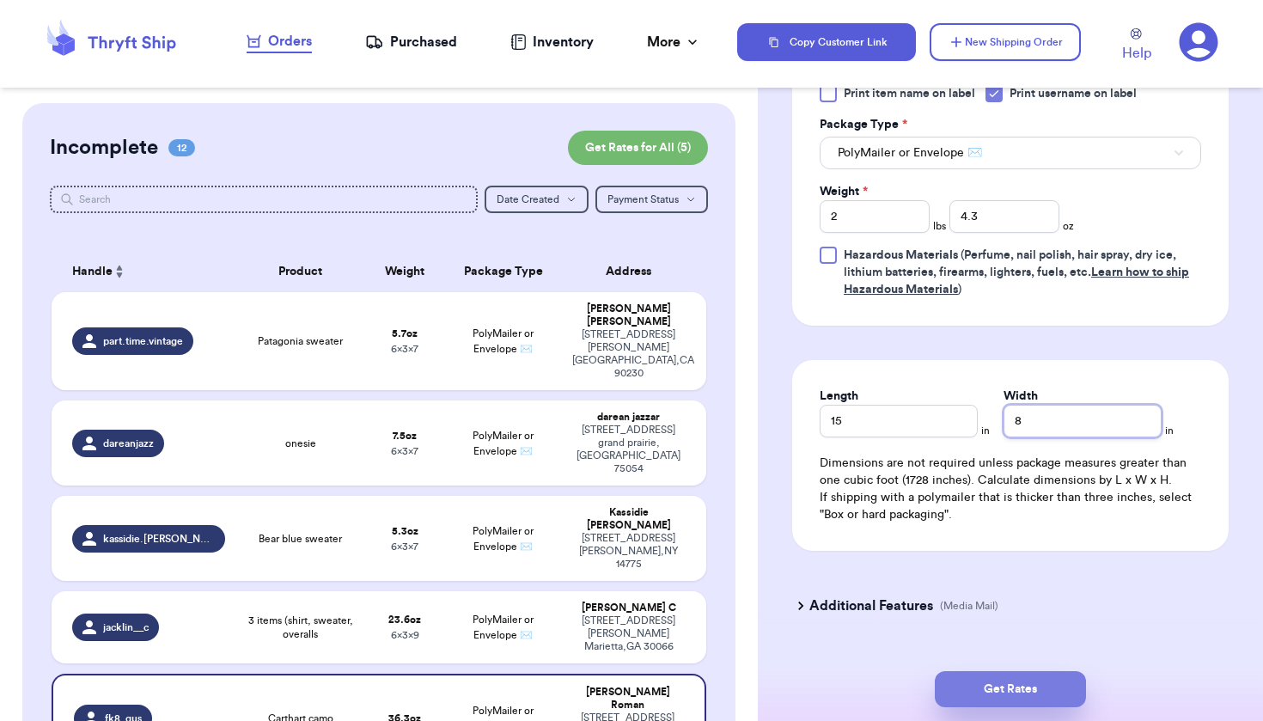
type input "8"
click at [996, 696] on button "Get Rates" at bounding box center [1010, 689] width 151 height 36
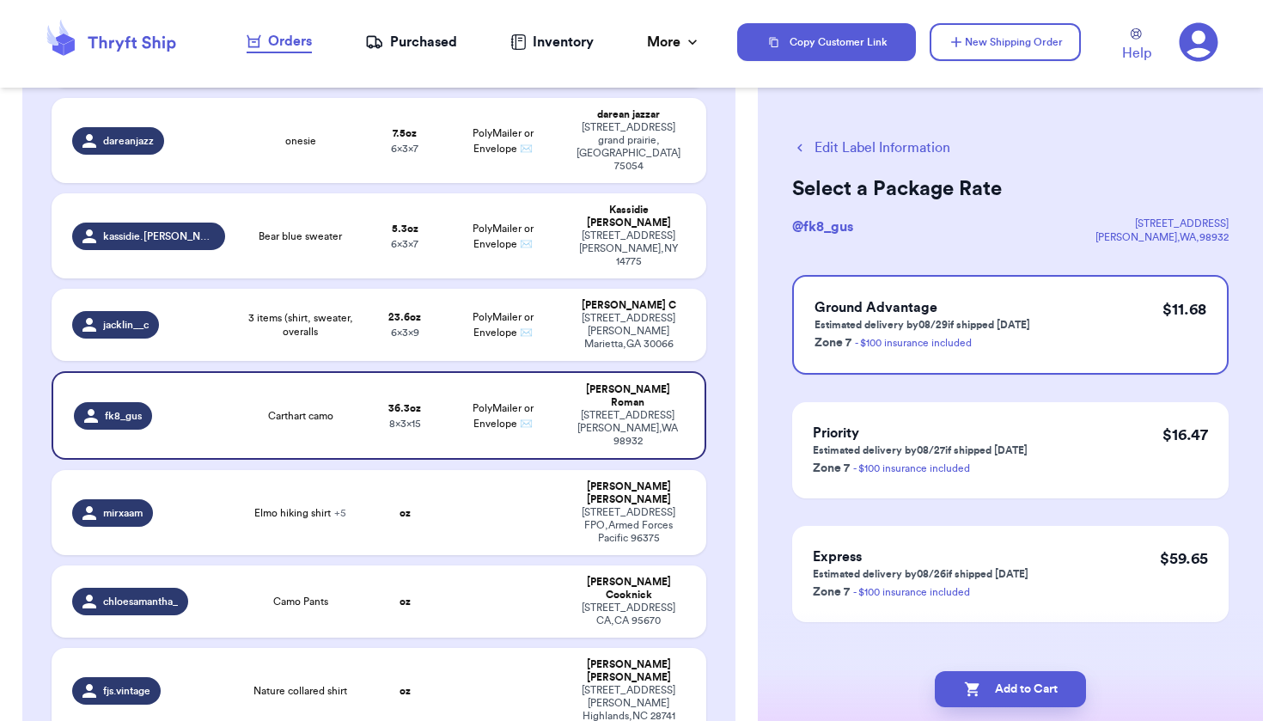
scroll to position [506, 0]
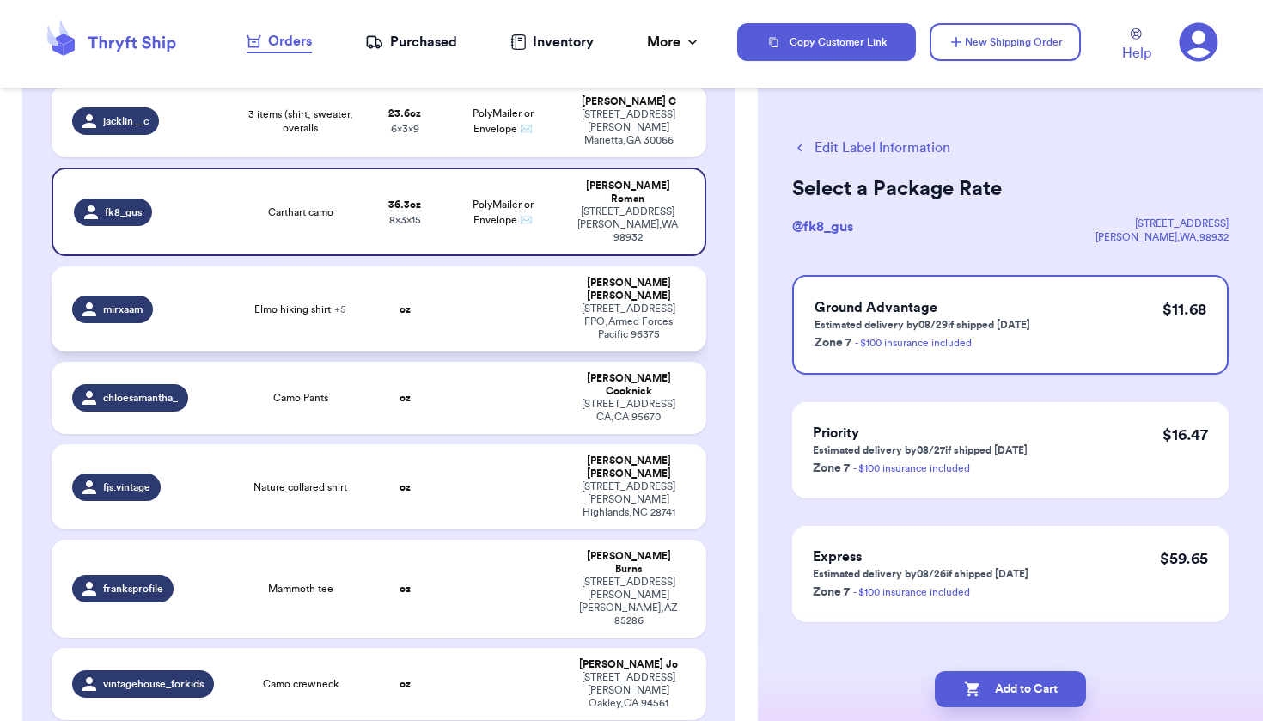
click at [572, 303] on div "[STREET_ADDRESS]" at bounding box center [628, 322] width 113 height 39
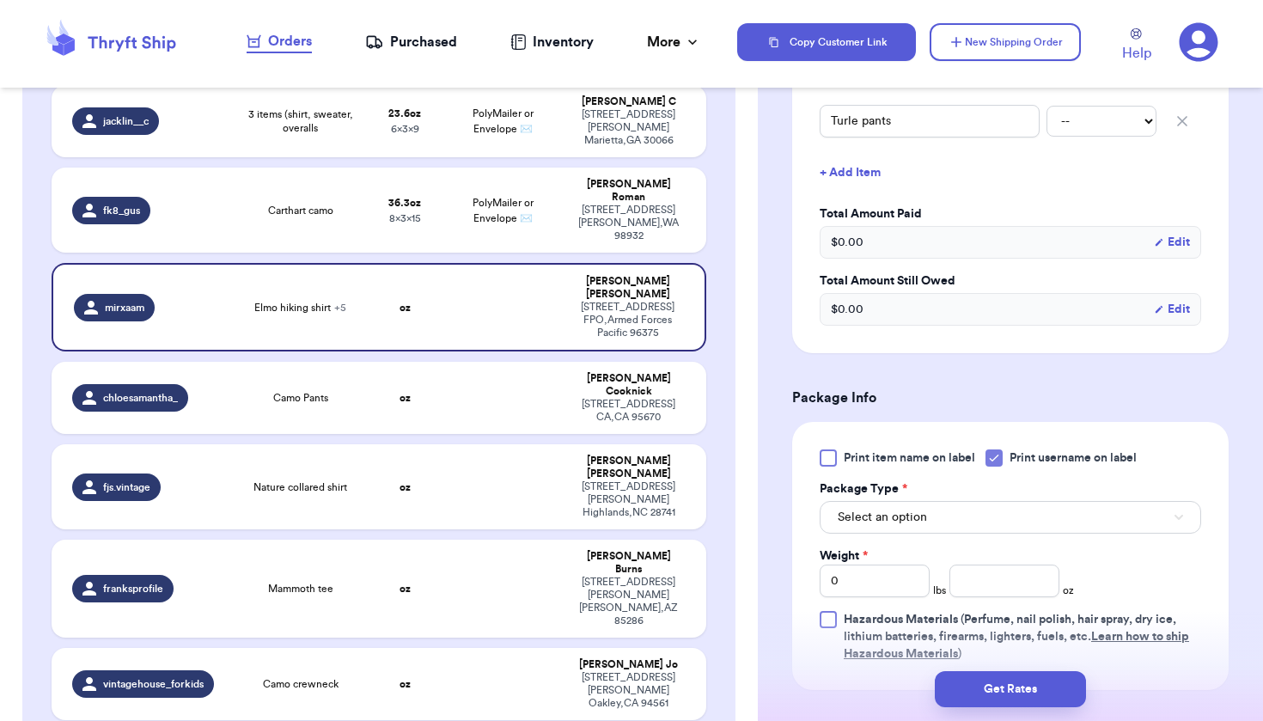
scroll to position [731, 0]
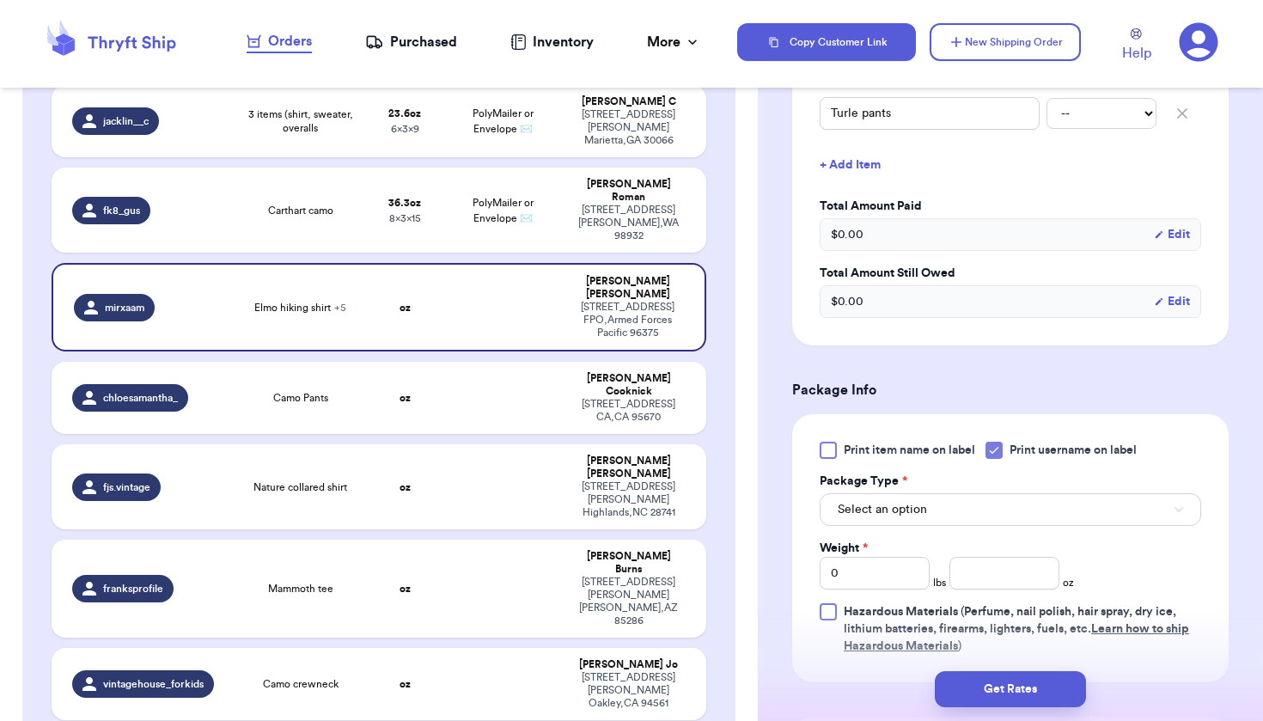
click at [908, 523] on button "Select an option" at bounding box center [1011, 509] width 382 height 33
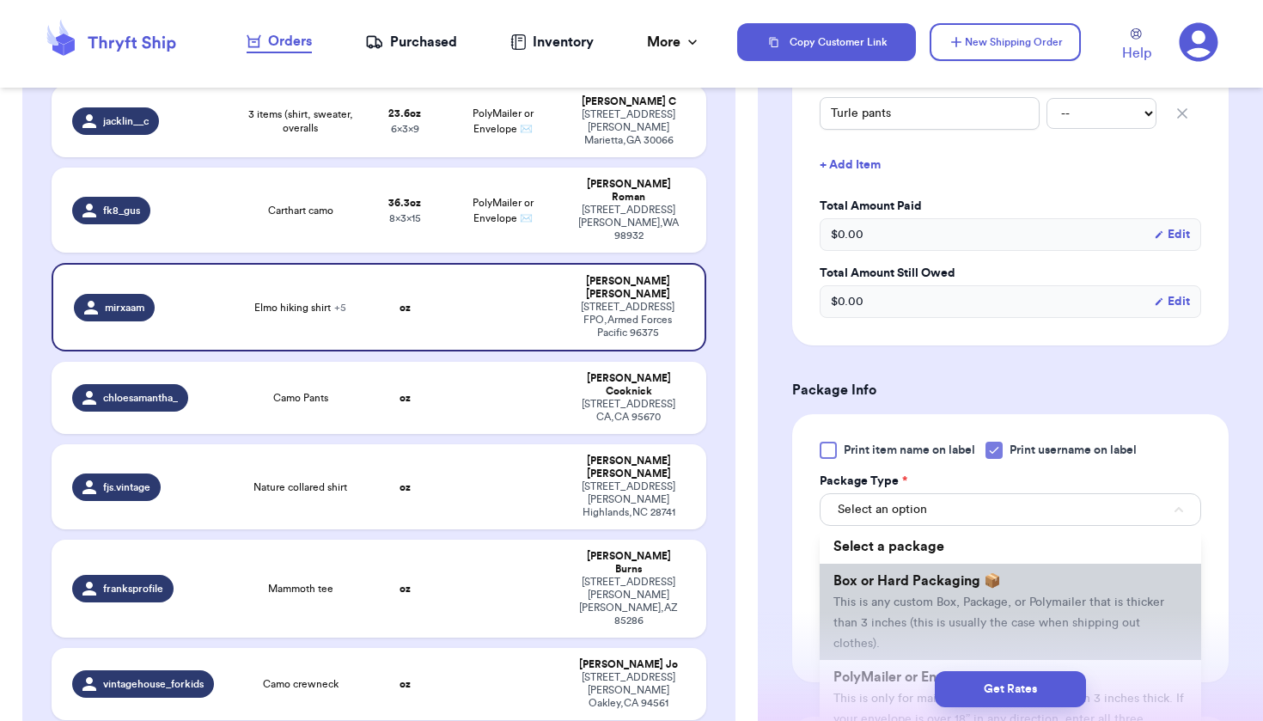
scroll to position [80, 0]
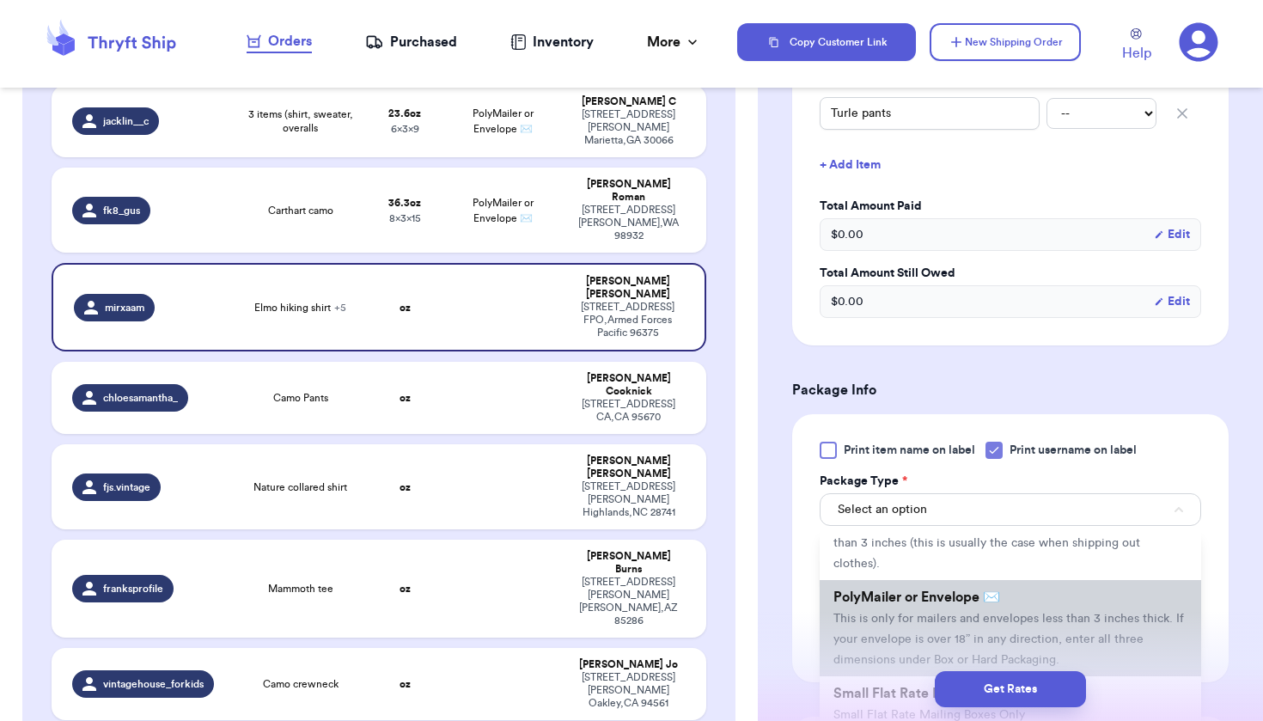
click at [892, 633] on li "PolyMailer or Envelope ✉️ This is only for mailers and envelopes less than 3 in…" at bounding box center [1011, 628] width 382 height 96
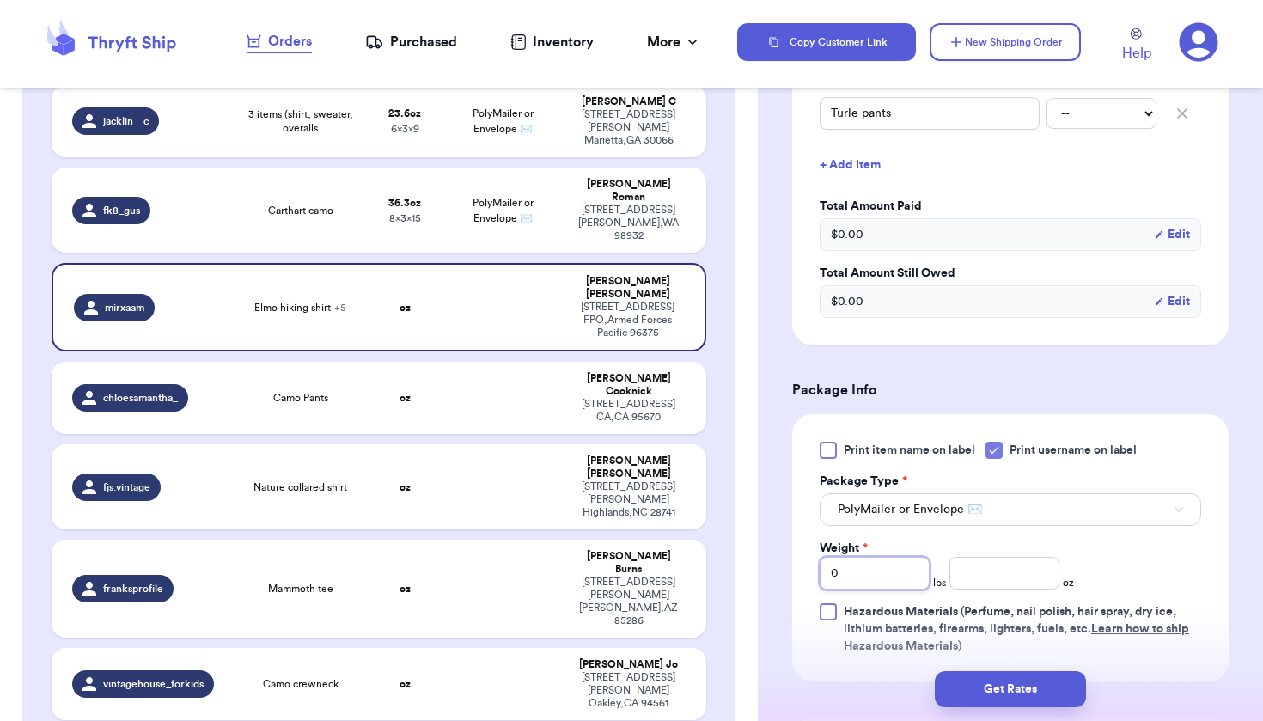
click at [890, 577] on input "0" at bounding box center [875, 573] width 110 height 33
type input "2"
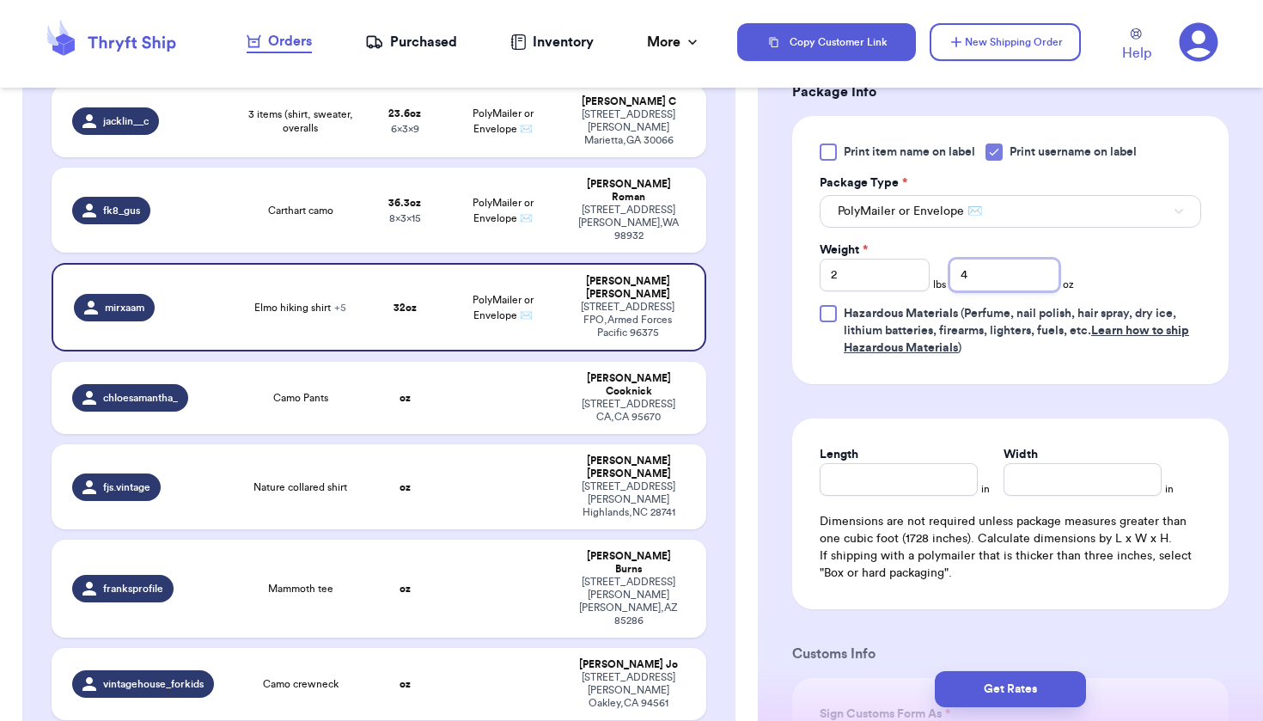
scroll to position [1030, 0]
type input "4"
click at [941, 491] on input "Length" at bounding box center [899, 478] width 158 height 33
type input "13"
type input "8"
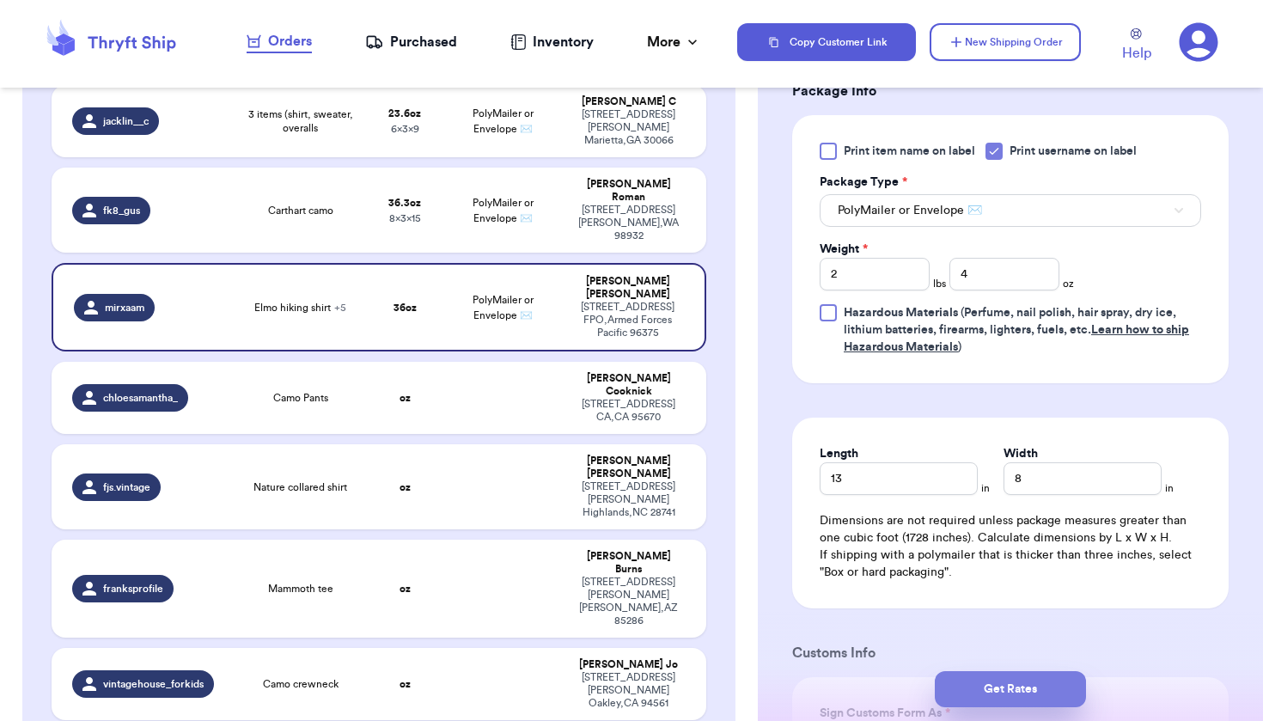
click at [1059, 695] on button "Get Rates" at bounding box center [1010, 689] width 151 height 36
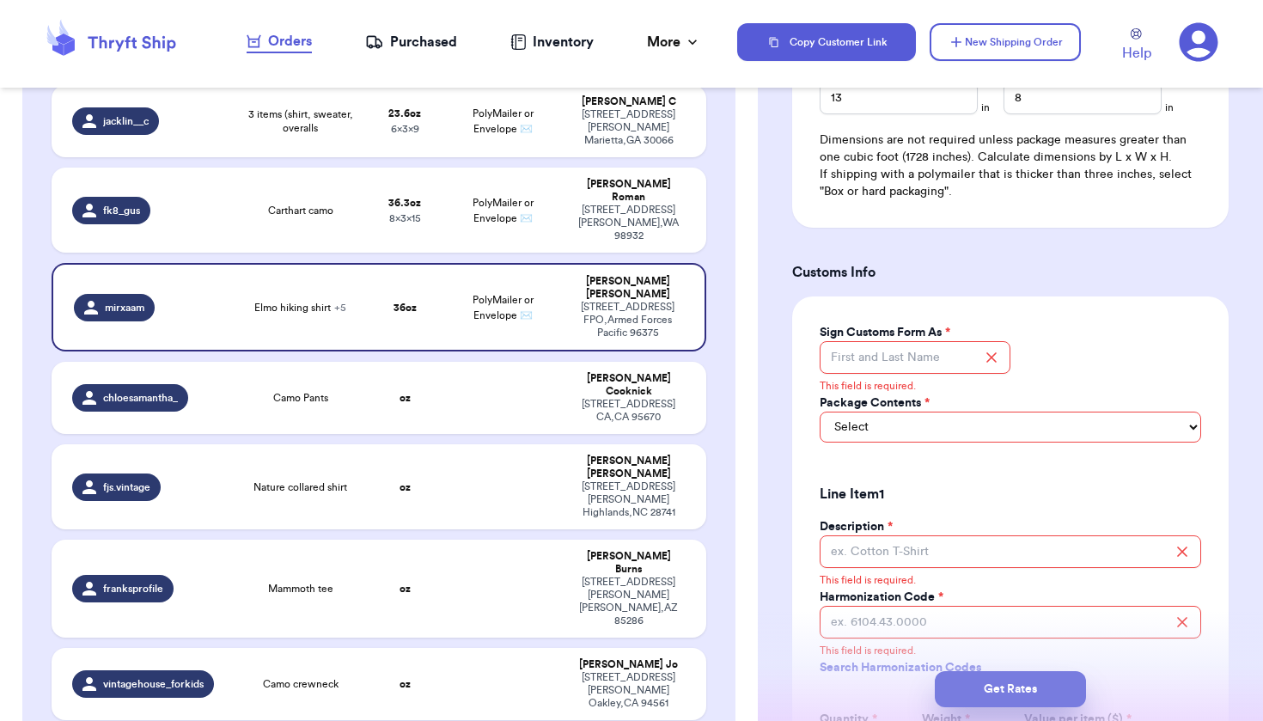
scroll to position [1411, 0]
click at [942, 349] on input "Sign Customs Form As *" at bounding box center [915, 356] width 191 height 33
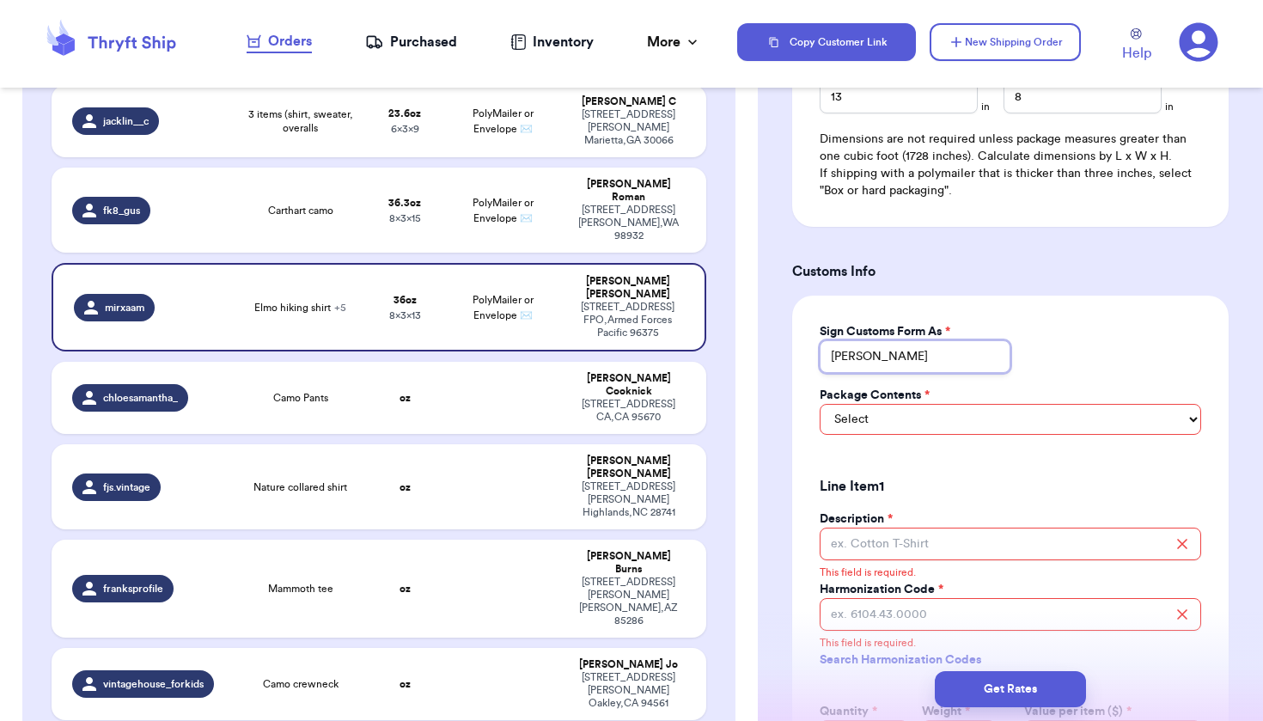
type input "[PERSON_NAME]"
select select "GIFT"
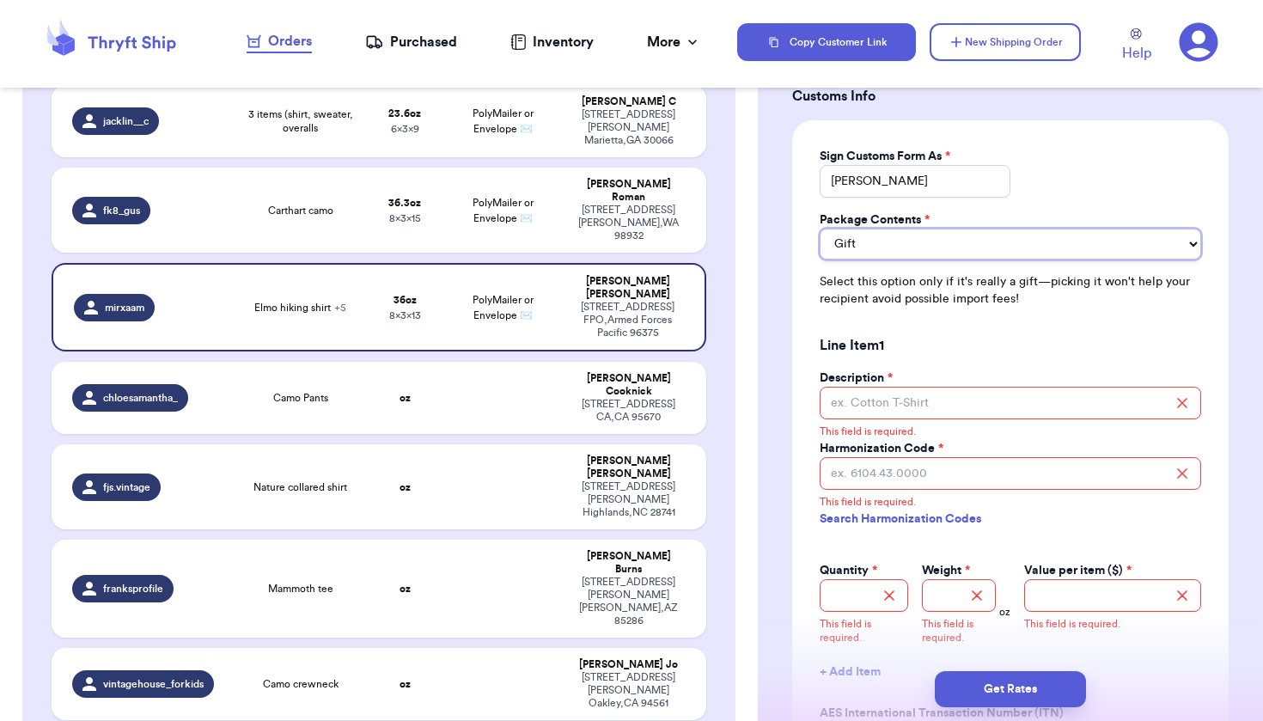
scroll to position [1590, 0]
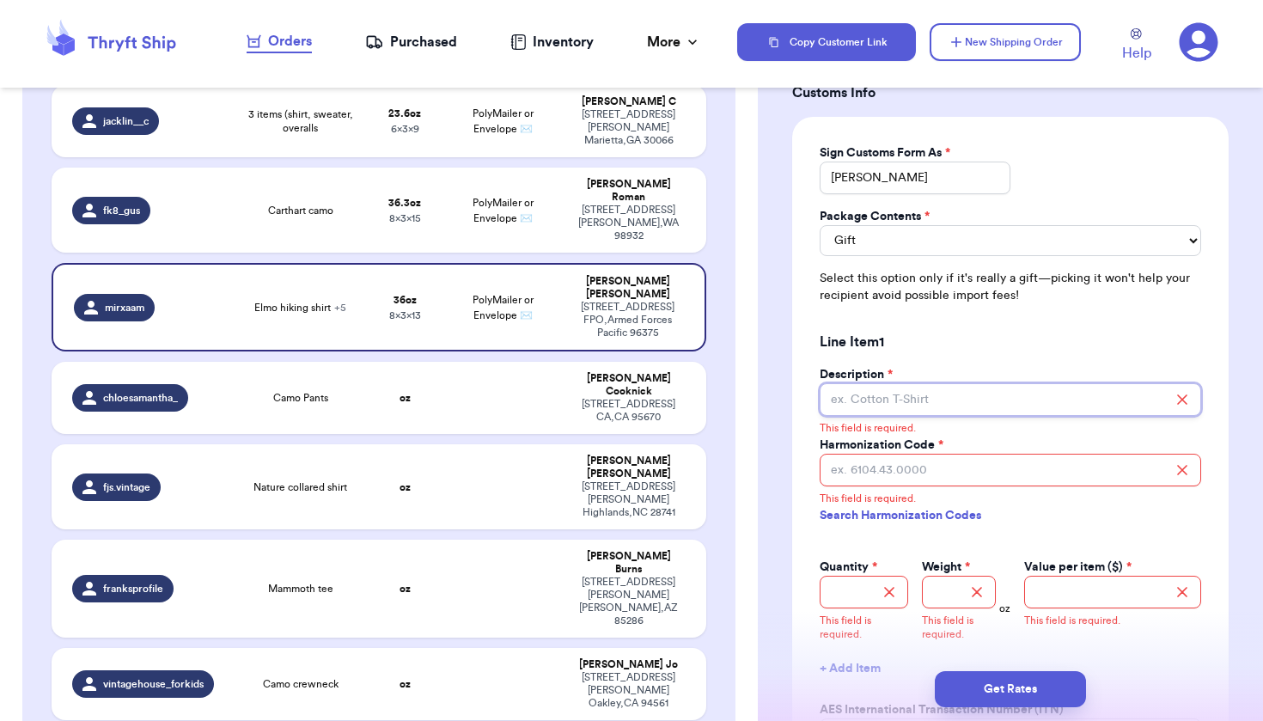
click at [951, 397] on input "Description *" at bounding box center [1011, 399] width 382 height 33
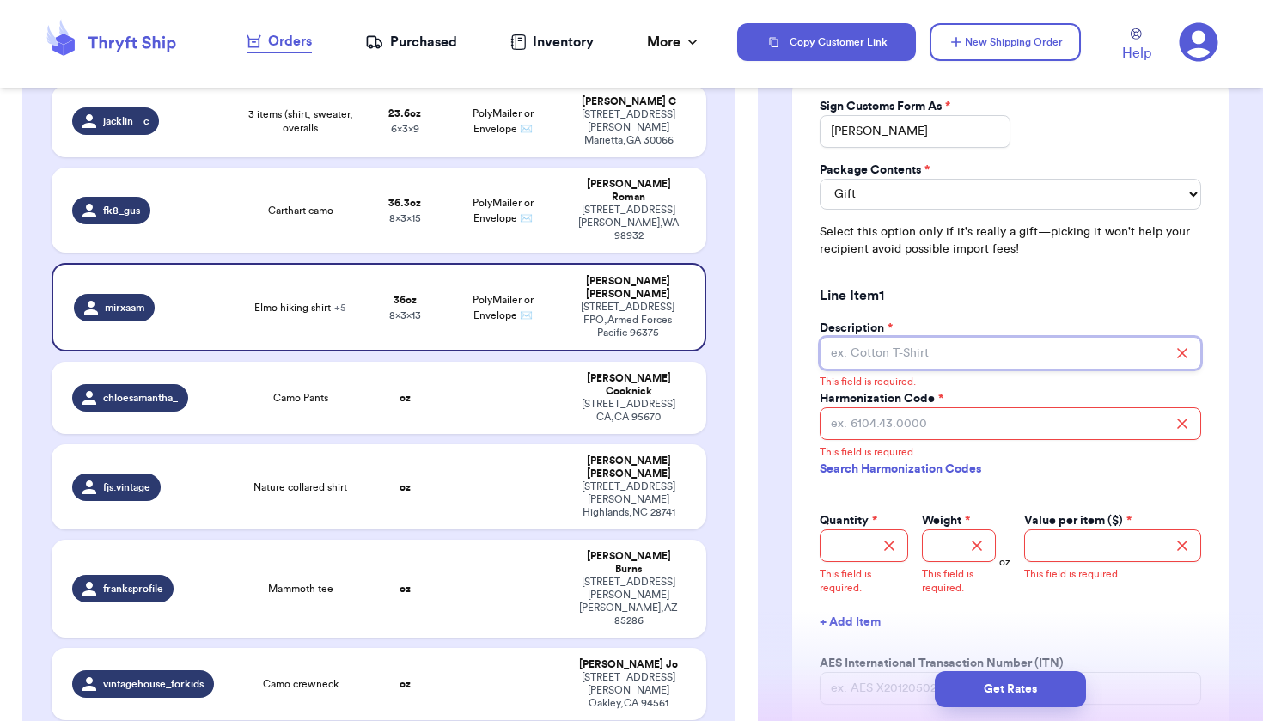
scroll to position [1637, 0]
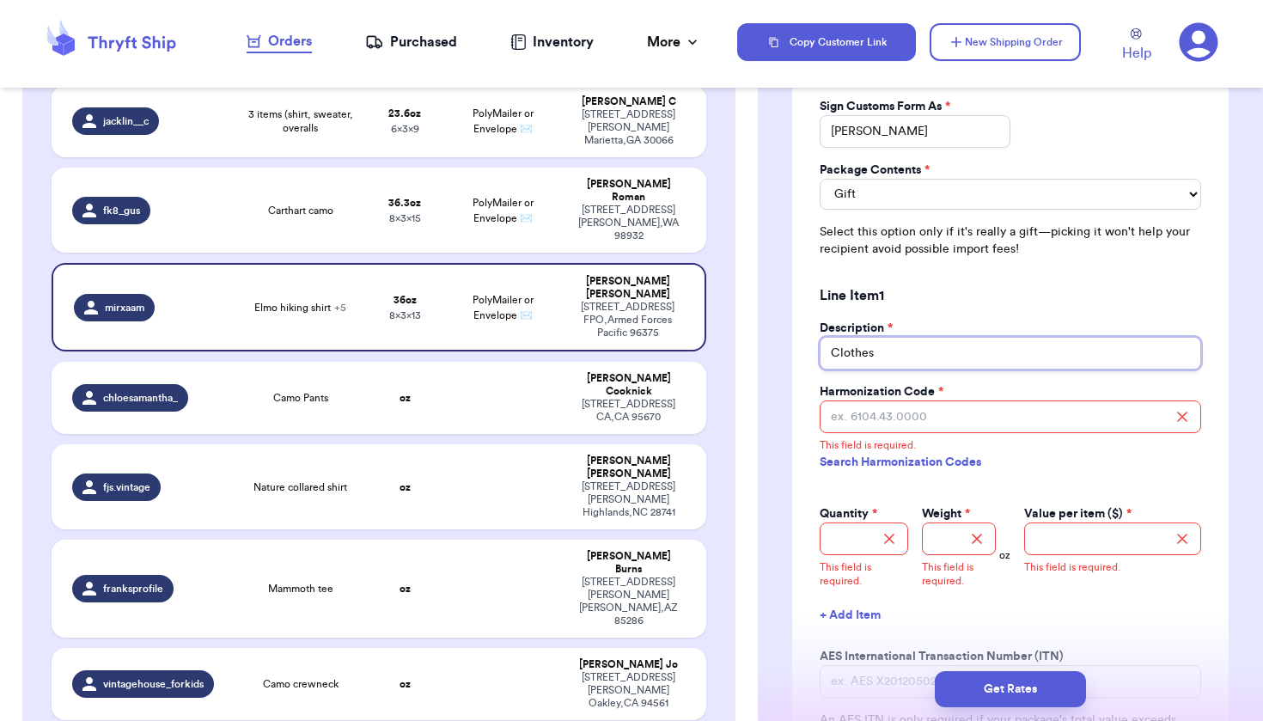
type input "Clothes"
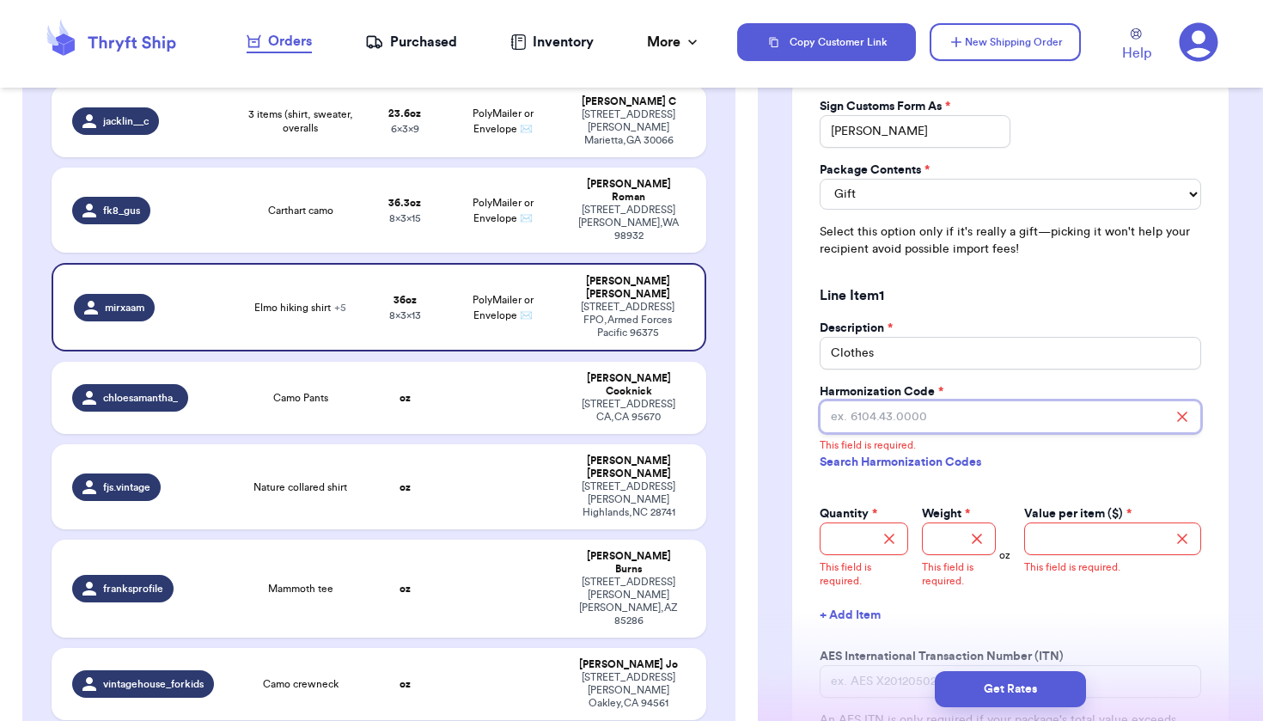
click at [927, 410] on input "Harmonization Code *" at bounding box center [1011, 417] width 382 height 33
paste input "6111200000"
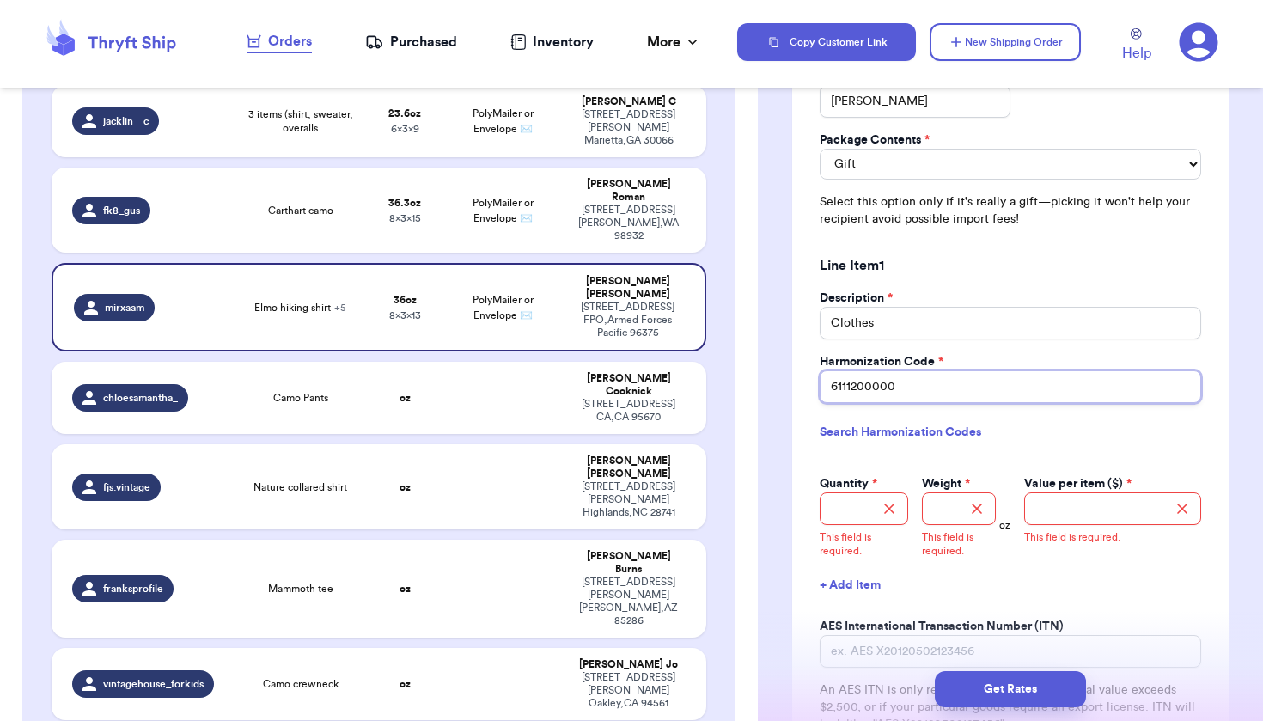
scroll to position [1720, 0]
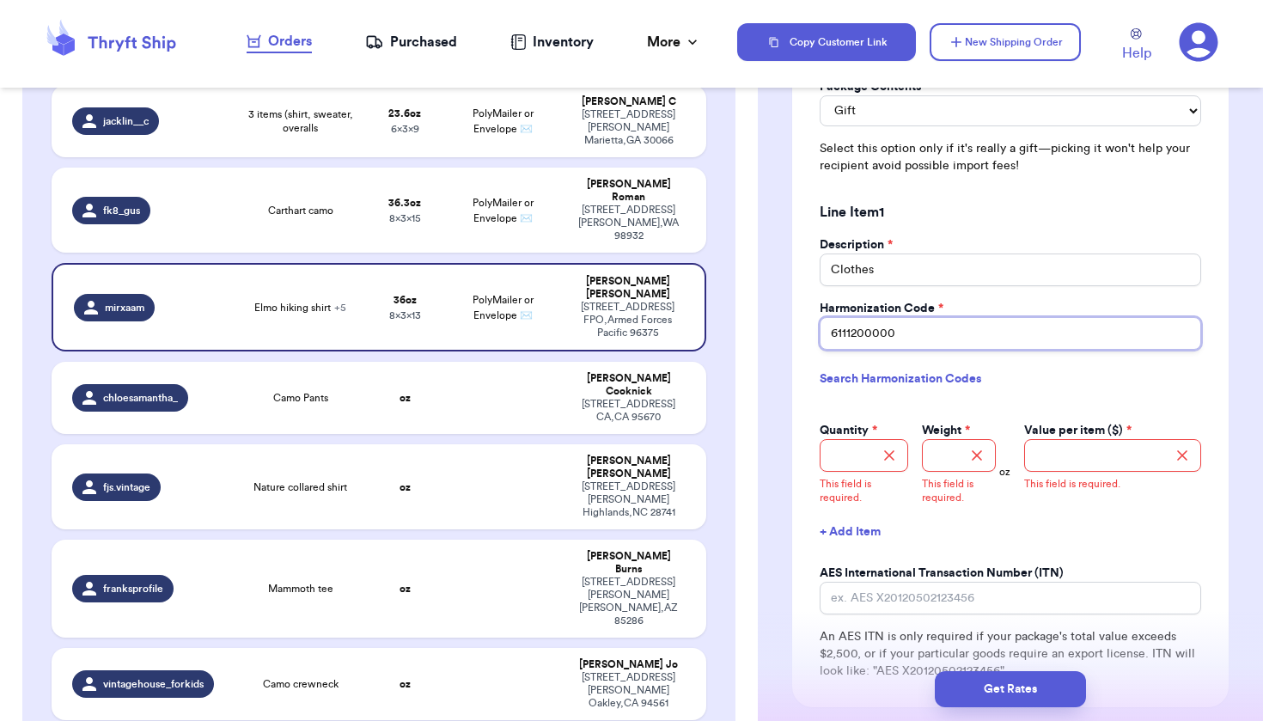
type input "6111200000"
click at [847, 450] on input "Quantity *" at bounding box center [864, 455] width 89 height 33
type input "6"
click at [949, 448] on input "Weight *" at bounding box center [959, 455] width 74 height 33
type input "2"
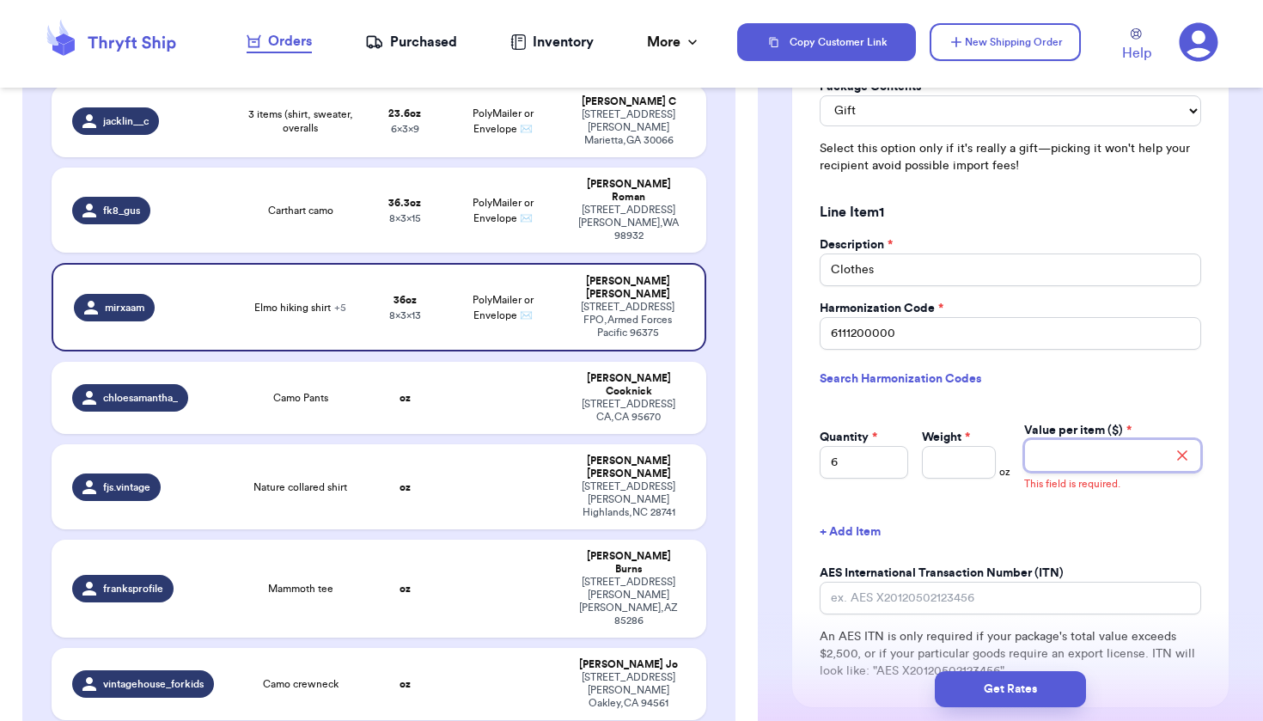
click at [1073, 446] on input "Value per item ($) *" at bounding box center [1113, 455] width 177 height 33
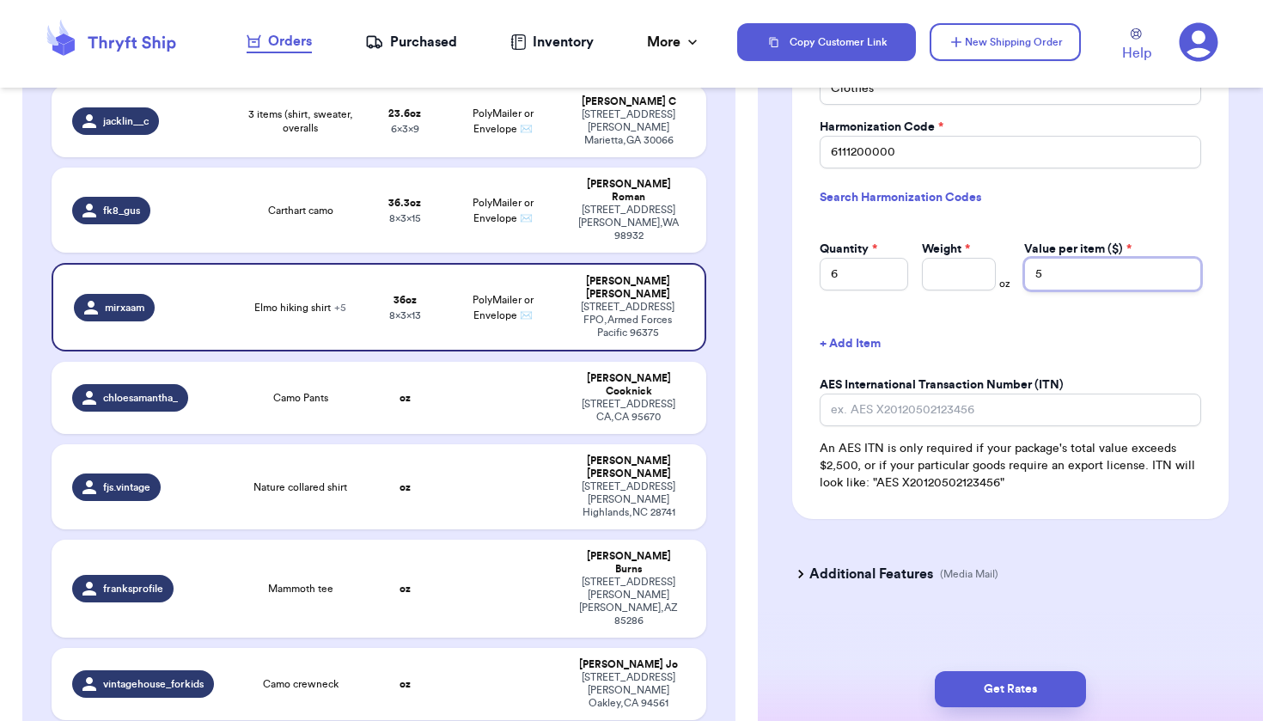
scroll to position [1900, 0]
type input "5"
click at [1028, 681] on button "Get Rates" at bounding box center [1010, 689] width 151 height 36
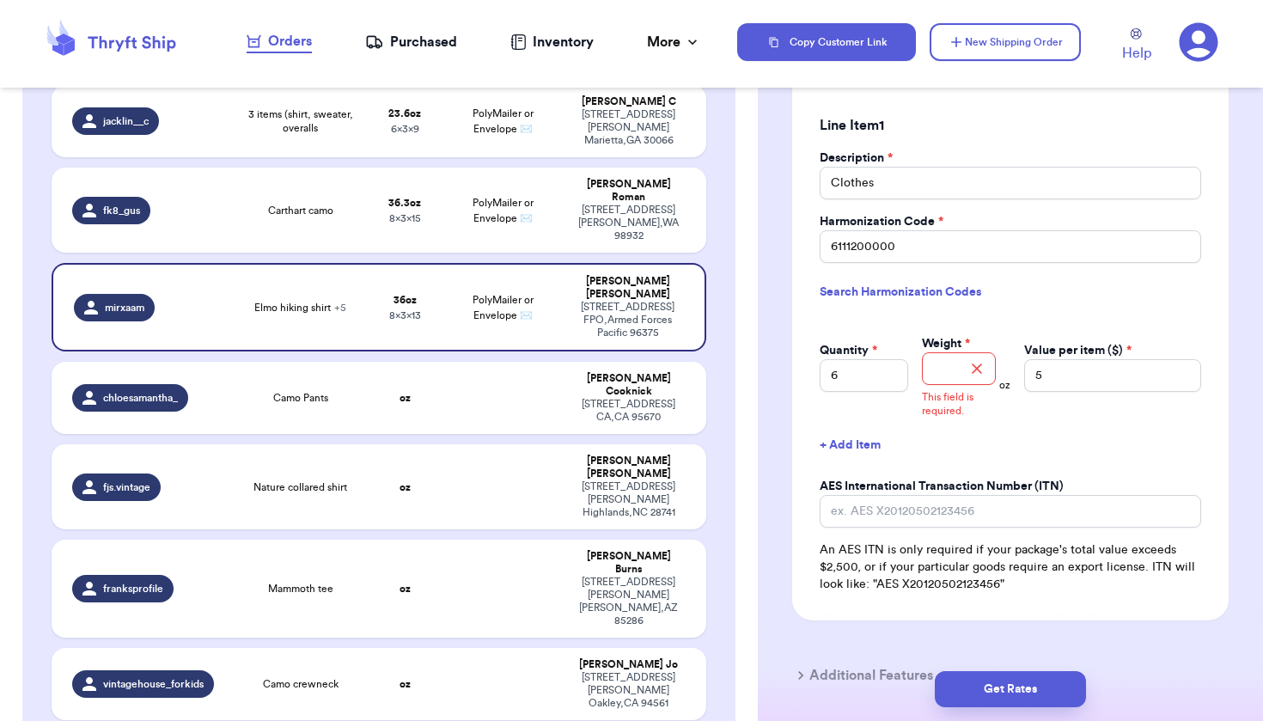
click at [973, 364] on icon at bounding box center [977, 368] width 9 height 9
click at [952, 358] on input "Weight *" at bounding box center [959, 368] width 74 height 33
click at [958, 395] on p "This field is required." at bounding box center [959, 404] width 74 height 28
click at [951, 352] on input "Weight *" at bounding box center [959, 368] width 74 height 33
click at [952, 358] on input "Weight *" at bounding box center [959, 368] width 74 height 33
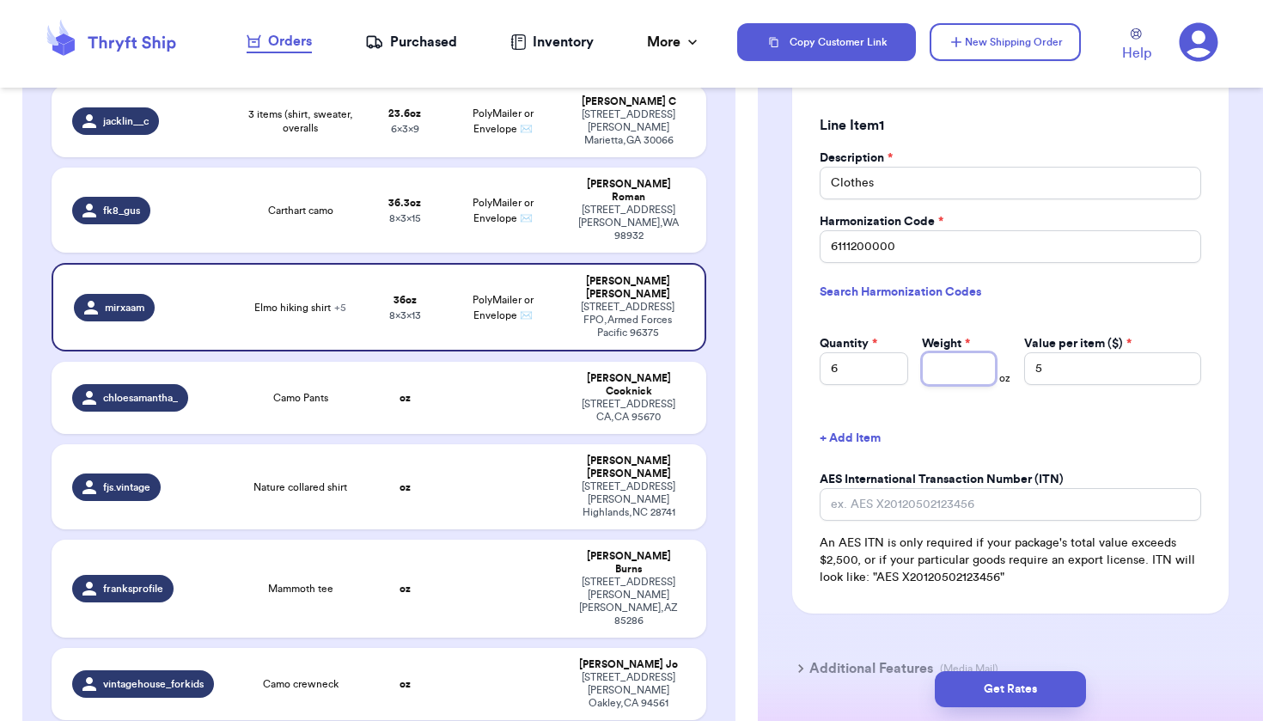
drag, startPoint x: 983, startPoint y: 352, endPoint x: 859, endPoint y: 352, distance: 124.6
click at [859, 352] on div "Quantity * 6 Weight * oz Value per item ($) * 5" at bounding box center [1011, 353] width 382 height 64
type input "36"
click at [971, 702] on button "Get Rates" at bounding box center [1010, 689] width 151 height 36
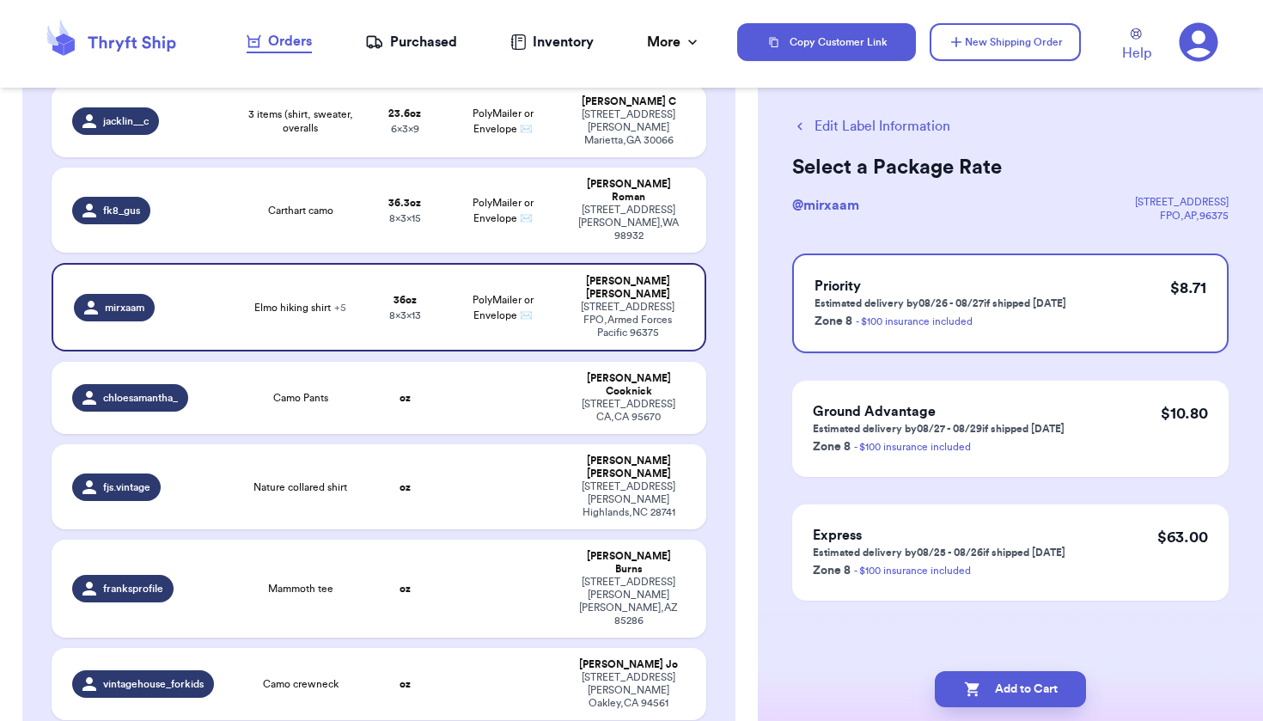
scroll to position [0, 0]
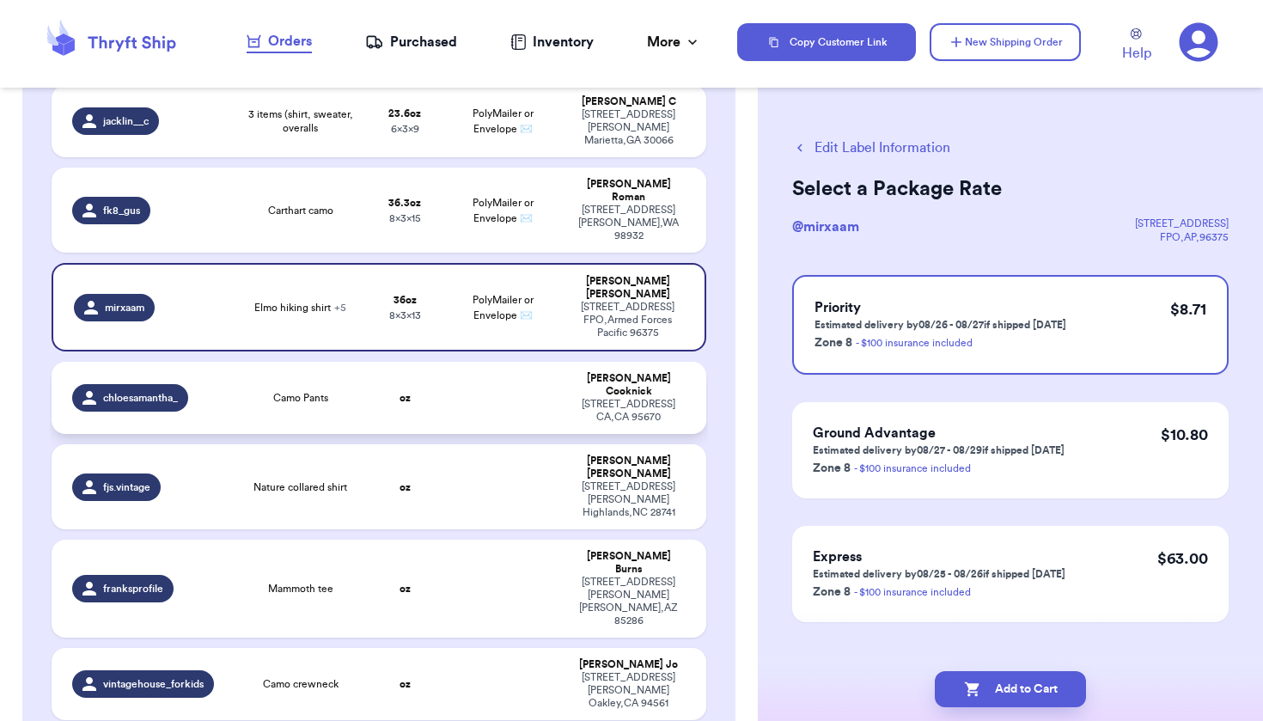
click at [626, 372] on div "[PERSON_NAME]" at bounding box center [628, 385] width 113 height 26
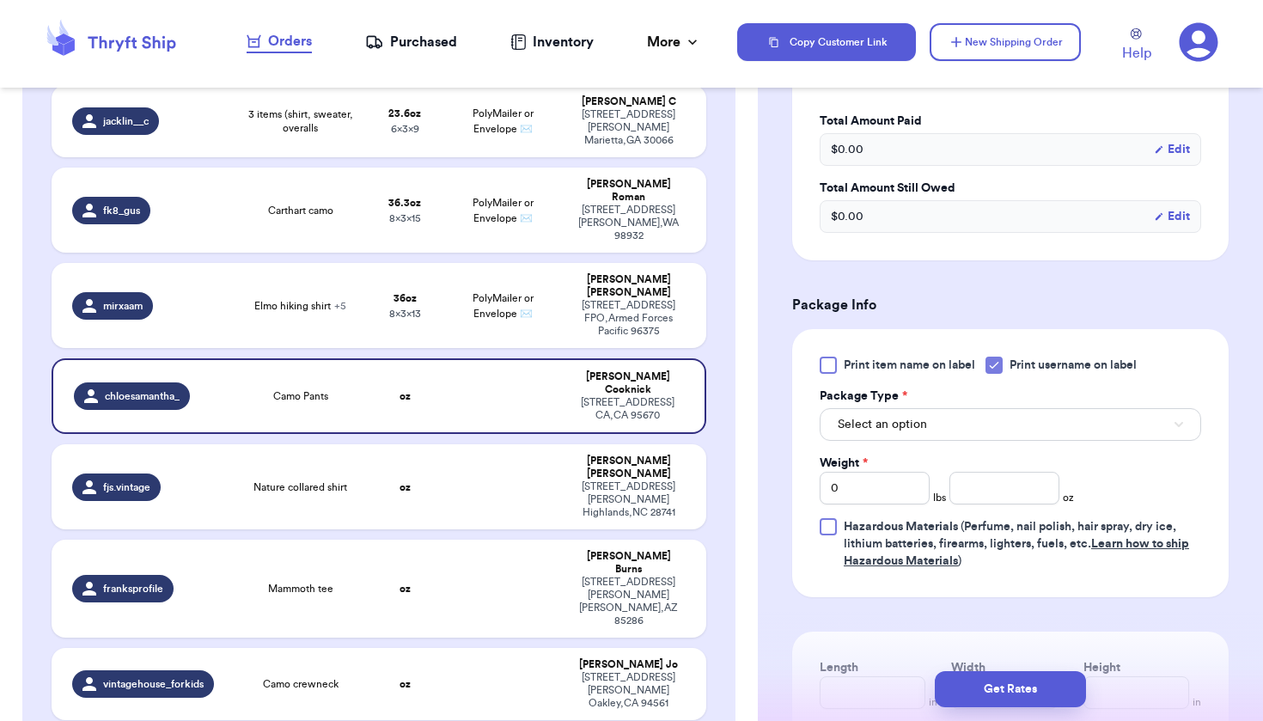
scroll to position [536, 0]
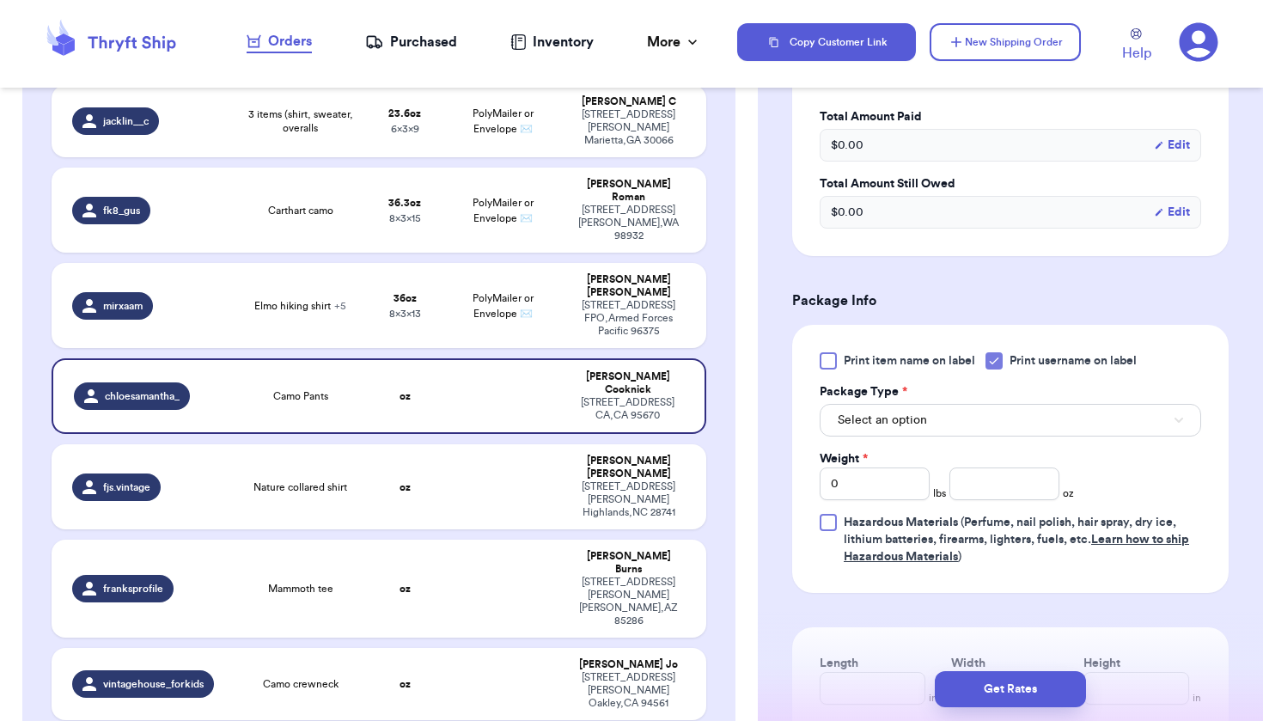
click at [904, 420] on span "Select an option" at bounding box center [882, 420] width 89 height 17
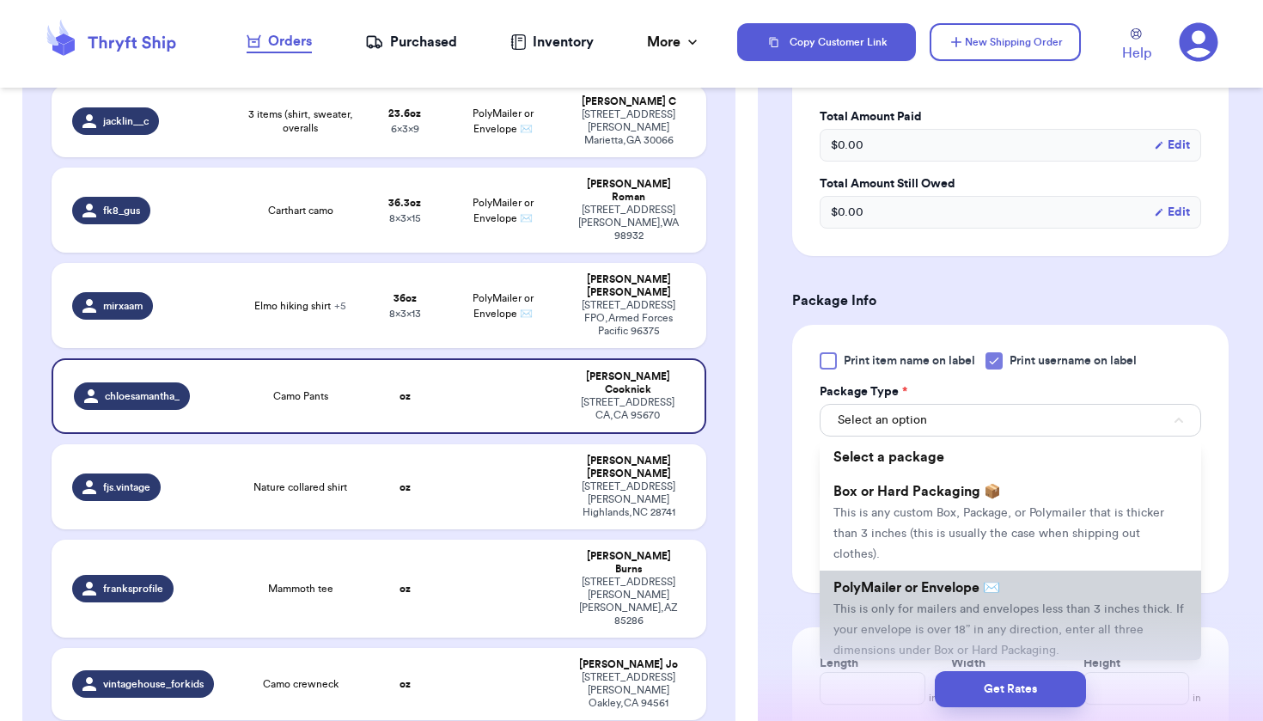
click at [903, 614] on span "This is only for mailers and envelopes less than 3 inches thick. If your envelo…" at bounding box center [1009, 629] width 351 height 53
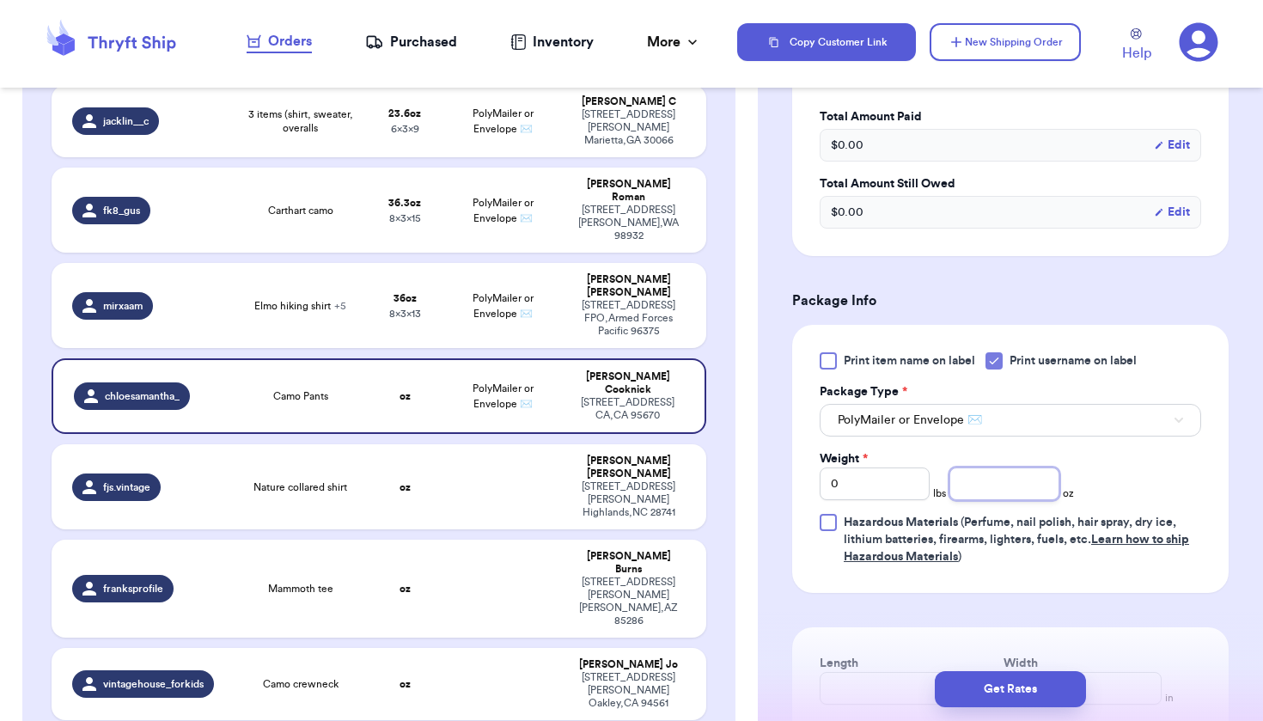
click at [989, 487] on input "number" at bounding box center [1005, 484] width 110 height 33
type input "7.5"
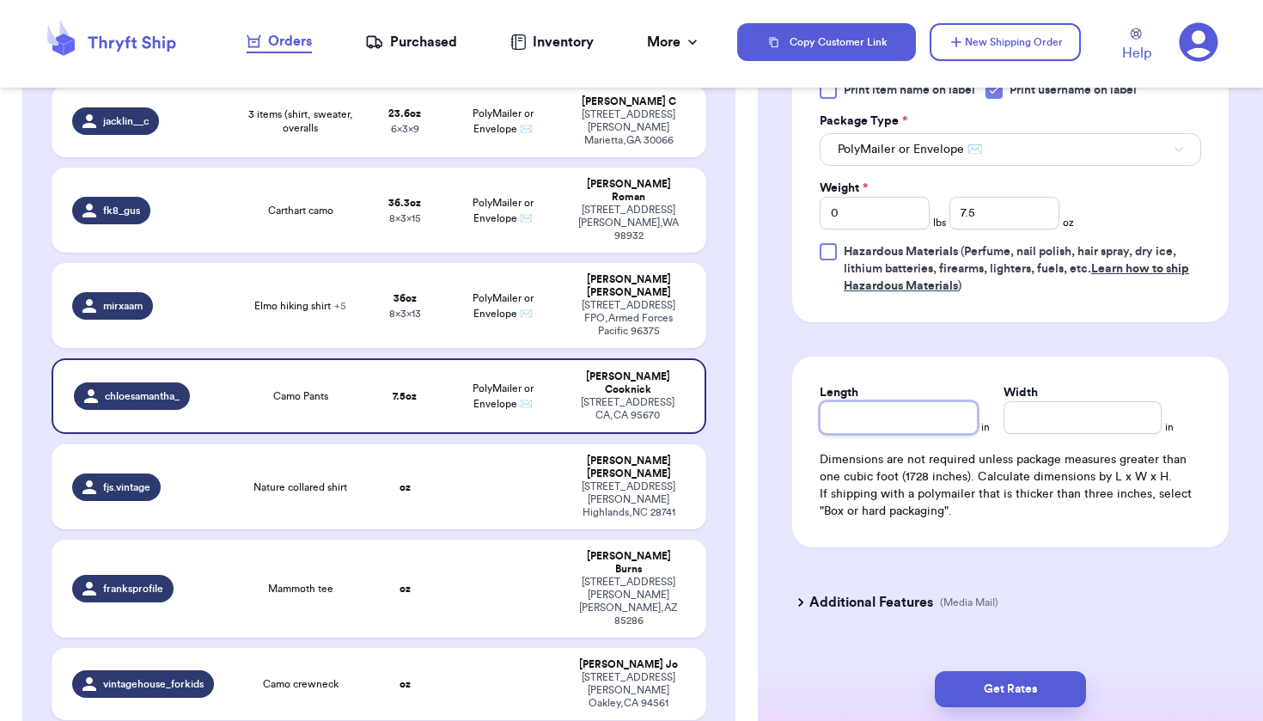
scroll to position [808, 0]
type input "7"
type input "4.5"
click at [1019, 667] on div "Get Rates" at bounding box center [1010, 690] width 505 height 64
click at [1013, 701] on button "Get Rates" at bounding box center [1010, 689] width 151 height 36
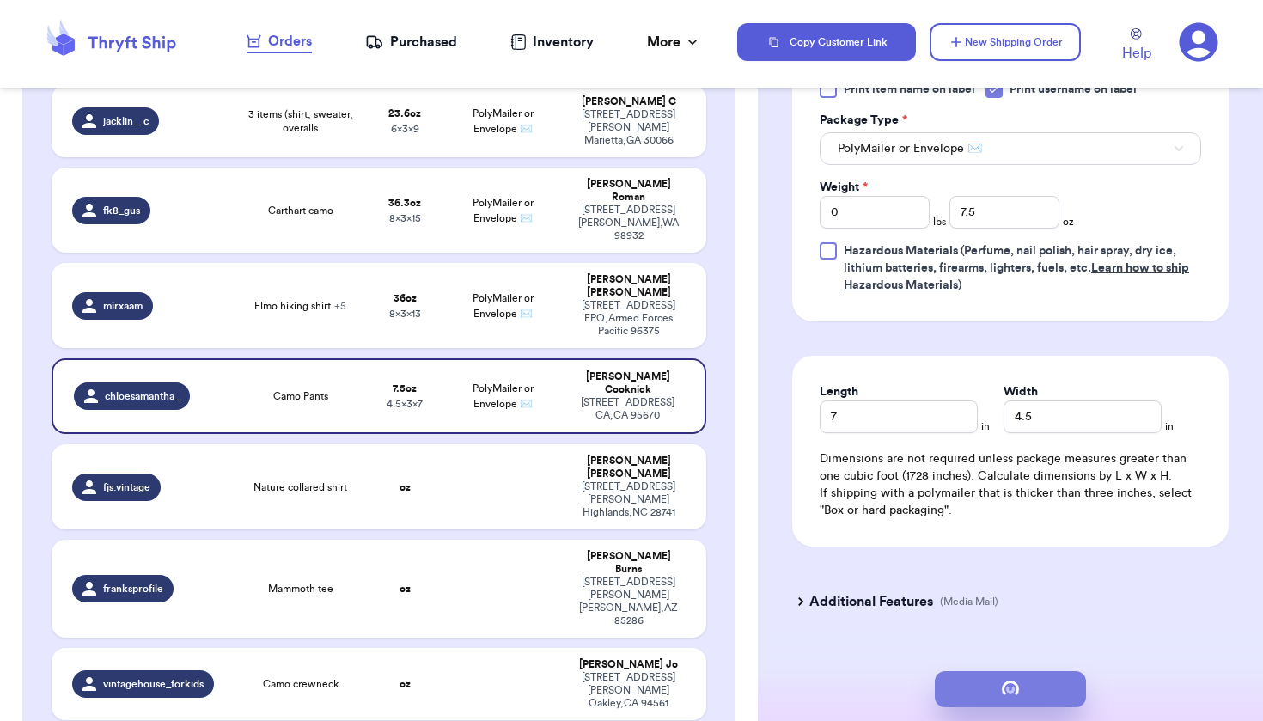
scroll to position [0, 0]
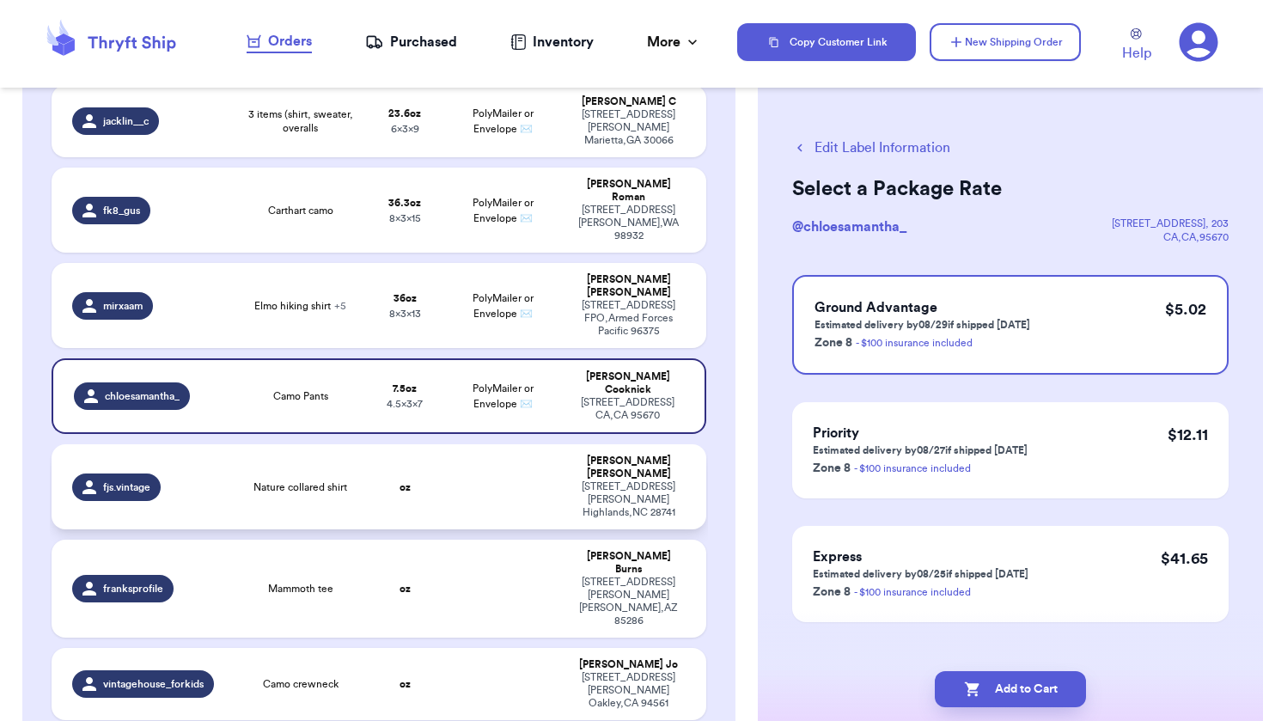
click at [552, 444] on td at bounding box center [503, 486] width 118 height 85
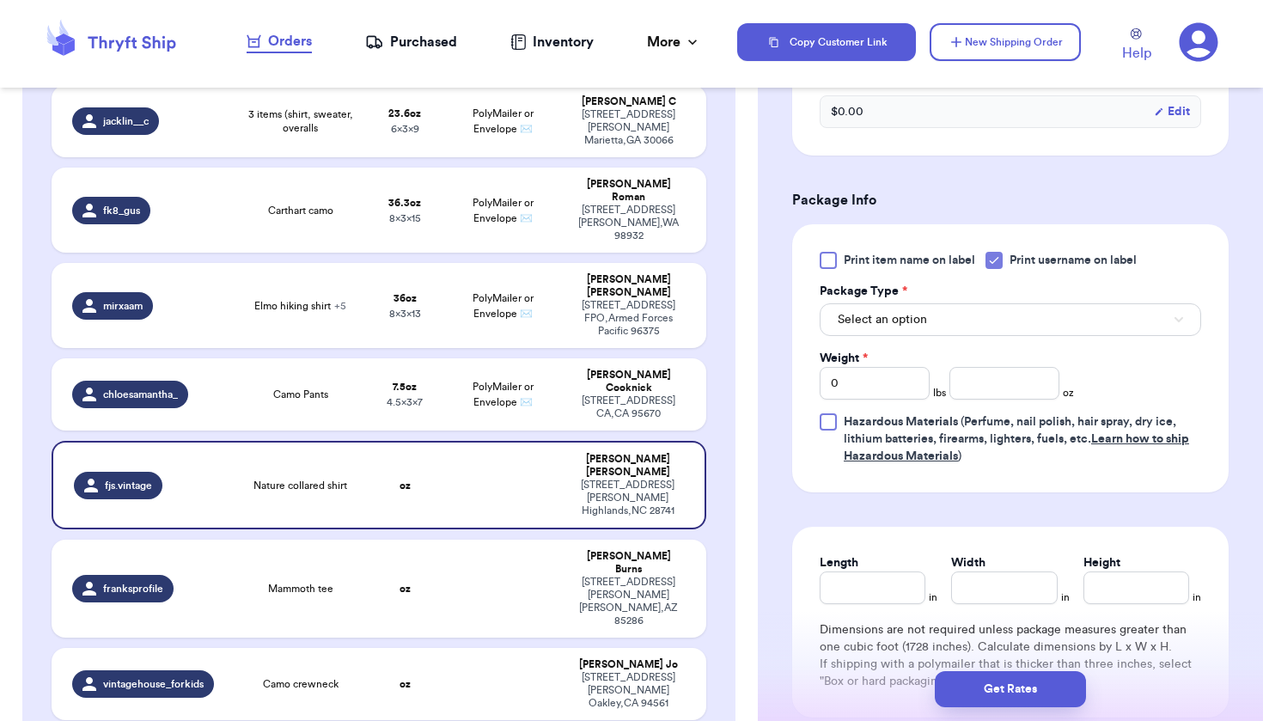
scroll to position [769, 0]
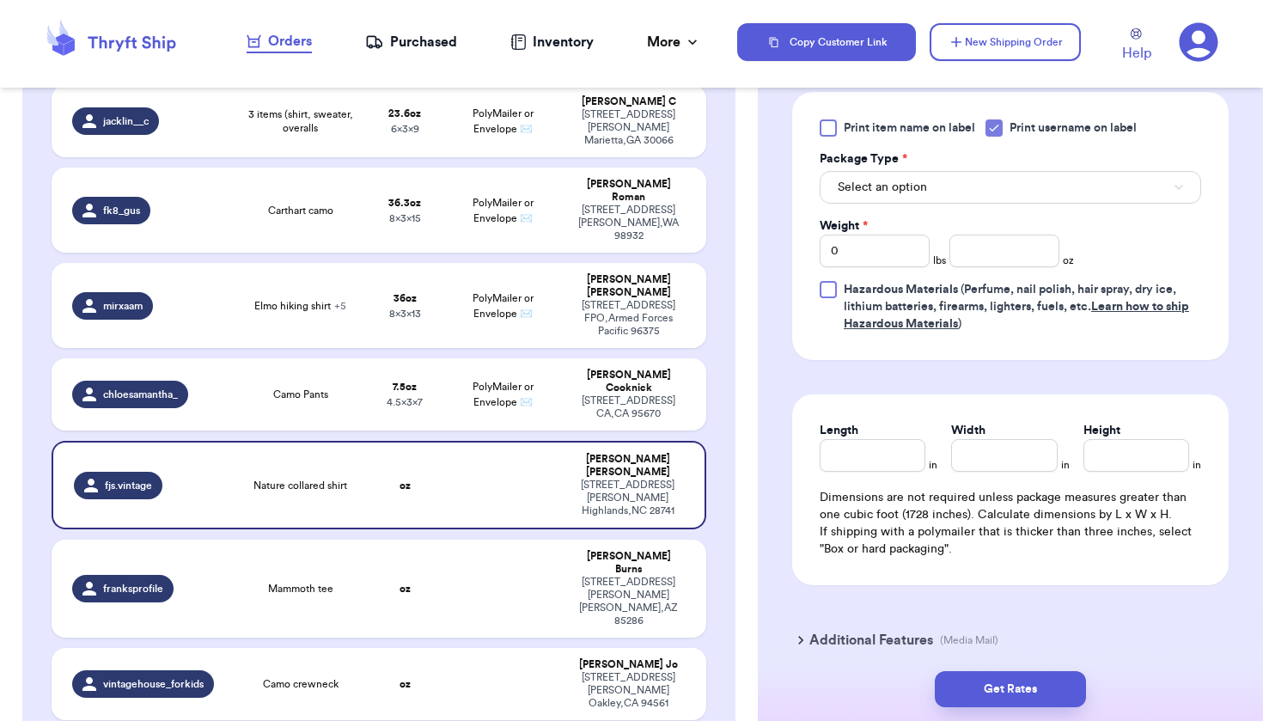
click at [998, 193] on button "Select an option" at bounding box center [1011, 187] width 382 height 33
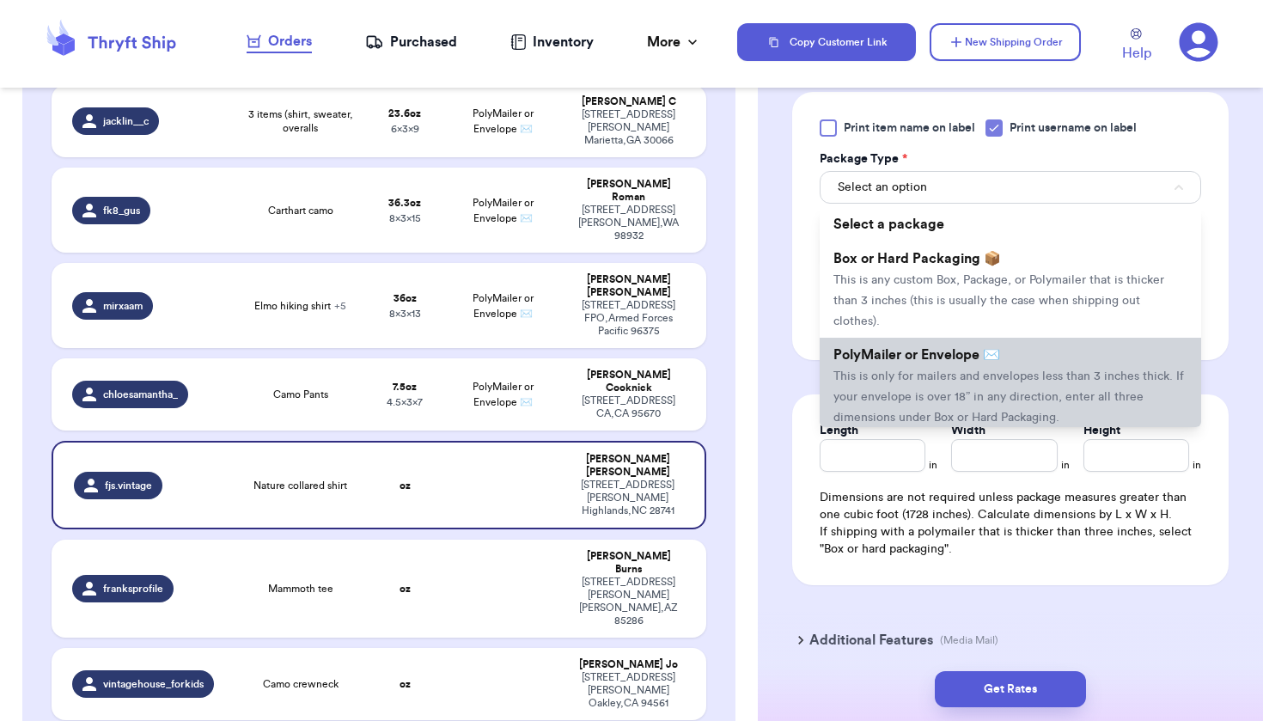
click at [932, 374] on li "PolyMailer or Envelope ✉️ This is only for mailers and envelopes less than 3 in…" at bounding box center [1011, 386] width 382 height 96
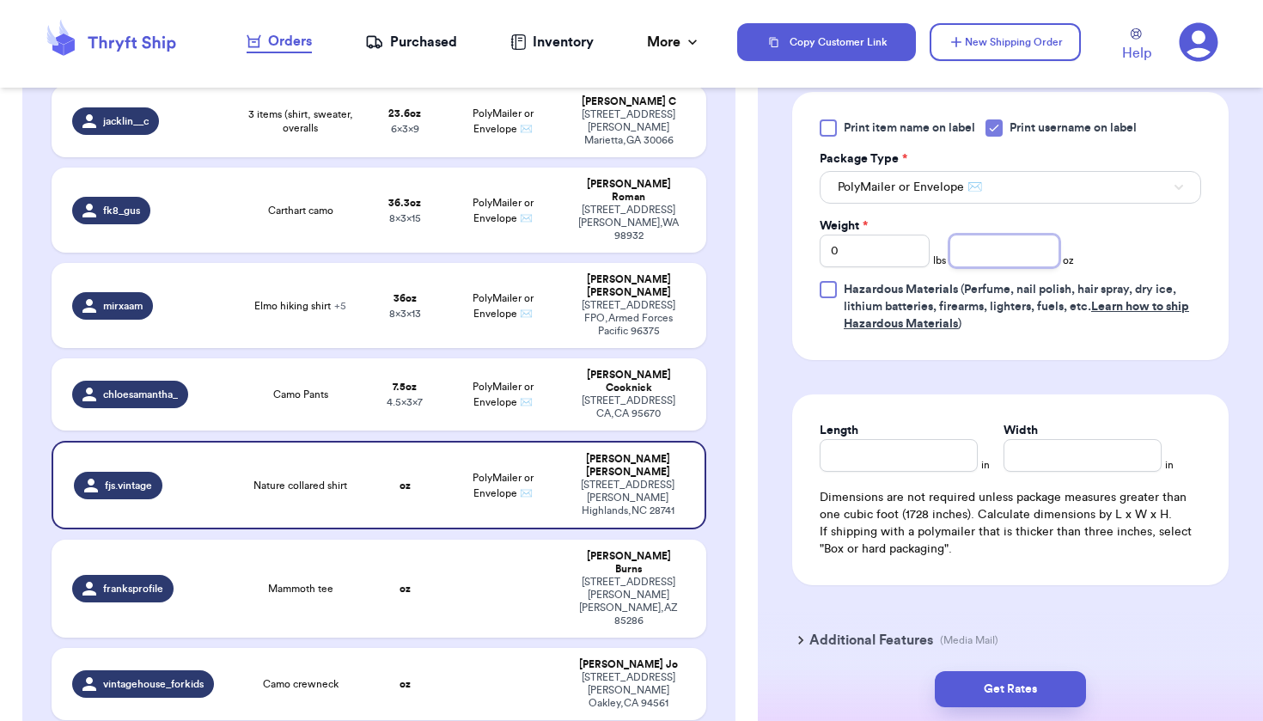
click at [995, 255] on input "number" at bounding box center [1005, 251] width 110 height 33
type input "4.9"
type input "7"
type input "4"
click at [984, 667] on div "Get Rates" at bounding box center [1010, 690] width 505 height 64
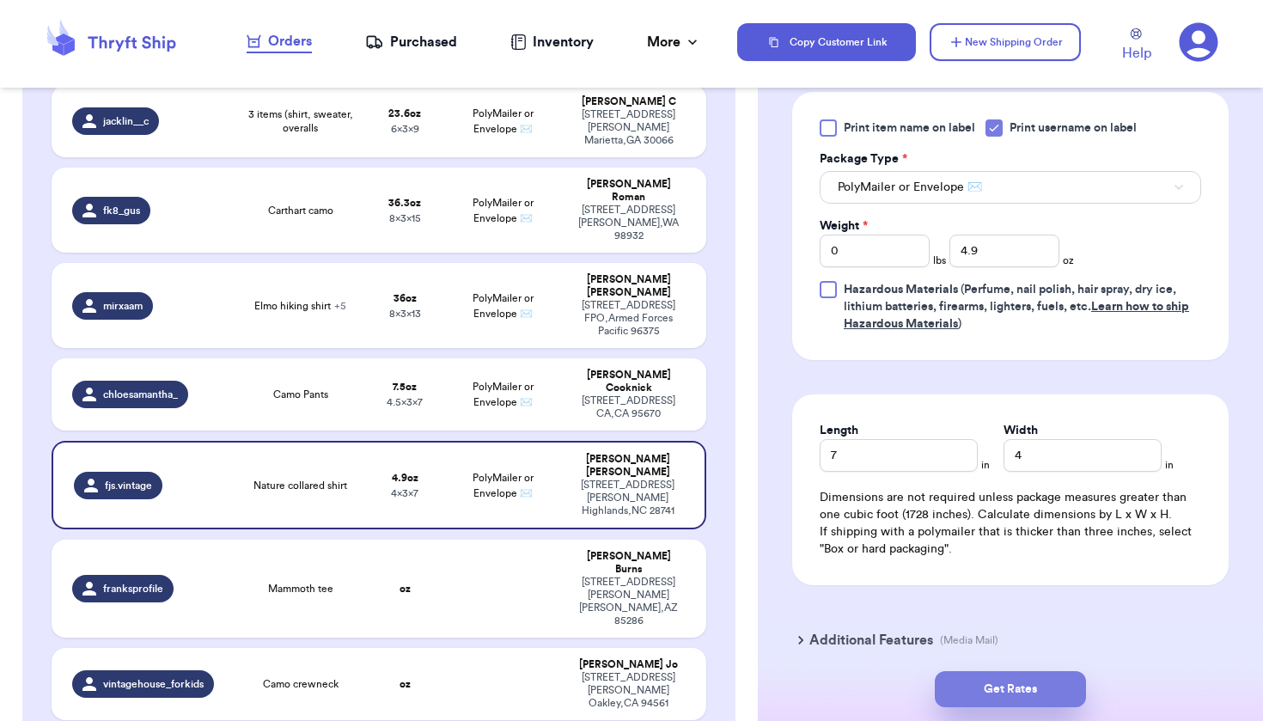
click at [982, 695] on button "Get Rates" at bounding box center [1010, 689] width 151 height 36
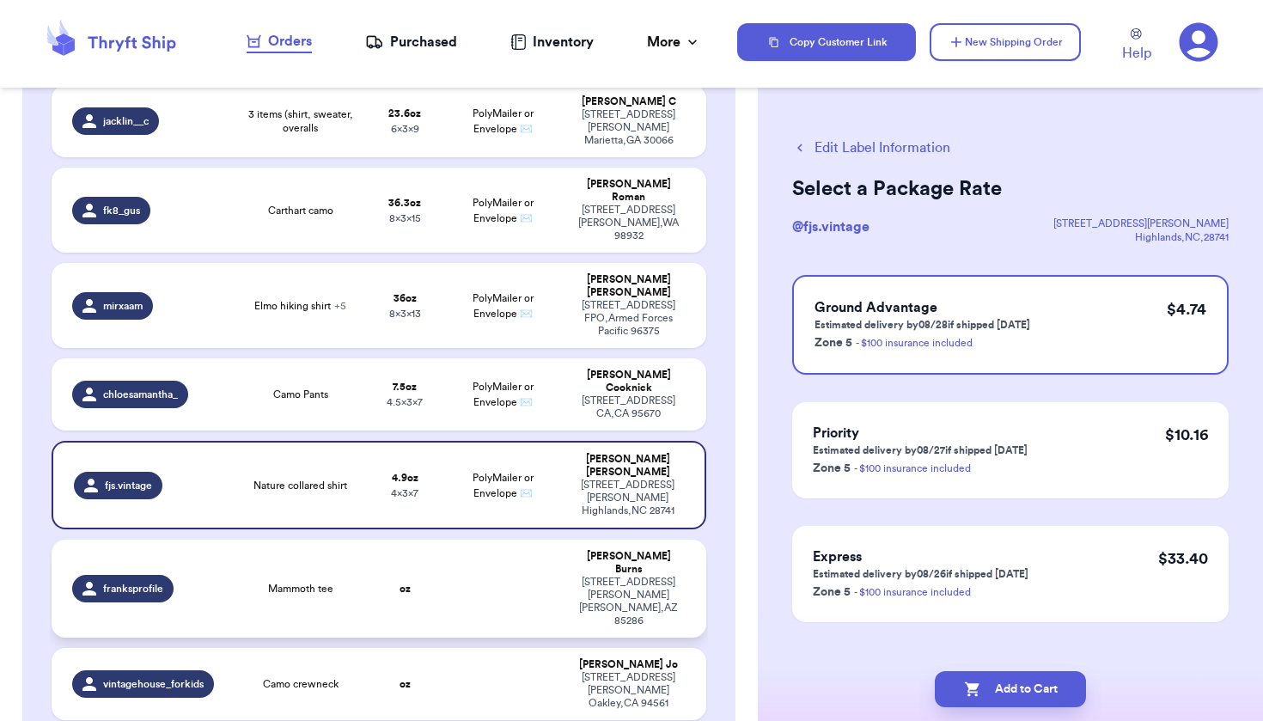
click at [611, 550] on div "[PERSON_NAME]" at bounding box center [628, 563] width 113 height 26
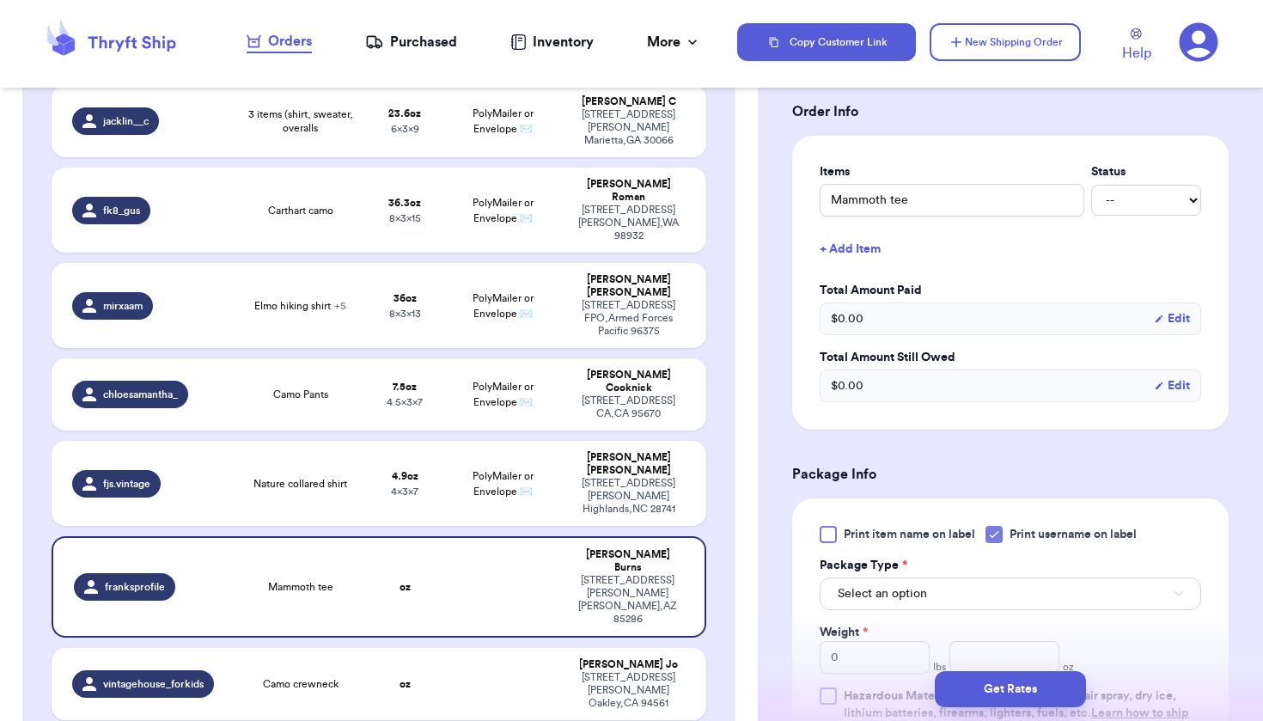
scroll to position [401, 0]
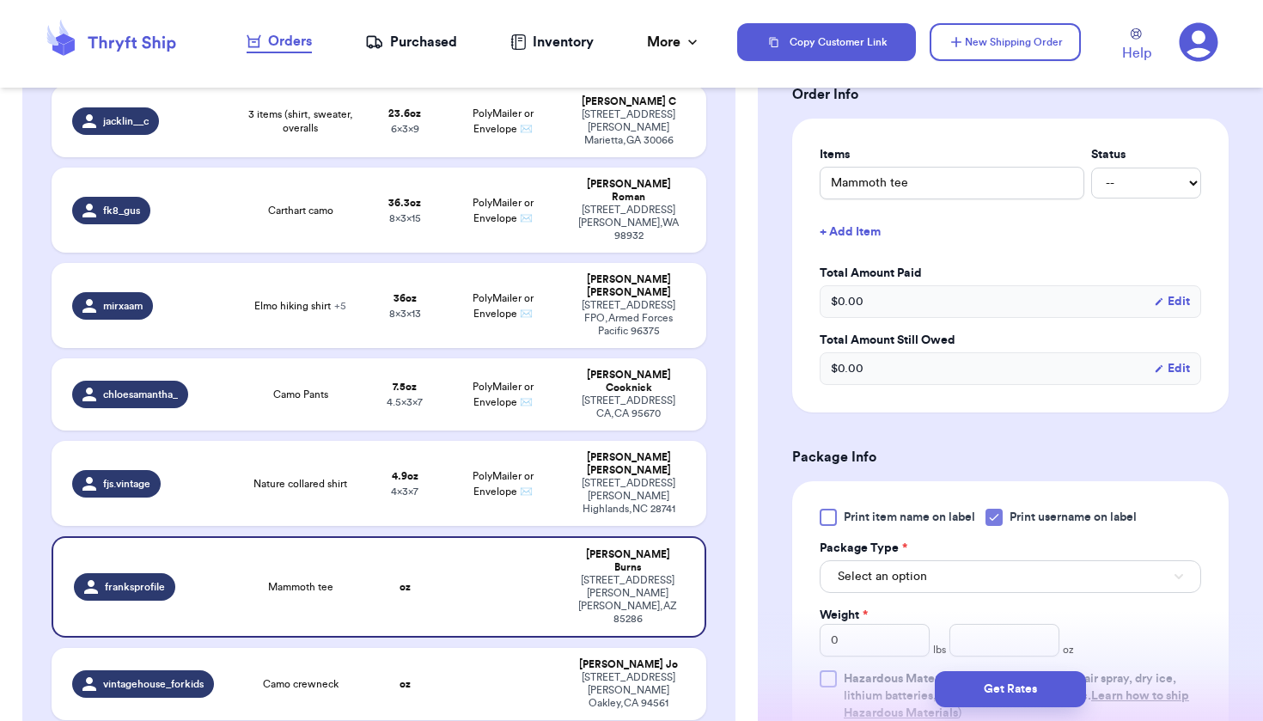
click at [989, 560] on button "Select an option" at bounding box center [1011, 576] width 382 height 33
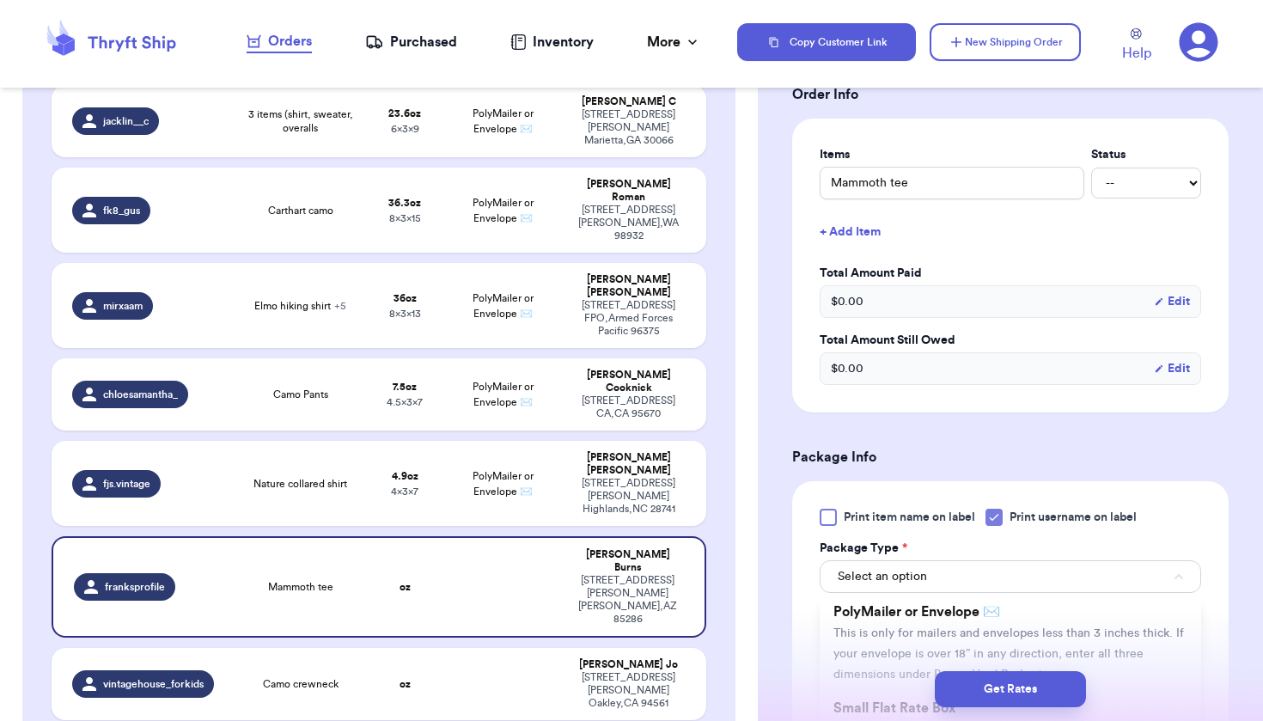
scroll to position [180, 0]
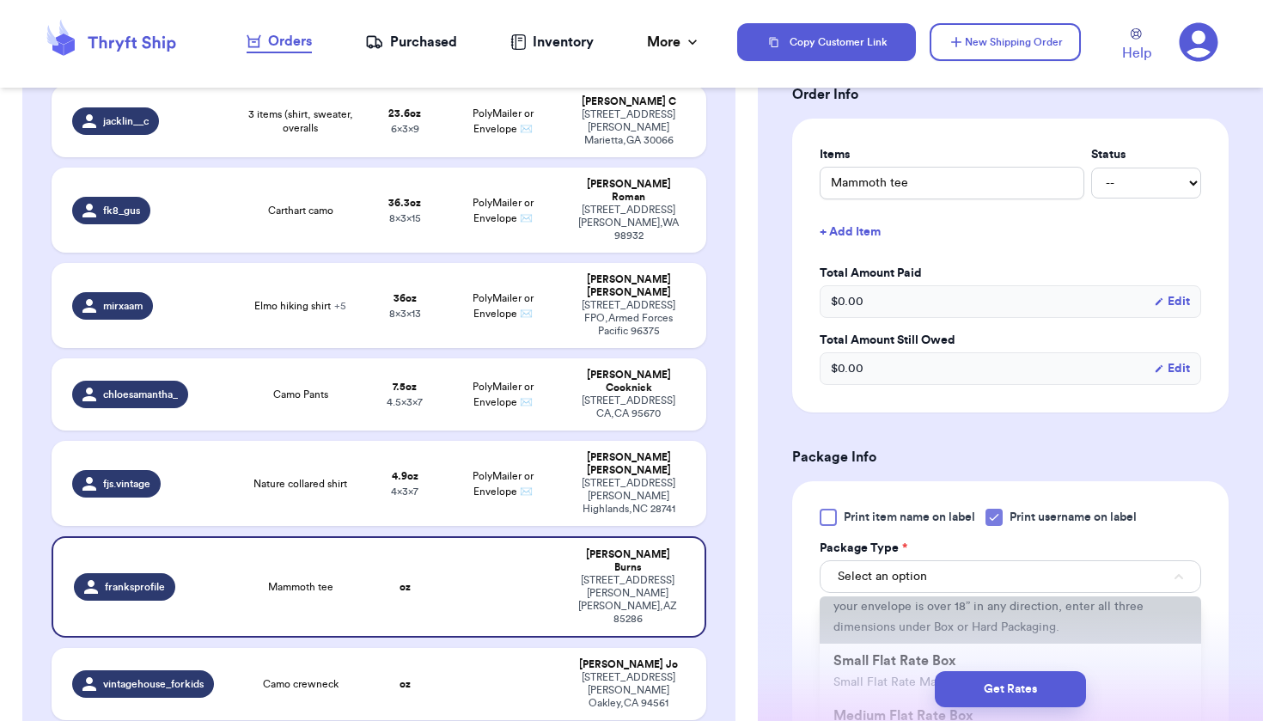
click at [948, 611] on span "This is only for mailers and envelopes less than 3 inches thick. If your envelo…" at bounding box center [1009, 606] width 351 height 53
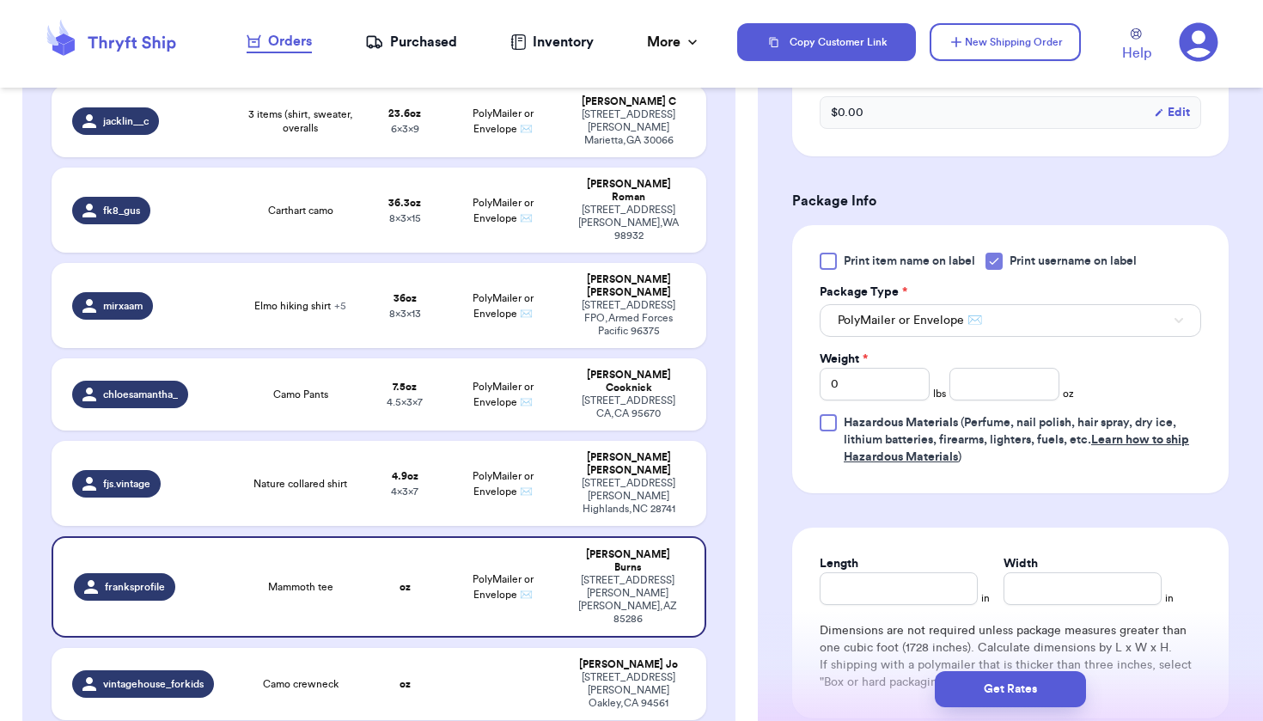
scroll to position [660, 0]
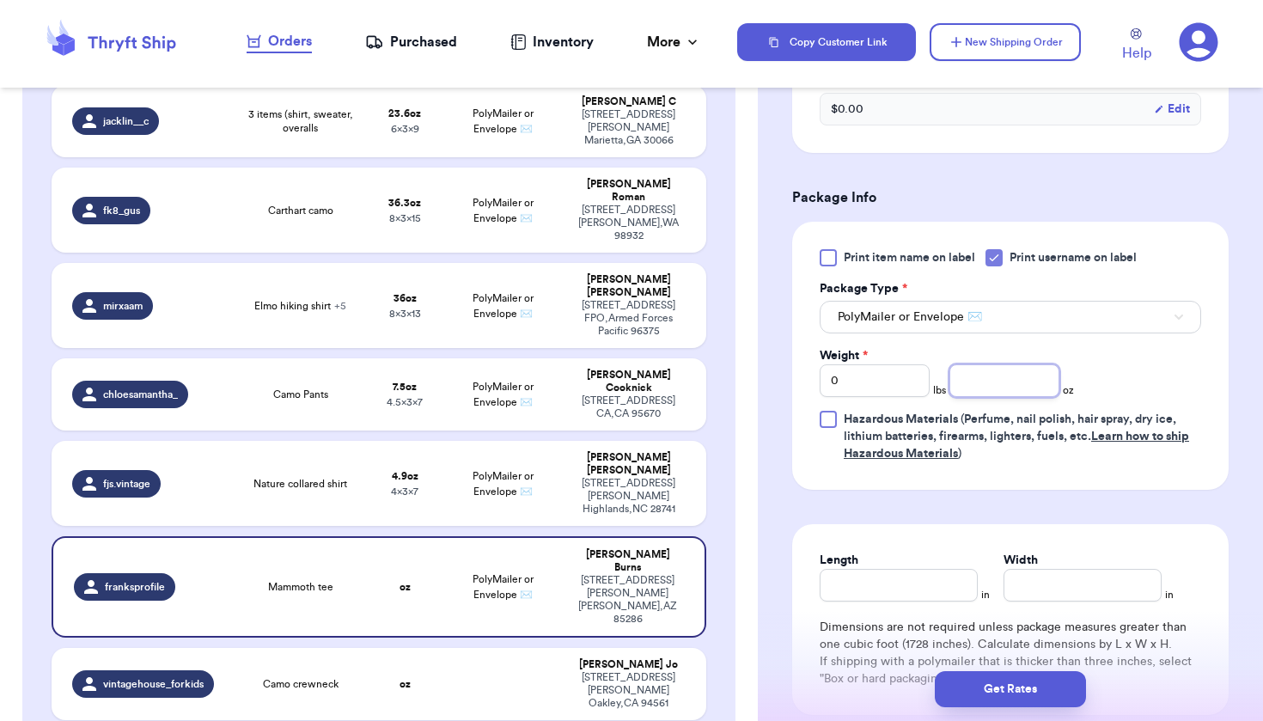
click at [971, 373] on input "number" at bounding box center [1005, 380] width 110 height 33
type input "2"
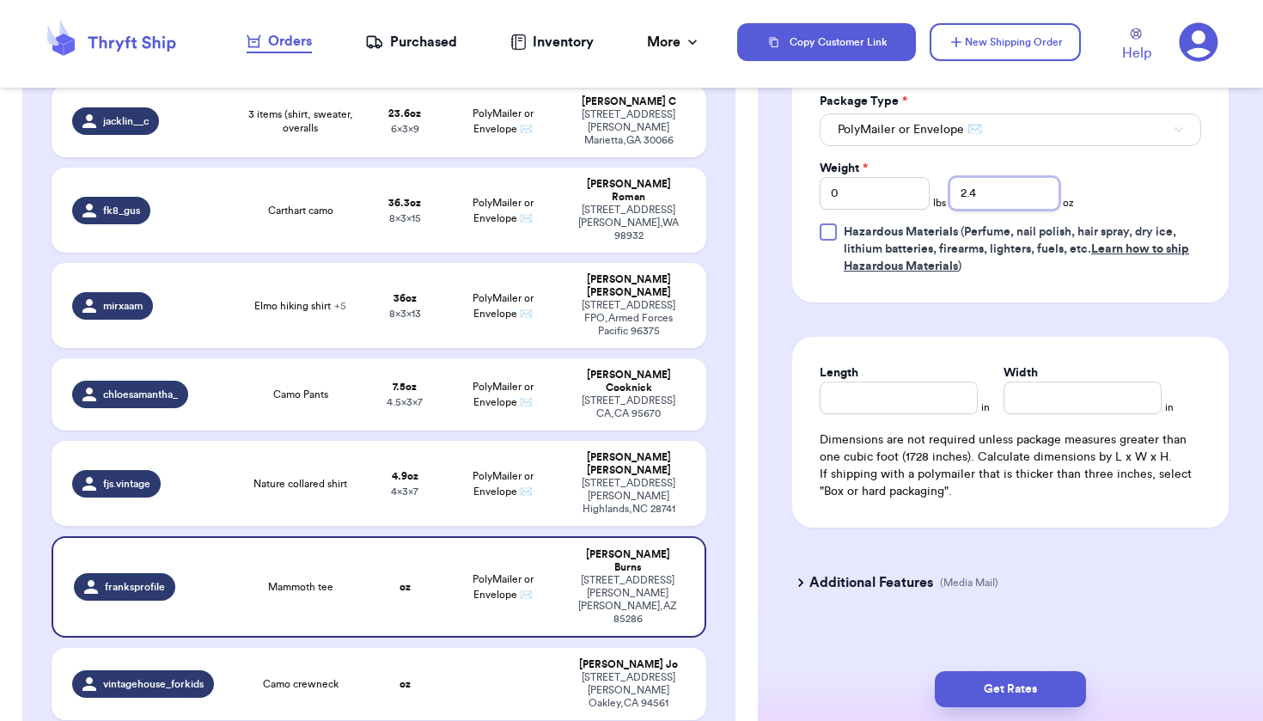
scroll to position [847, 0]
type input "2.4"
click at [966, 382] on input "Length" at bounding box center [899, 398] width 158 height 33
type input "6"
type input "3"
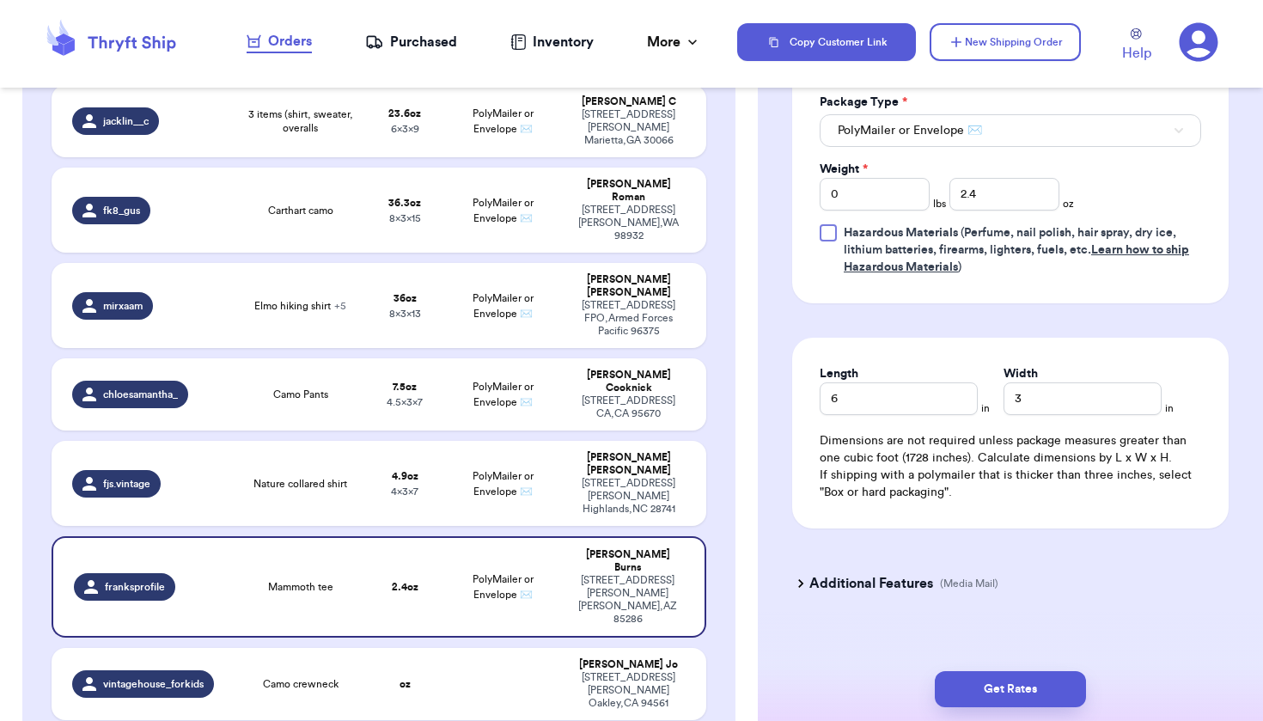
click at [980, 720] on div "Get Rates" at bounding box center [1010, 690] width 505 height 64
click at [1000, 698] on button "Get Rates" at bounding box center [1010, 689] width 151 height 36
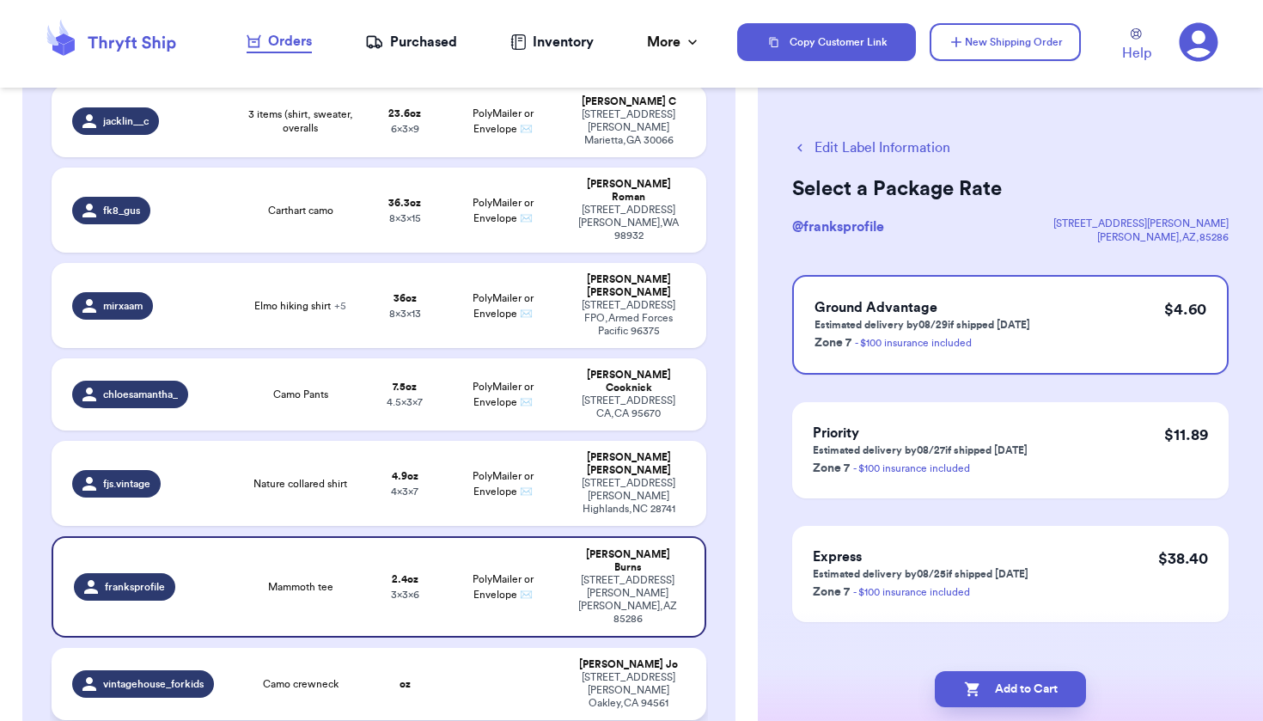
click at [578, 658] on div "[PERSON_NAME] [PERSON_NAME]" at bounding box center [628, 664] width 113 height 13
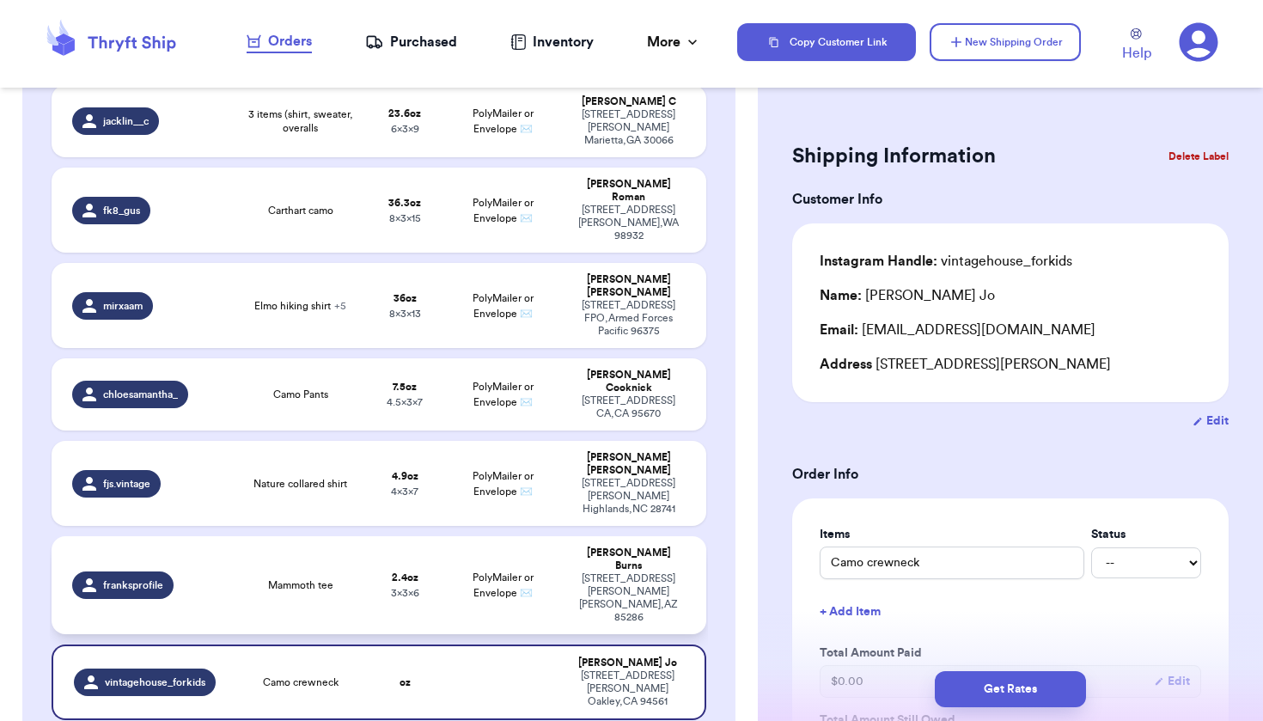
click at [586, 572] on div "[STREET_ADDRESS][PERSON_NAME][PERSON_NAME]" at bounding box center [628, 598] width 113 height 52
type input "Mammoth tee"
type input "2.4"
type input "6"
type input "3"
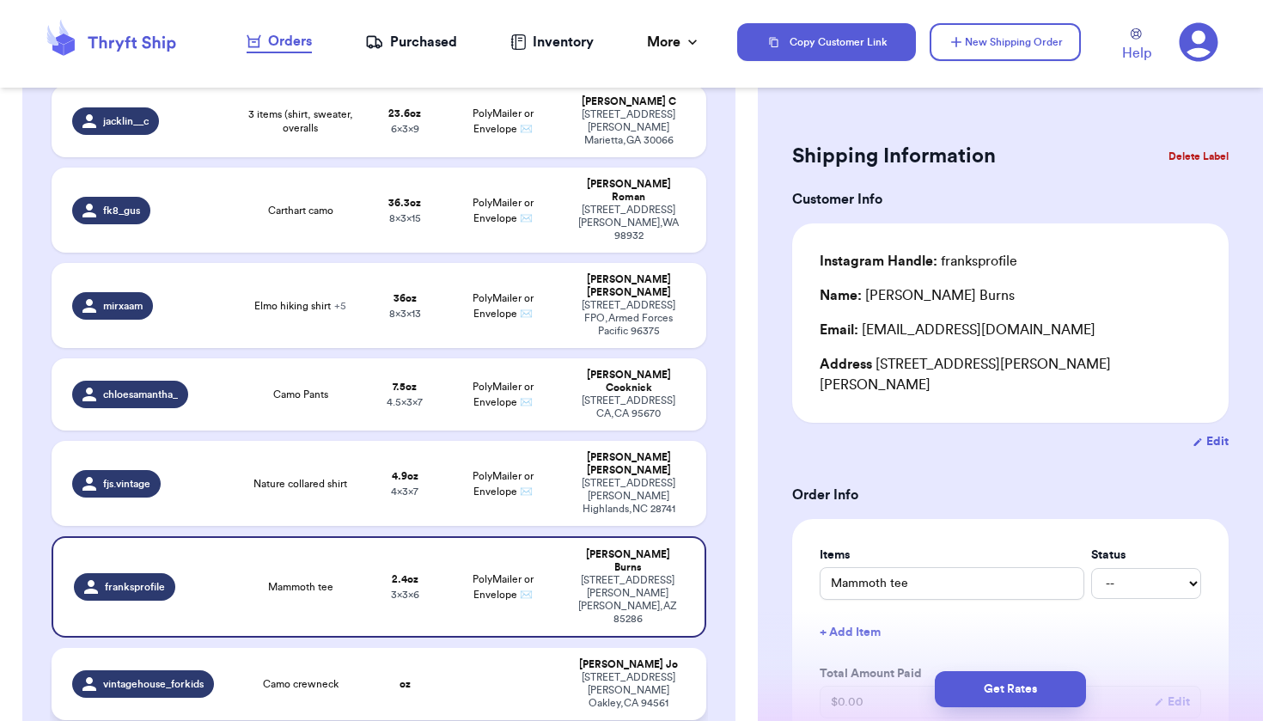
click at [597, 671] on div "[STREET_ADDRESS][PERSON_NAME]" at bounding box center [628, 690] width 113 height 39
type input "Camo crewneck"
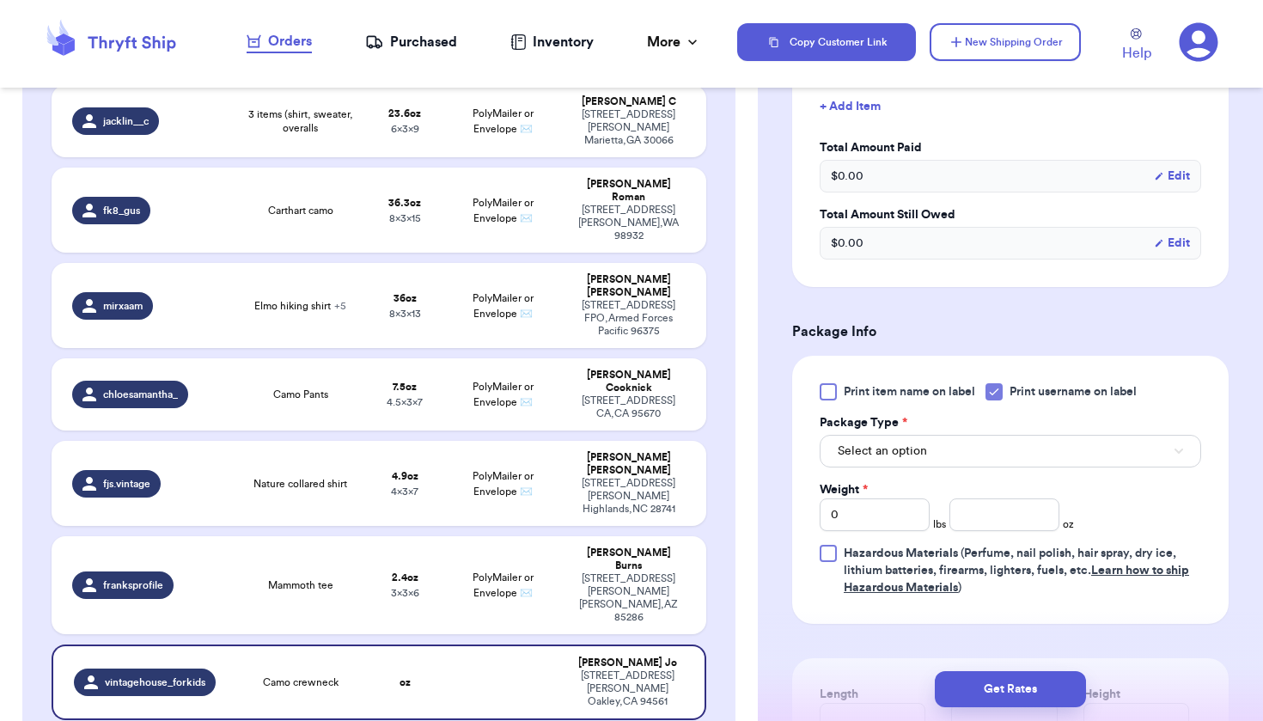
scroll to position [523, 0]
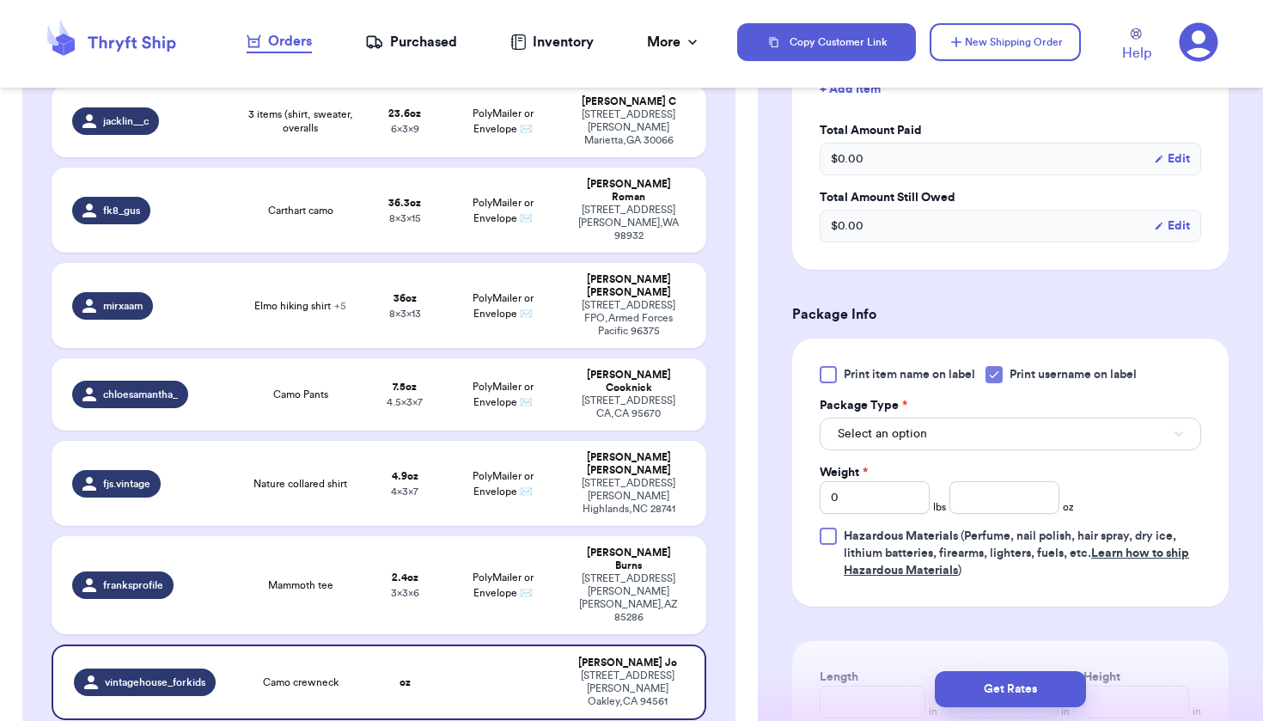
click at [975, 432] on button "Select an option" at bounding box center [1011, 434] width 382 height 33
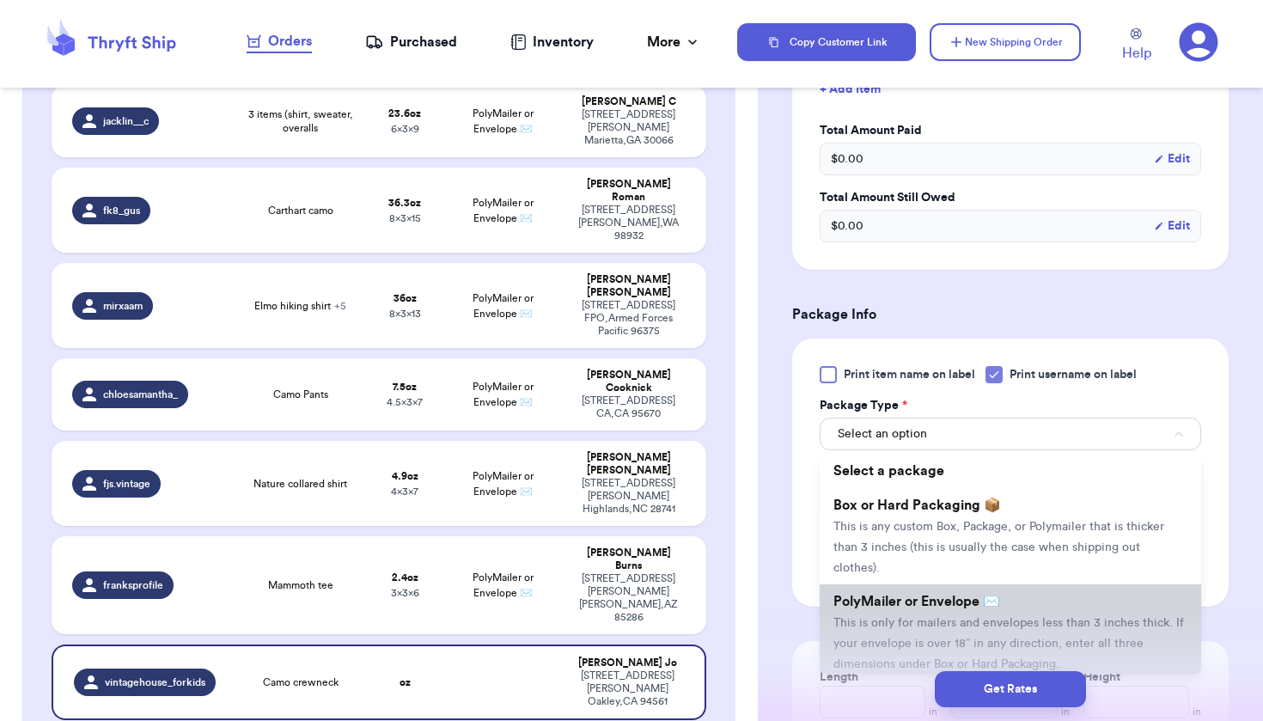
click at [932, 602] on span "PolyMailer or Envelope ✉️" at bounding box center [917, 602] width 167 height 14
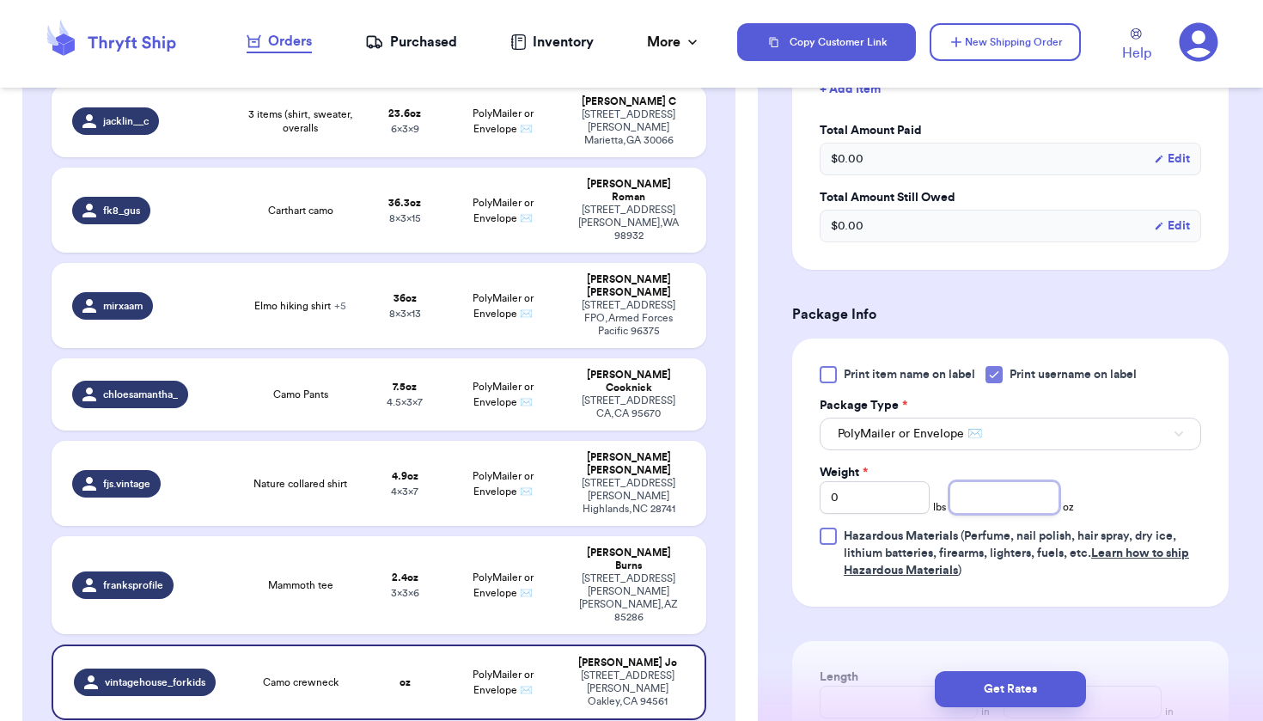
click at [1016, 493] on input "number" at bounding box center [1005, 497] width 110 height 33
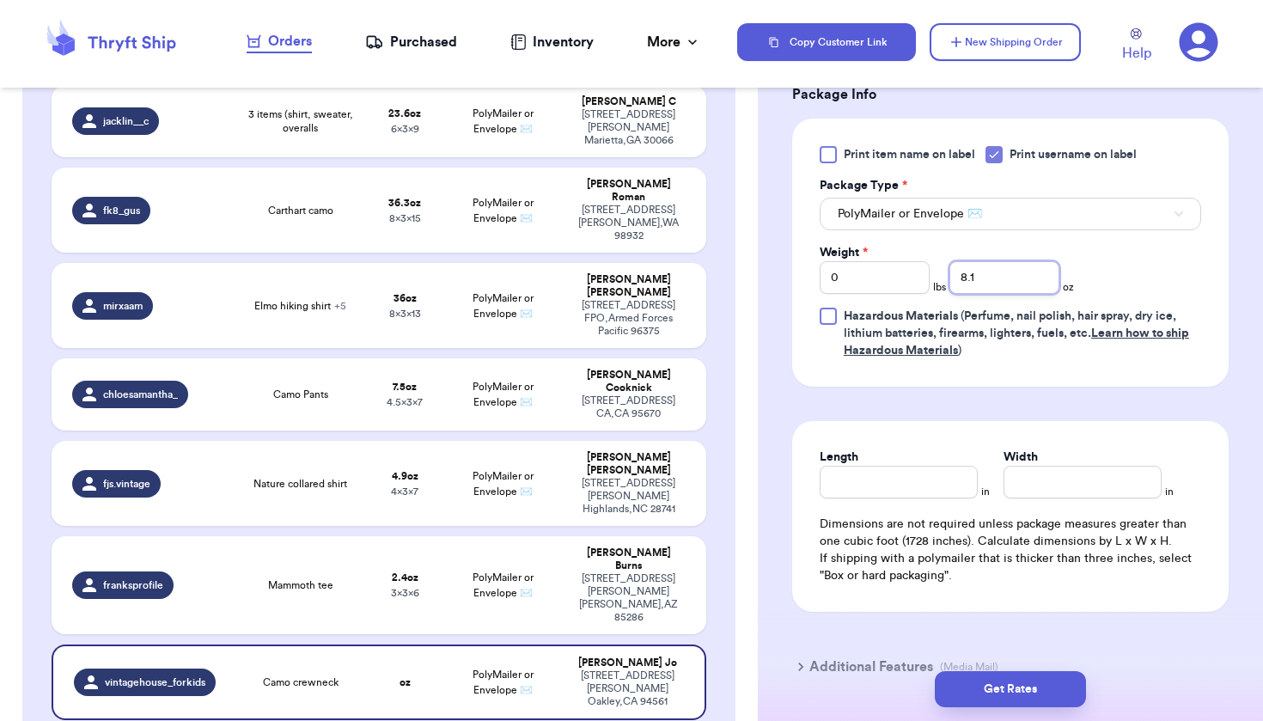
scroll to position [742, 0]
type input "8.1"
click at [906, 490] on input "Length" at bounding box center [899, 483] width 158 height 33
type input "7.5"
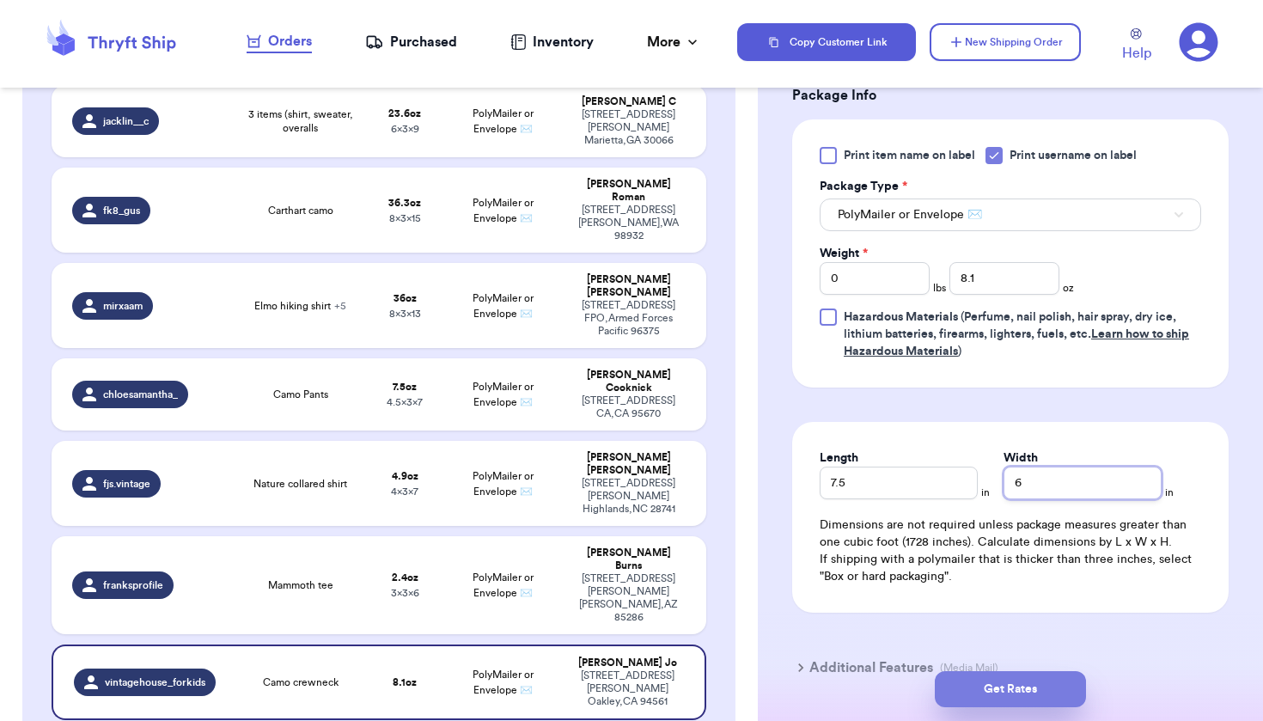
type input "6"
click at [992, 694] on button "Get Rates" at bounding box center [1010, 689] width 151 height 36
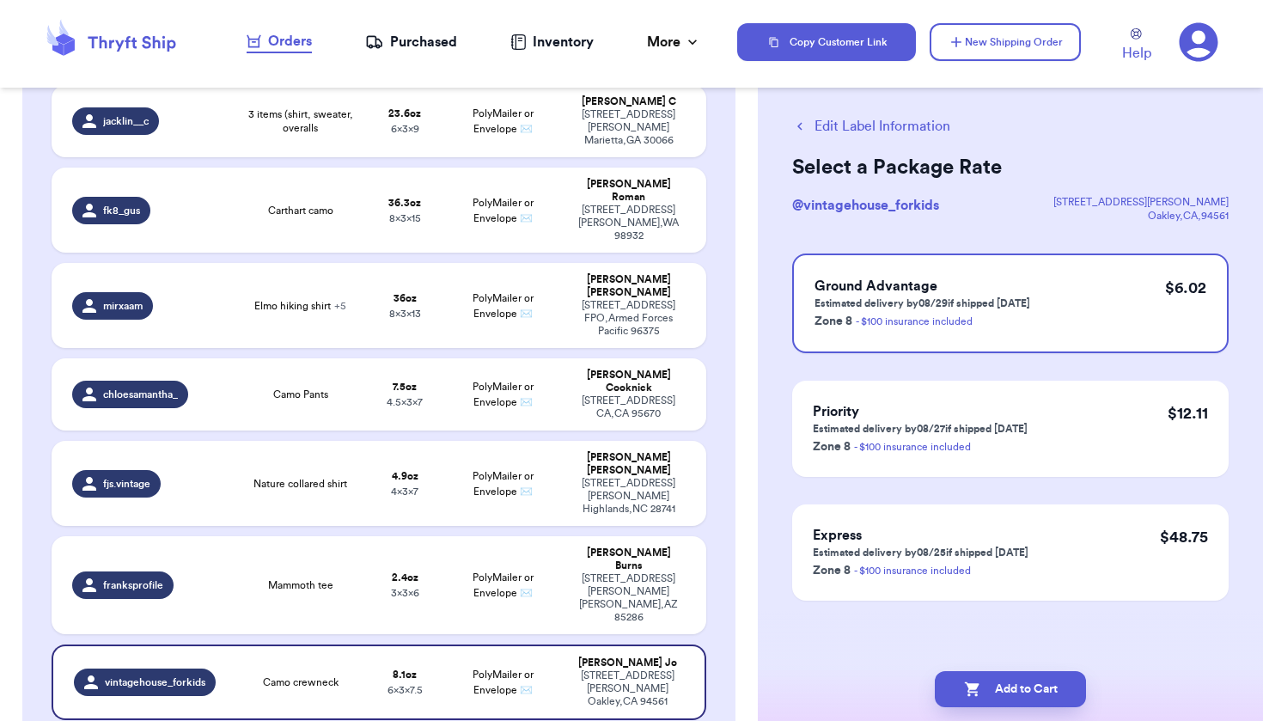
scroll to position [0, 0]
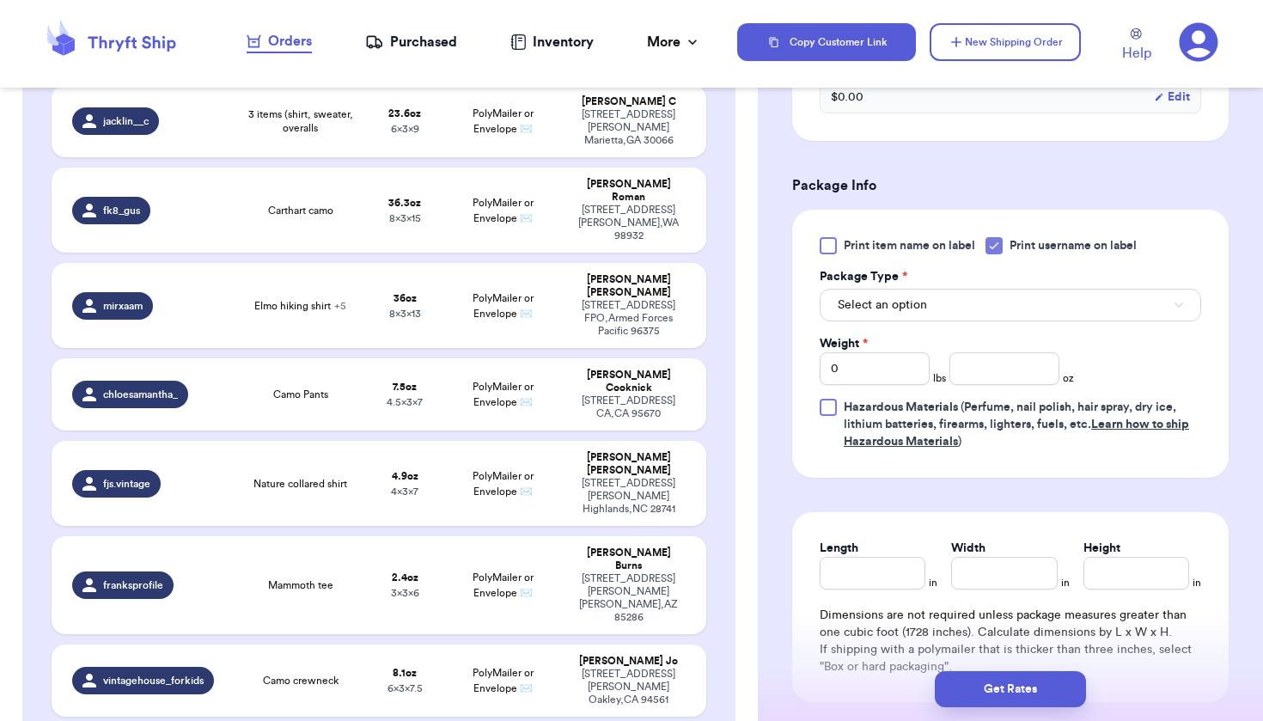
scroll to position [652, 0]
click at [909, 303] on span "Select an option" at bounding box center [882, 304] width 89 height 17
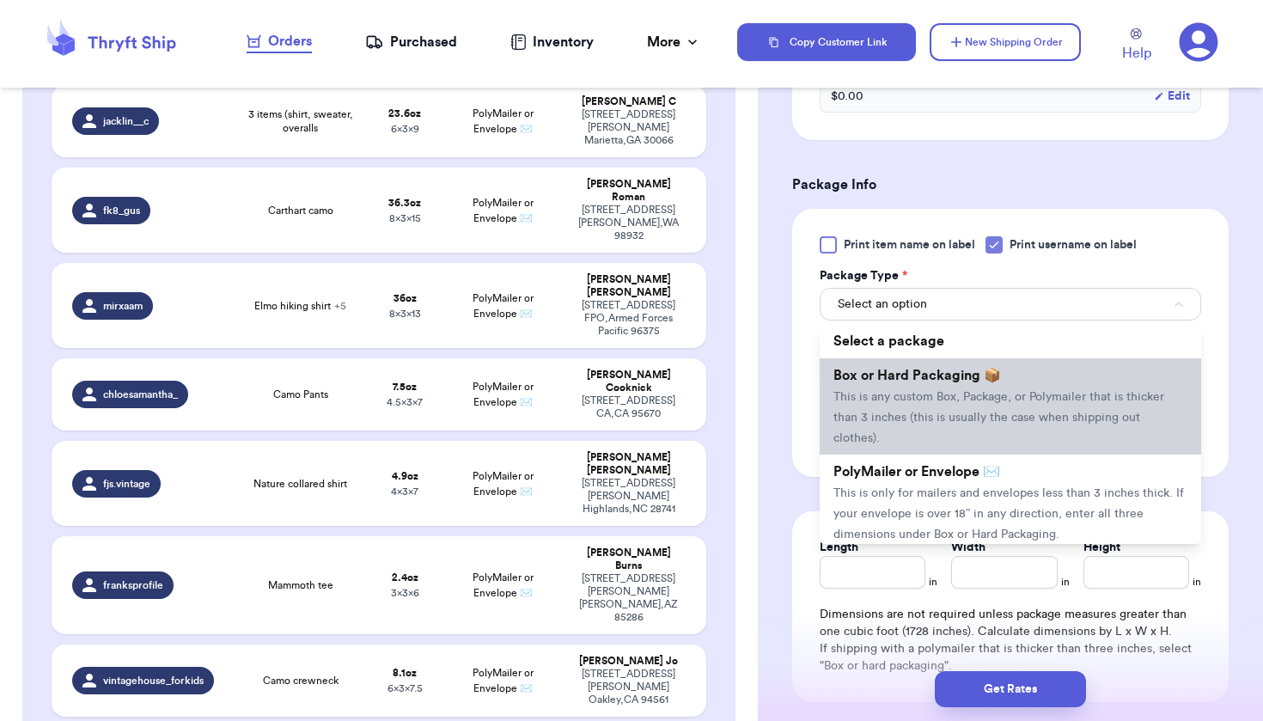
click at [900, 416] on span "This is any custom Box, Package, or Polymailer that is thicker than 3 inches (t…" at bounding box center [999, 417] width 331 height 53
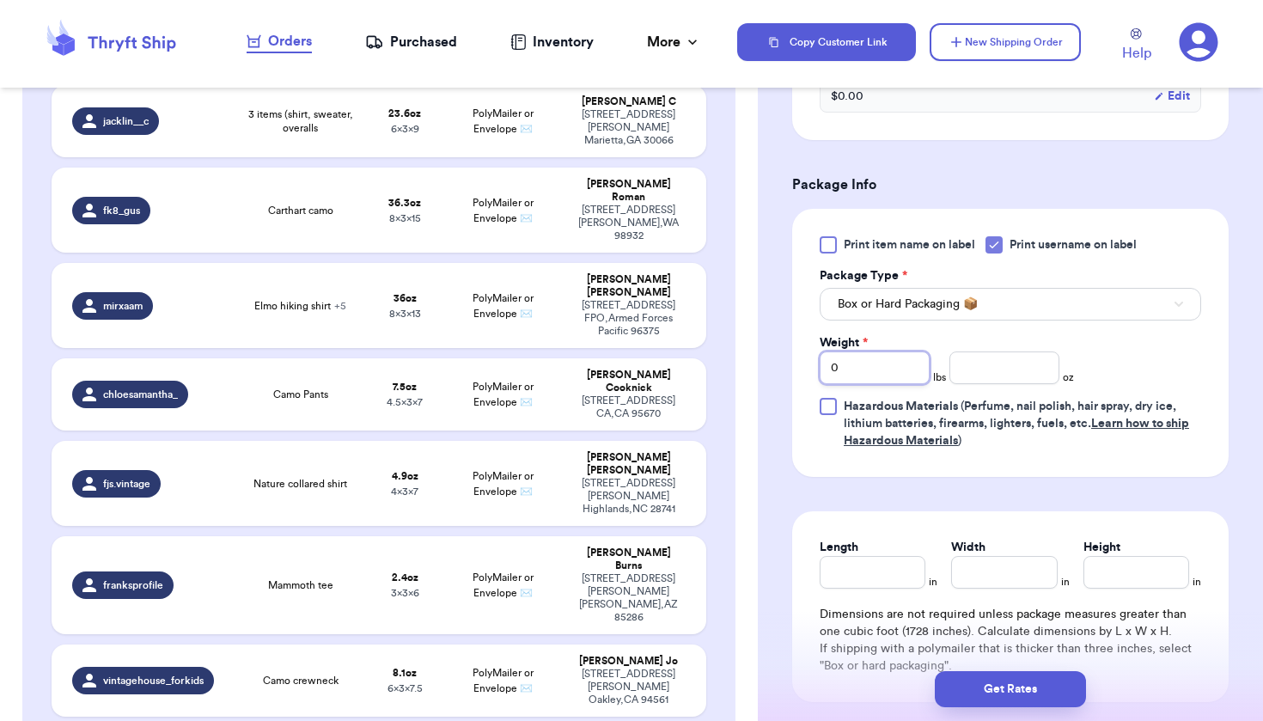
click at [875, 370] on input "0" at bounding box center [875, 368] width 110 height 33
type input "1"
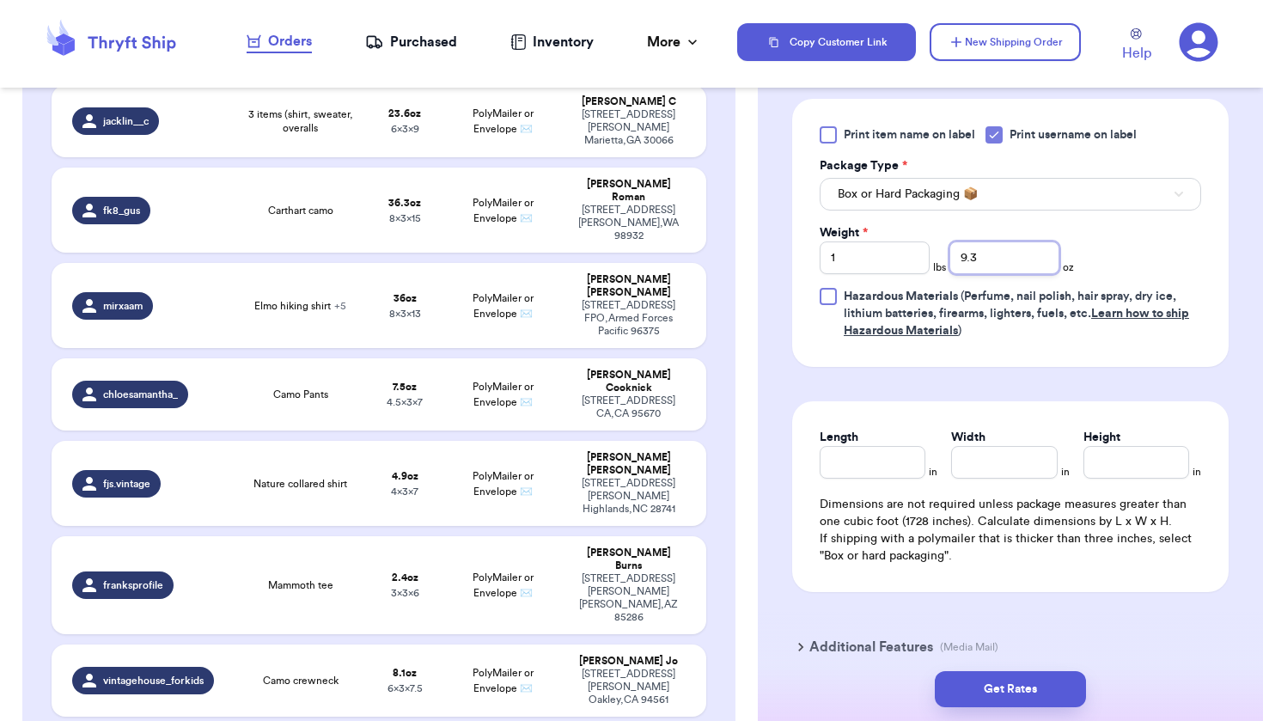
scroll to position [769, 0]
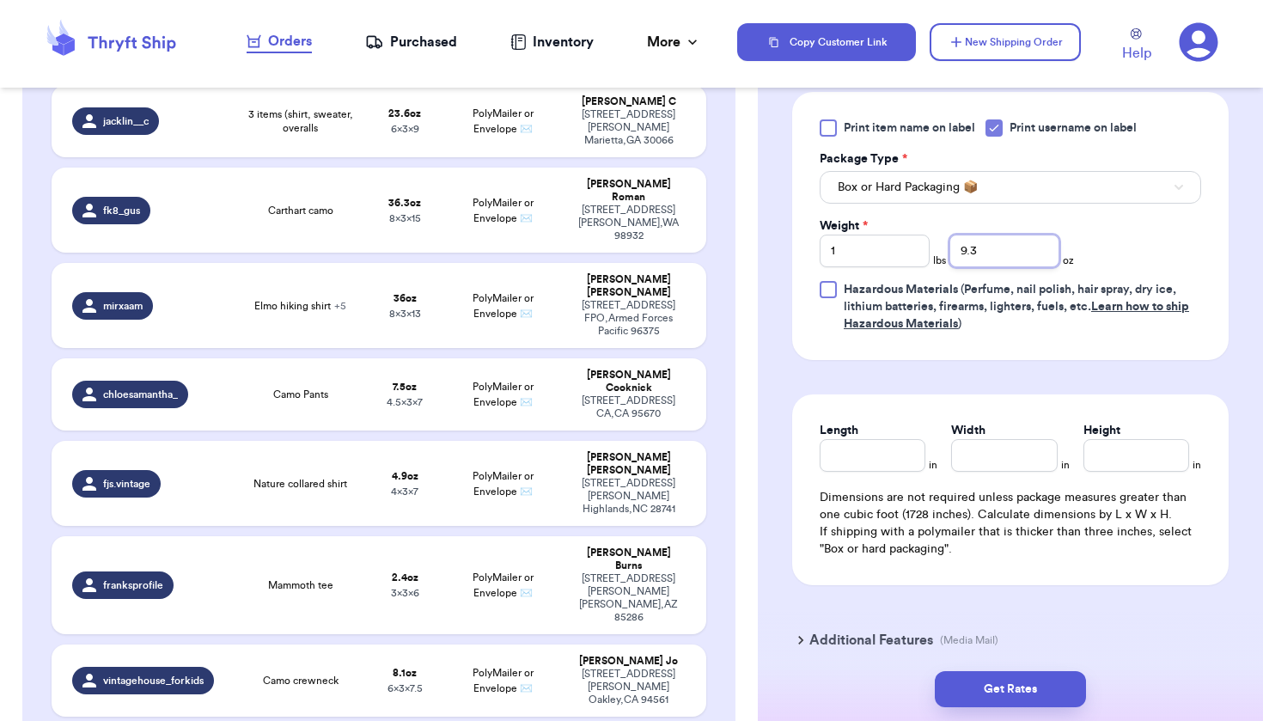
type input "9.3"
type input "9"
type input "7.5"
type input "3"
type input "4"
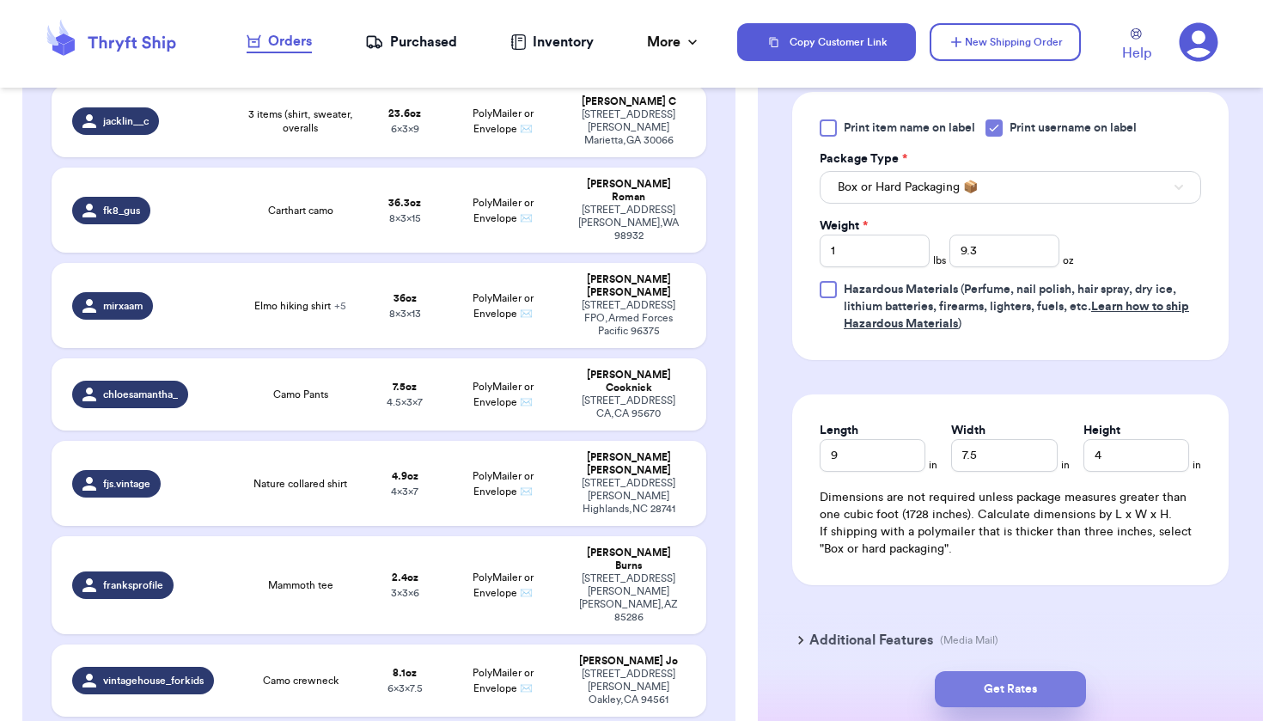
click at [1035, 671] on button "Get Rates" at bounding box center [1010, 689] width 151 height 36
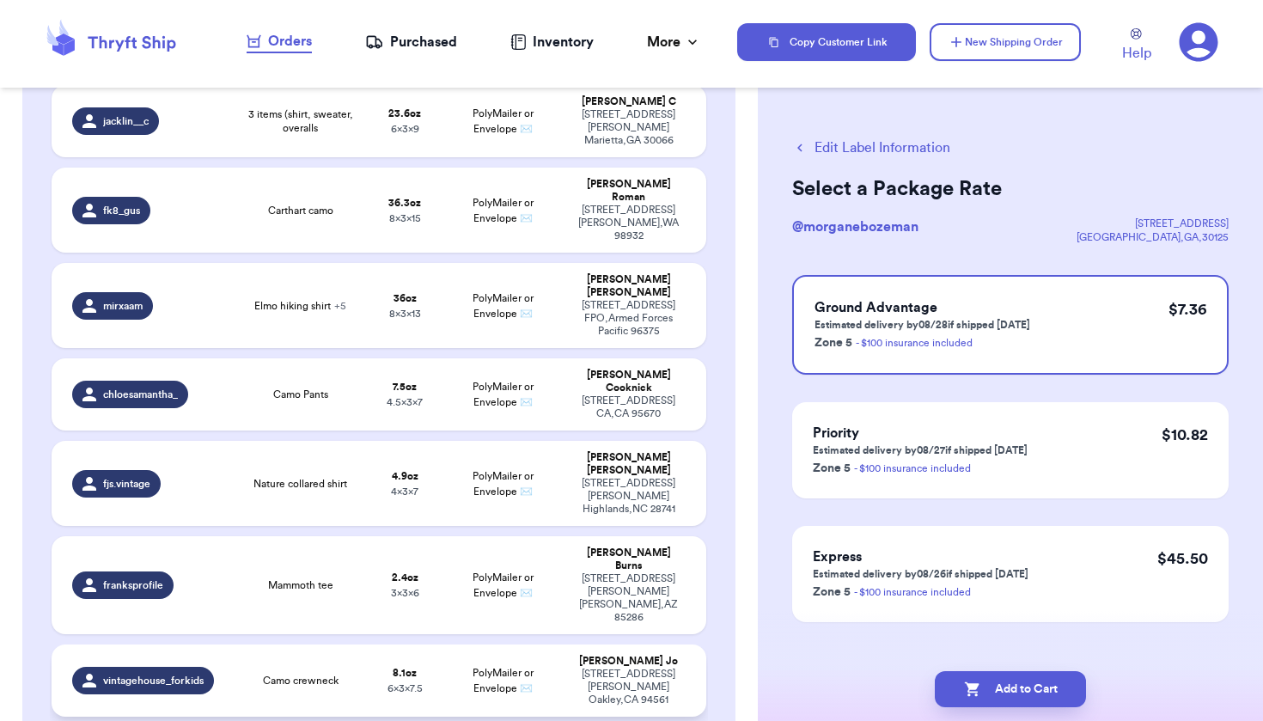
click at [388, 683] on span "6 x 3 x 7.5" at bounding box center [405, 688] width 35 height 10
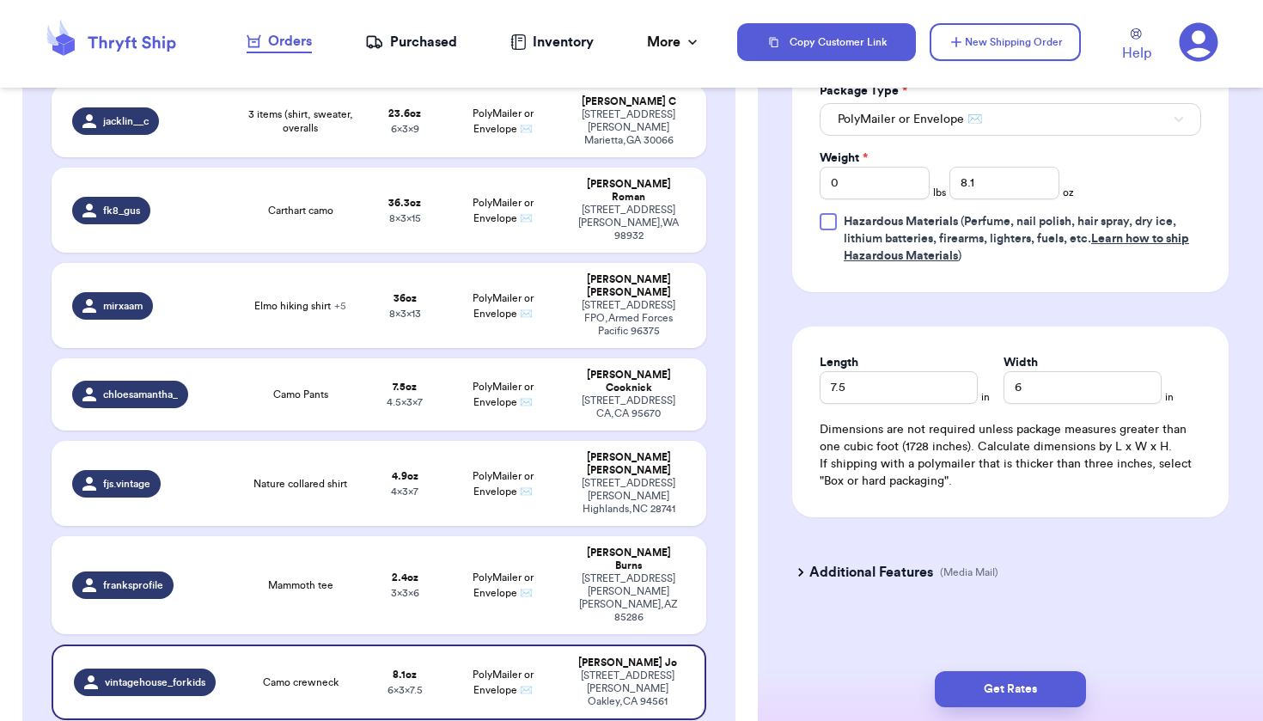
scroll to position [847, 0]
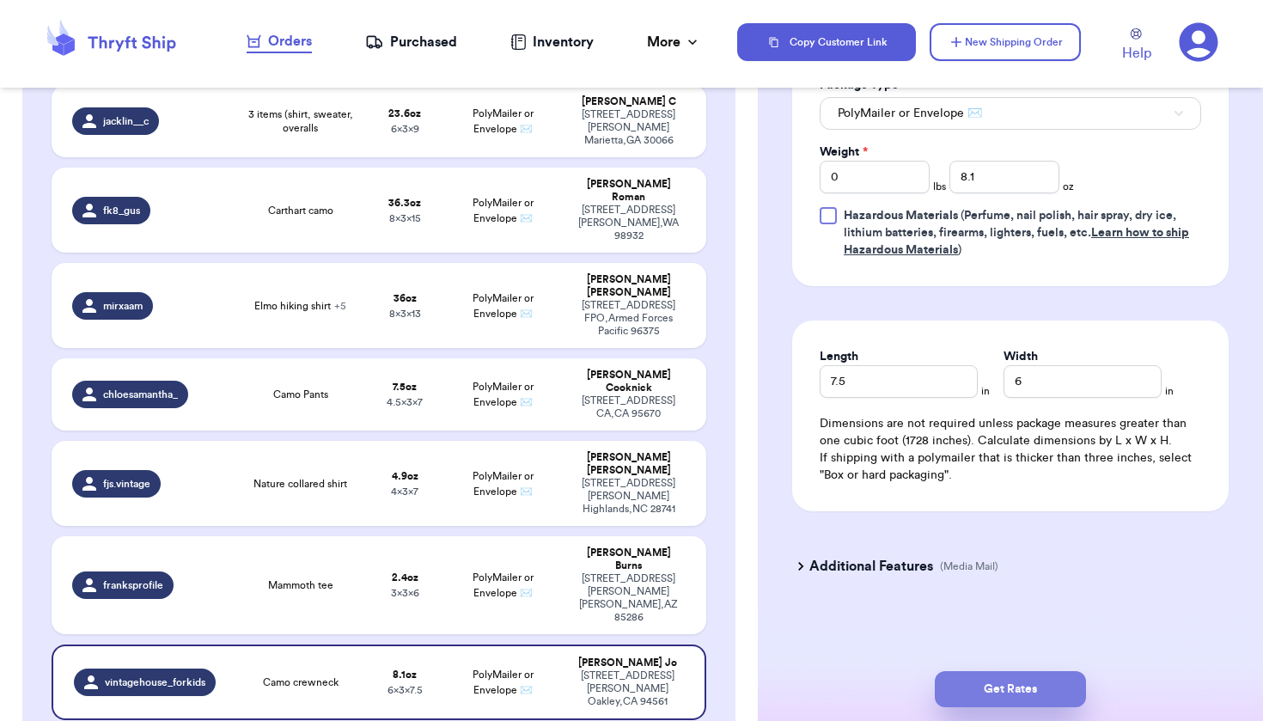
click at [1022, 694] on button "Get Rates" at bounding box center [1010, 689] width 151 height 36
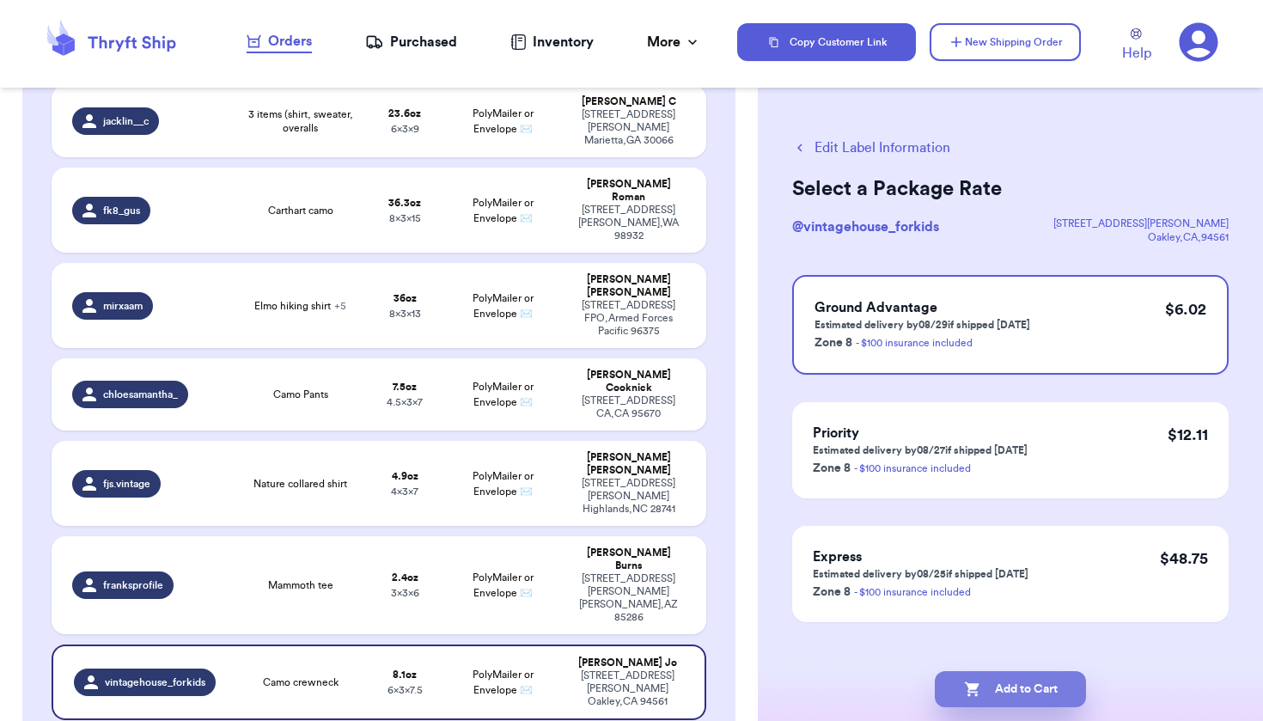
click at [1015, 688] on button "Add to Cart" at bounding box center [1010, 689] width 151 height 36
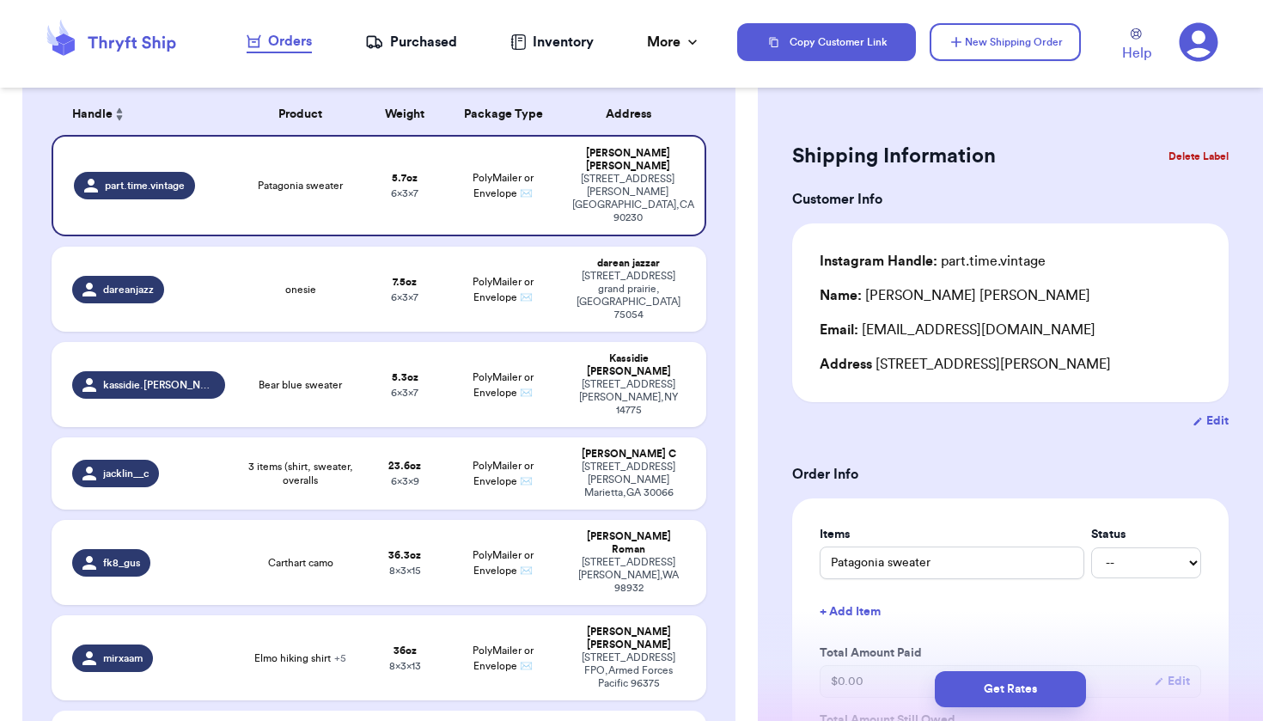
scroll to position [151, 0]
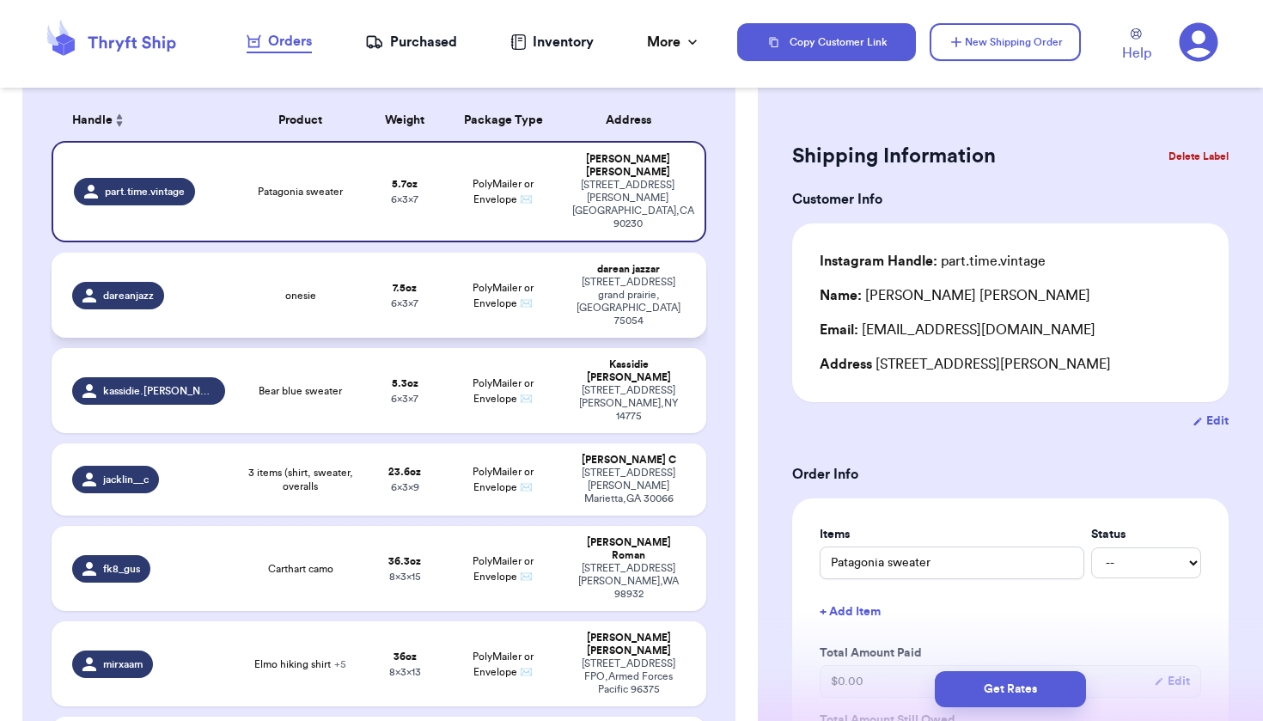
click at [448, 260] on td "PolyMailer or Envelope ✉️" at bounding box center [503, 295] width 118 height 85
type input "onesie"
type input "7.5"
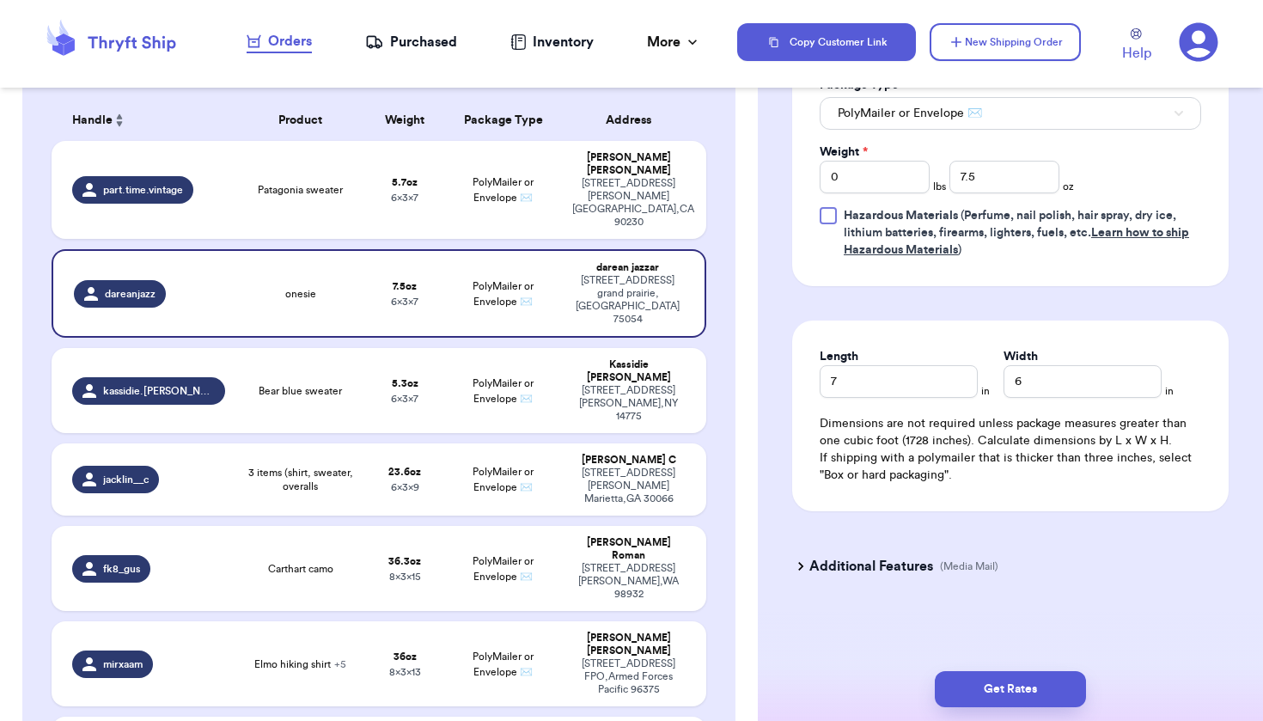
scroll to position [847, 0]
click at [1063, 694] on button "Get Rates" at bounding box center [1010, 689] width 151 height 36
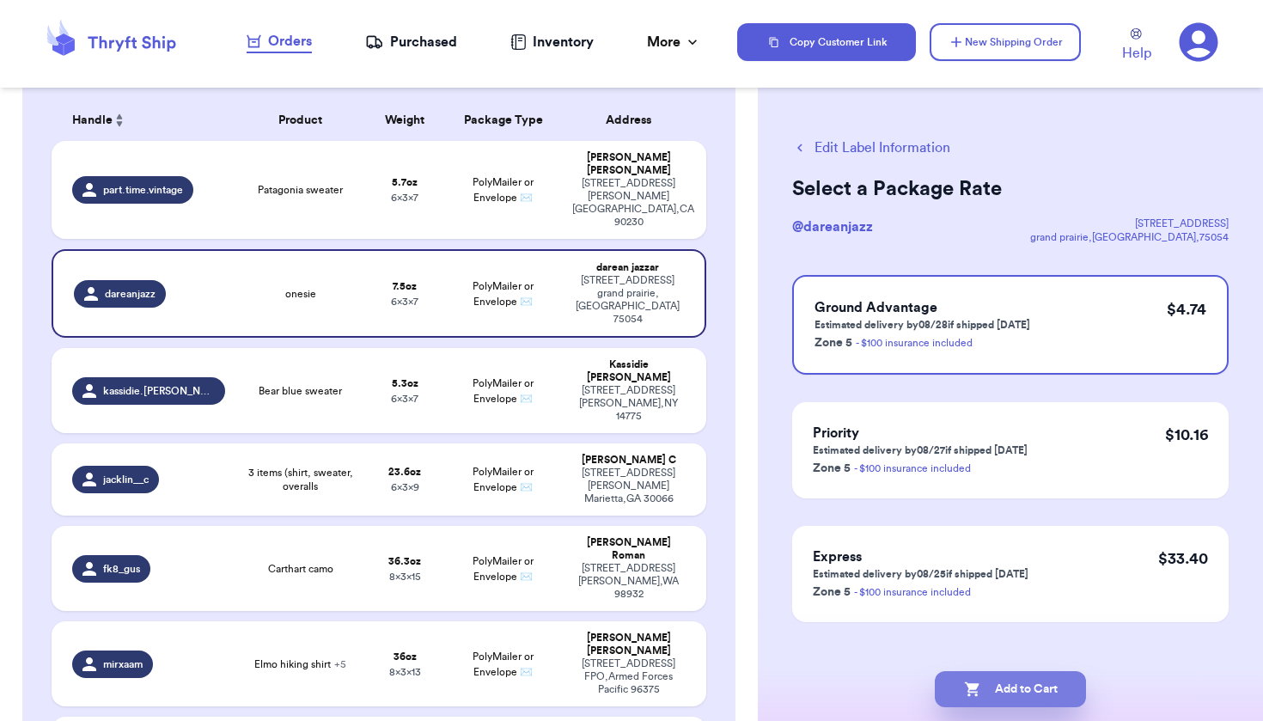
click at [1000, 687] on button "Add to Cart" at bounding box center [1010, 689] width 151 height 36
